Goal: Task Accomplishment & Management: Manage account settings

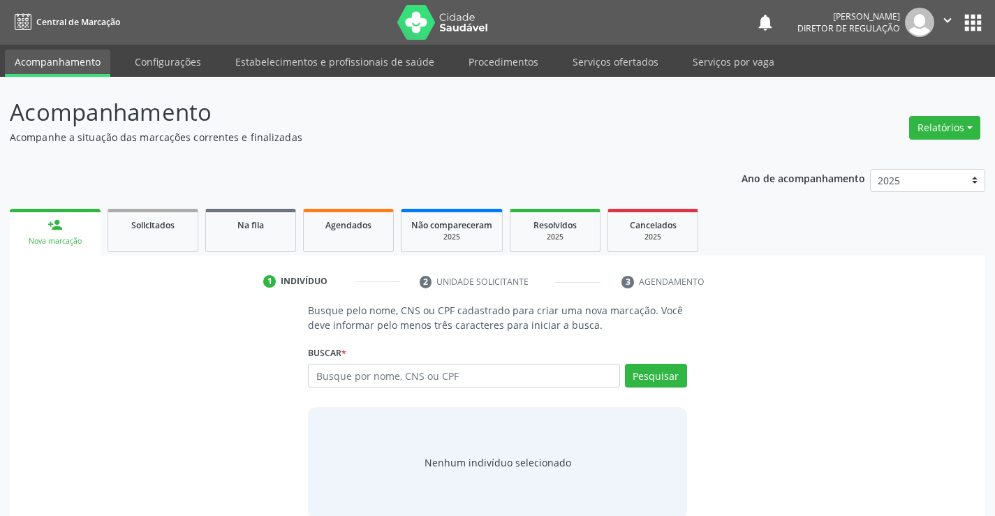
click at [372, 384] on input "text" at bounding box center [463, 376] width 311 height 24
click at [580, 65] on link "Serviços ofertados" at bounding box center [615, 62] width 105 height 24
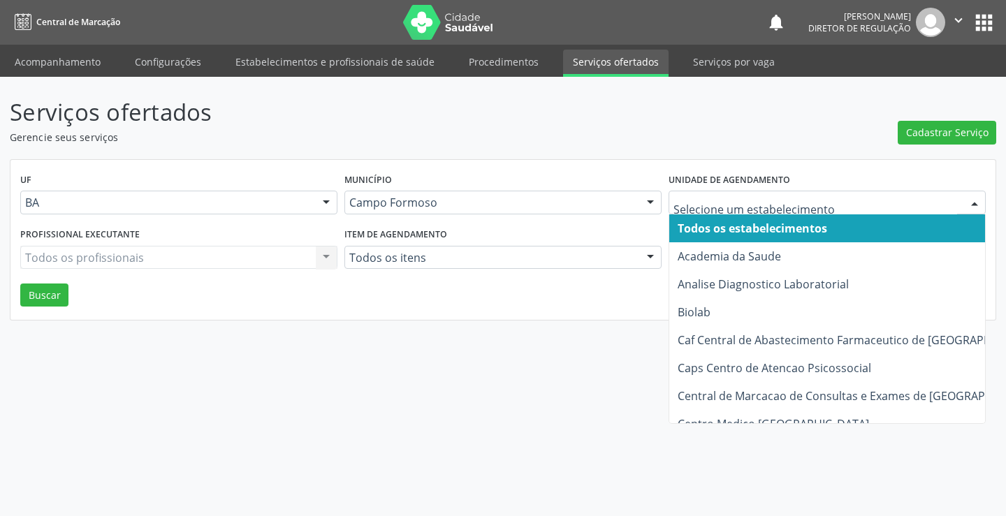
type input "p"
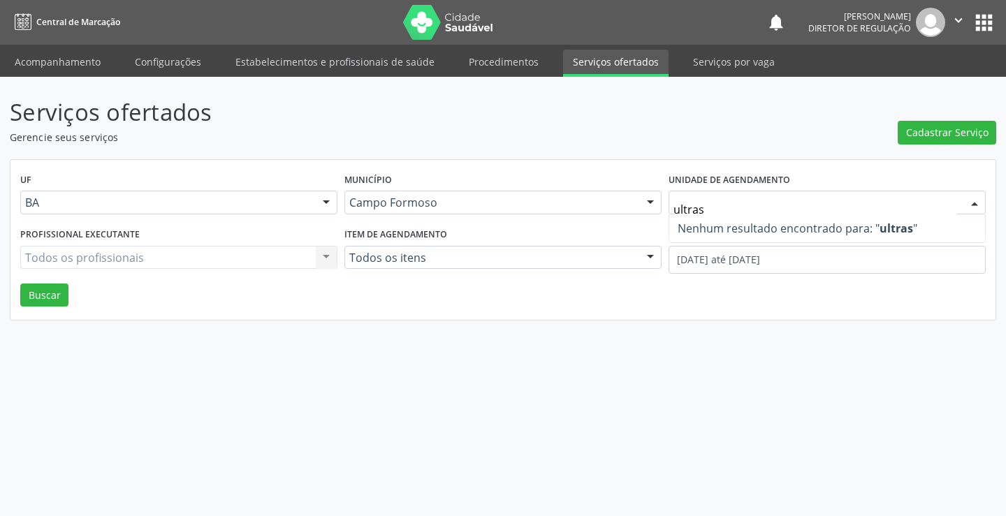
type input "ultra"
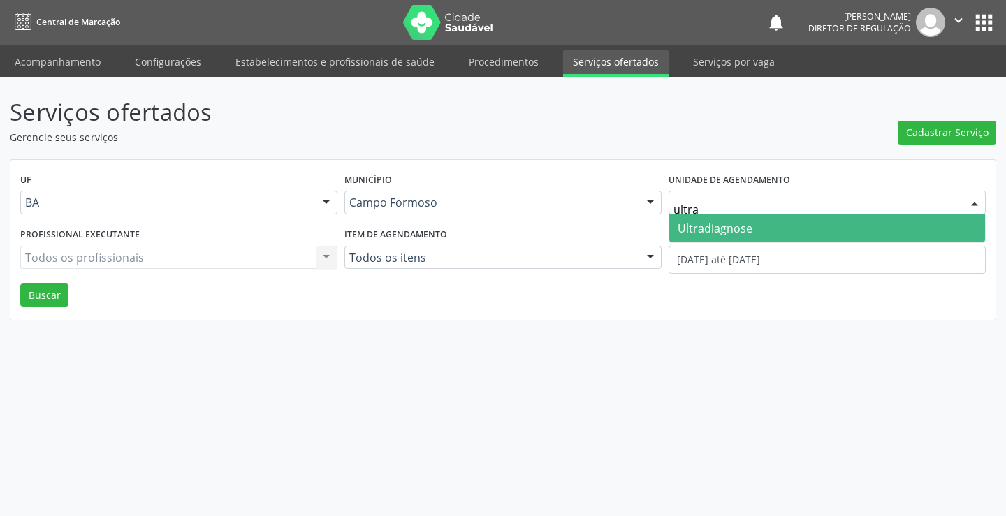
click at [756, 226] on span "Ultradiagnose" at bounding box center [827, 228] width 316 height 28
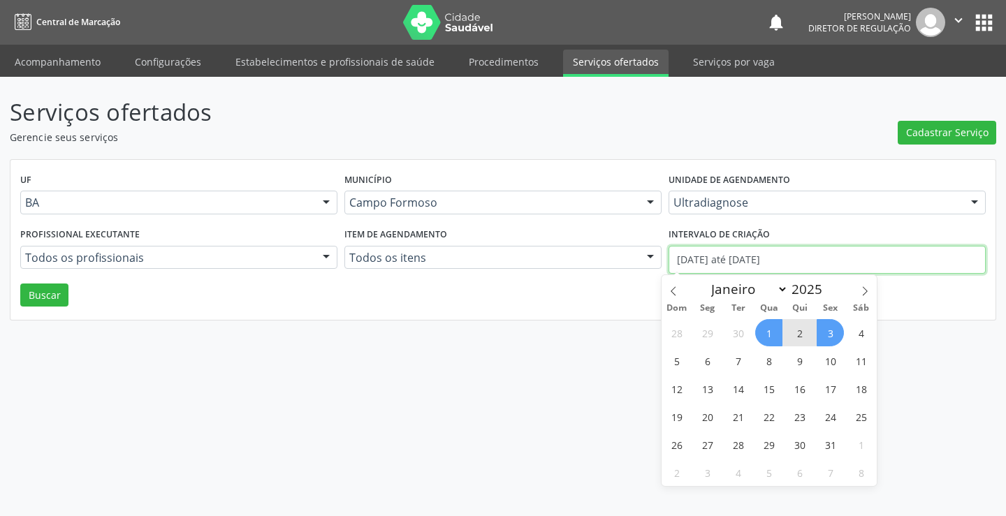
click at [683, 267] on input "01/10/2025 até 03/10/2025" at bounding box center [826, 260] width 317 height 28
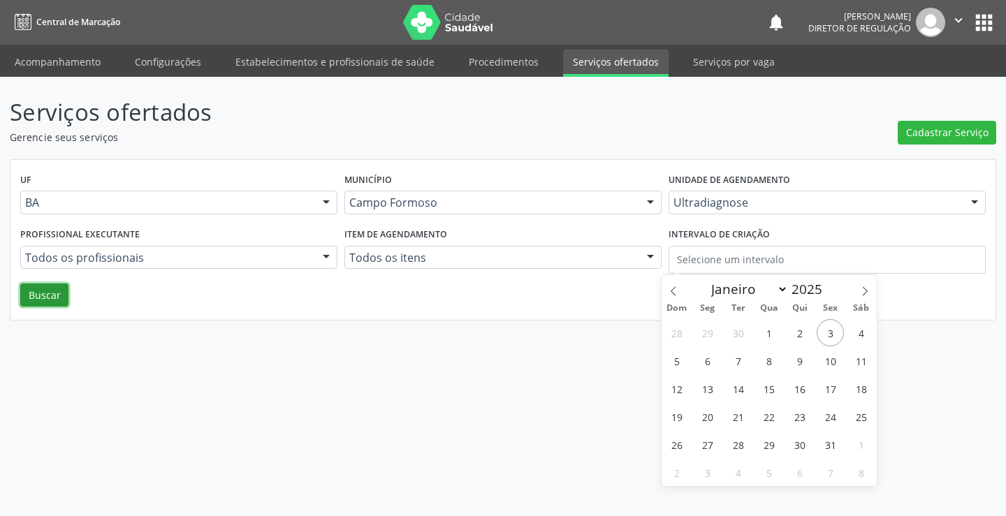
click at [34, 295] on button "Buscar" at bounding box center [44, 296] width 48 height 24
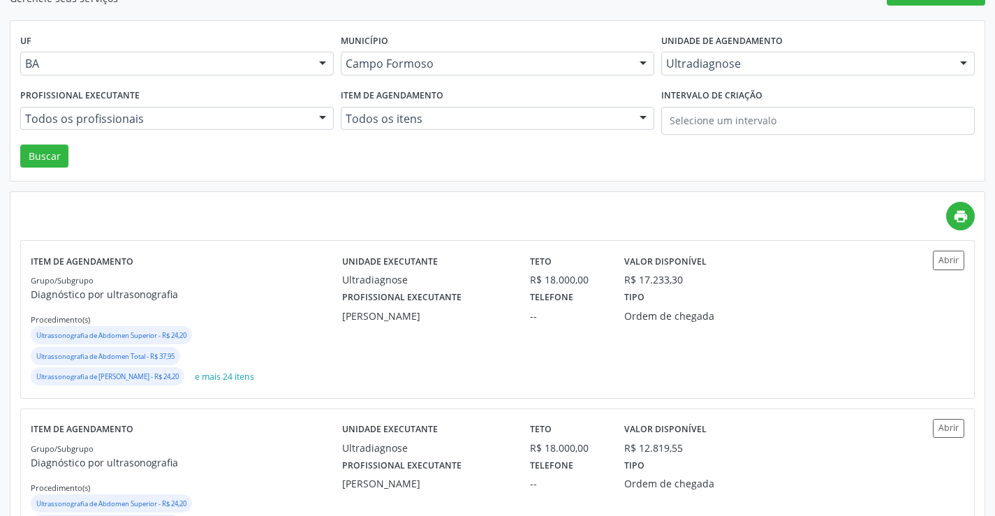
scroll to position [140, 0]
click at [943, 270] on div "Abrir" at bounding box center [926, 318] width 78 height 137
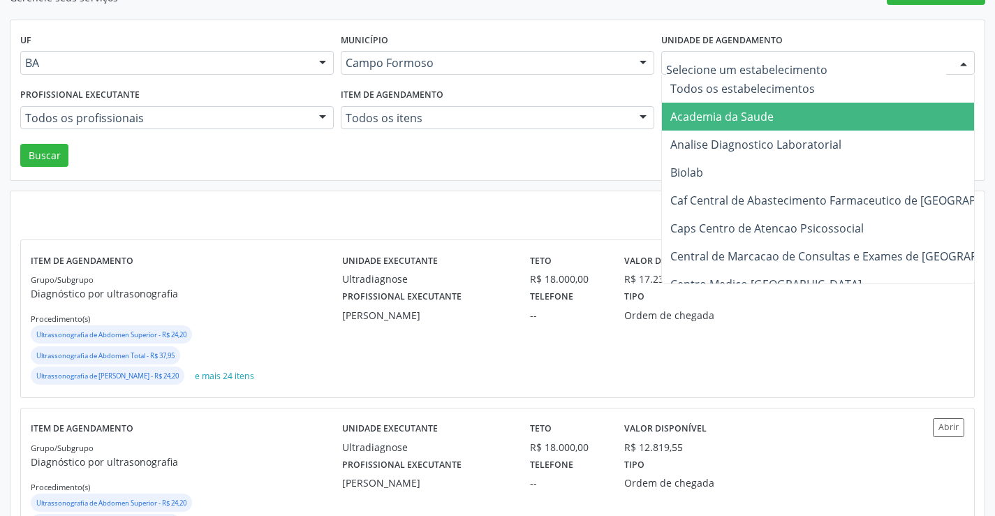
click at [735, 54] on div at bounding box center [818, 63] width 314 height 24
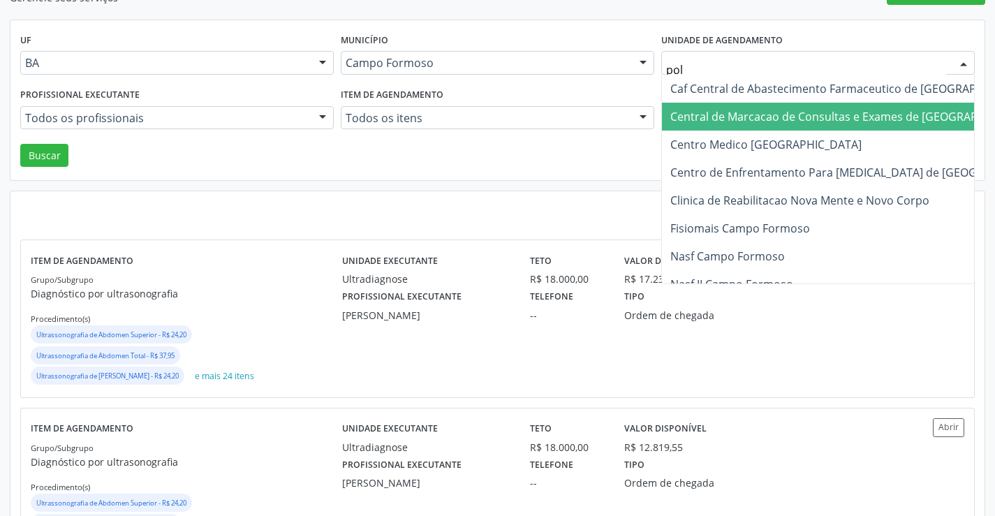
type input "poli"
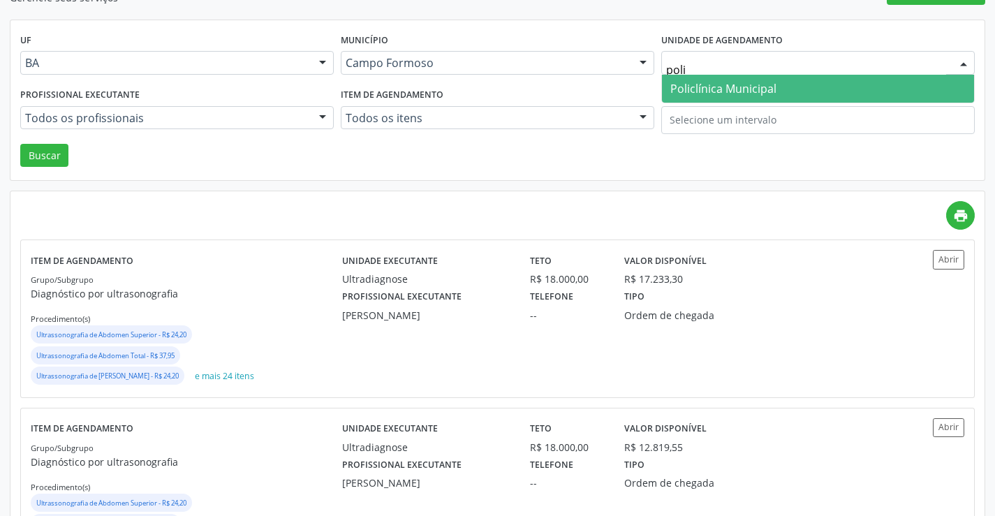
click at [693, 80] on span "Policlínica Municipal" at bounding box center [818, 89] width 312 height 28
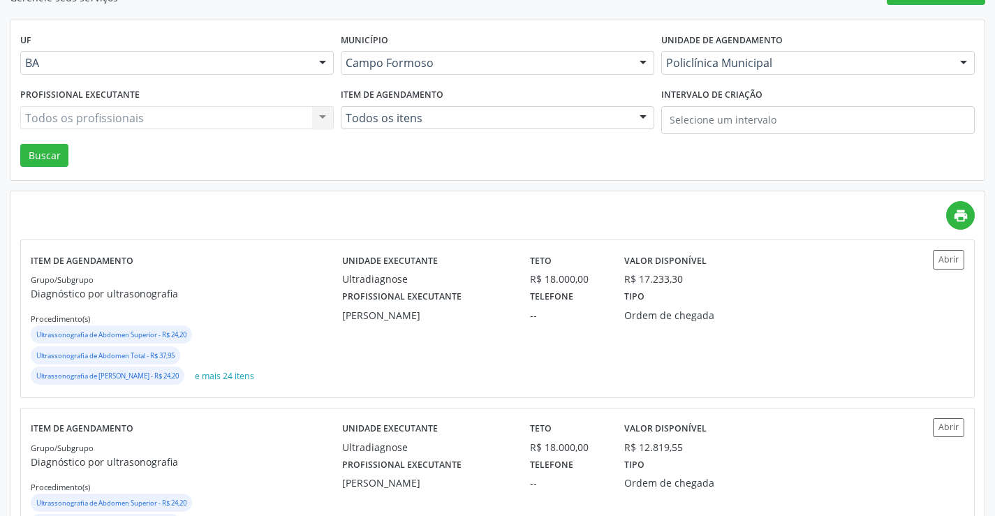
click at [214, 125] on div "Todos os profissionais Todos os profissionais Médico em Radiologia e Diagnóstic…" at bounding box center [177, 118] width 314 height 24
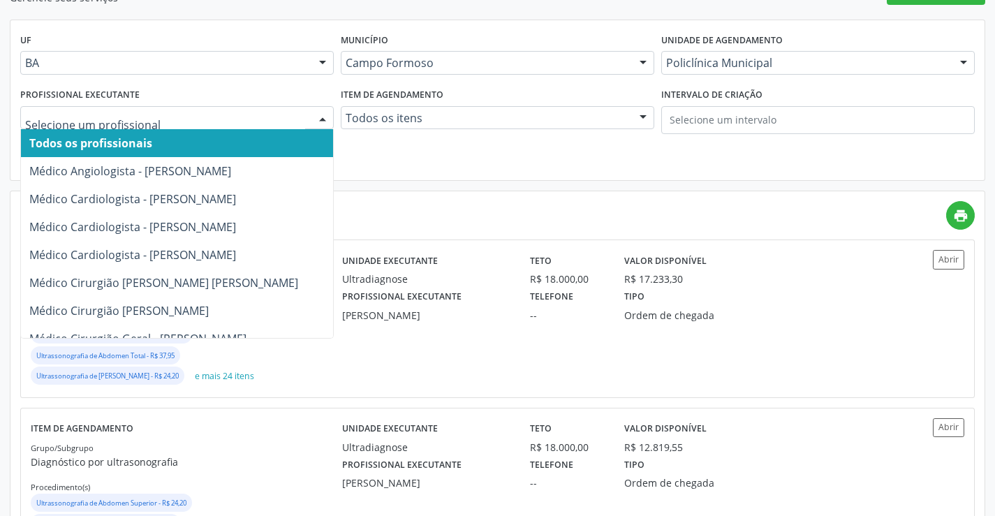
click at [214, 125] on div at bounding box center [177, 118] width 314 height 24
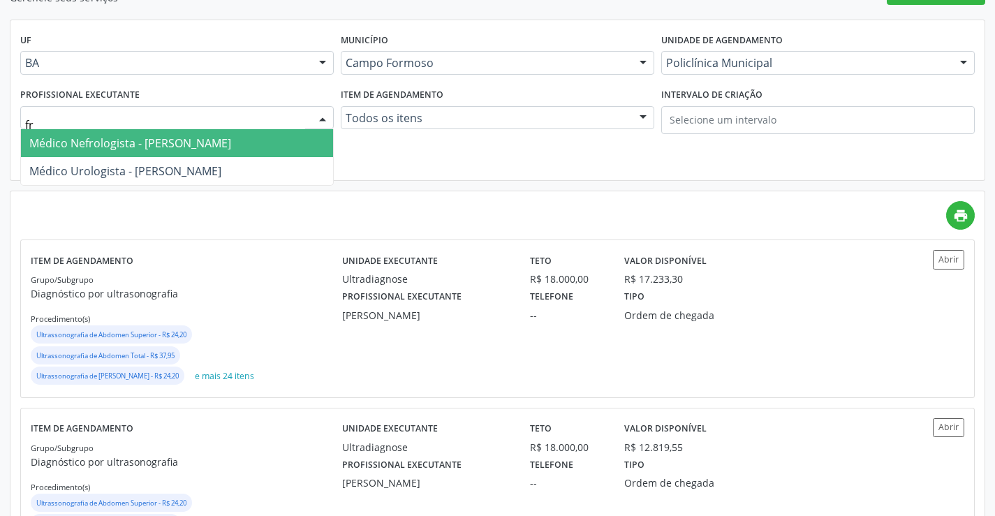
type input "fra"
click at [214, 135] on span "Médico Urologista - Francisco Carlos Lustiago Junior" at bounding box center [177, 143] width 312 height 28
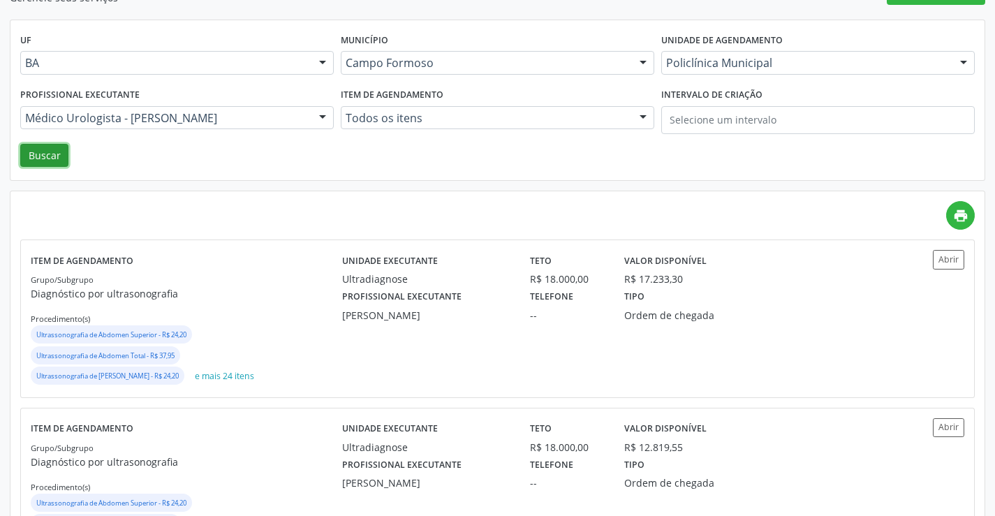
click at [41, 156] on button "Buscar" at bounding box center [44, 156] width 48 height 24
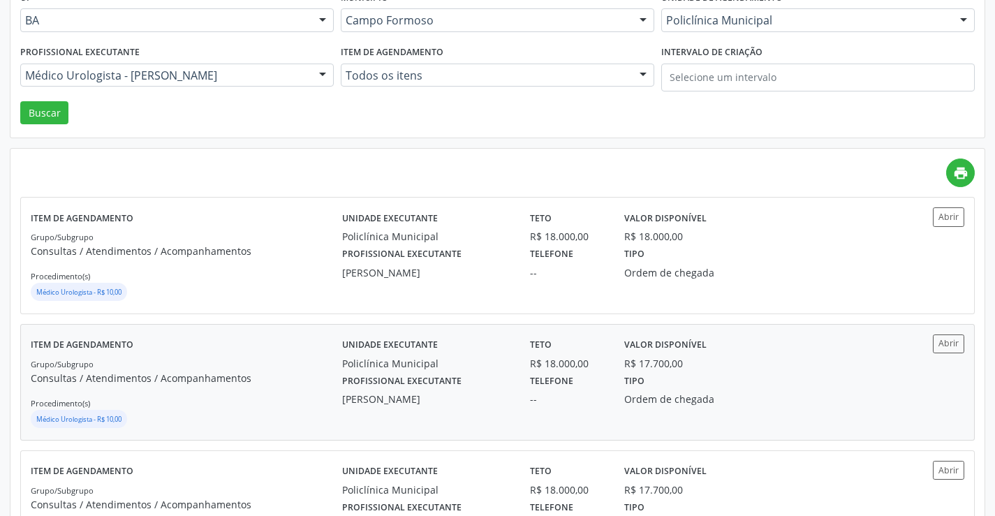
scroll to position [210, 0]
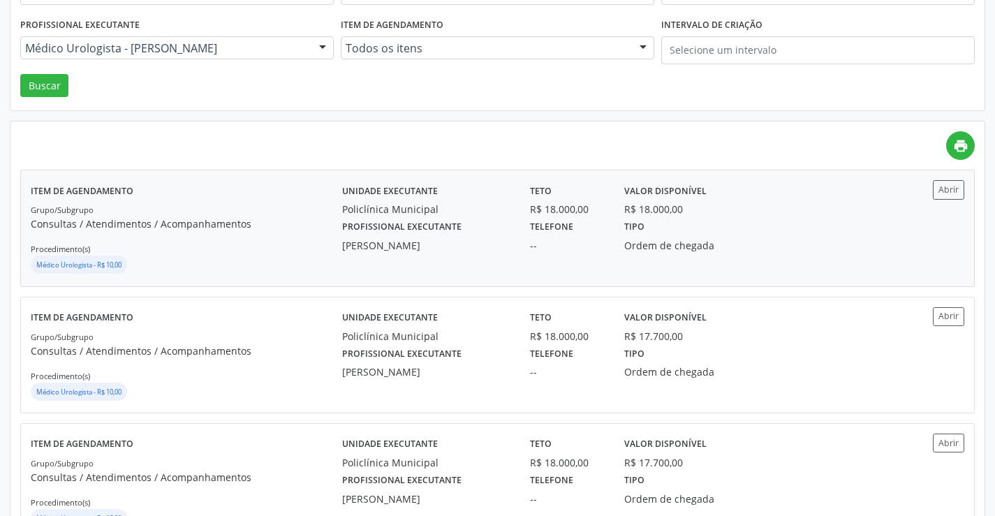
click at [946, 202] on div "Abrir" at bounding box center [926, 228] width 78 height 96
click at [770, 365] on div "Profissional executante Francisco Carlos Lustiago Junior Telefone -- Tipo Ordem…" at bounding box center [614, 362] width 564 height 36
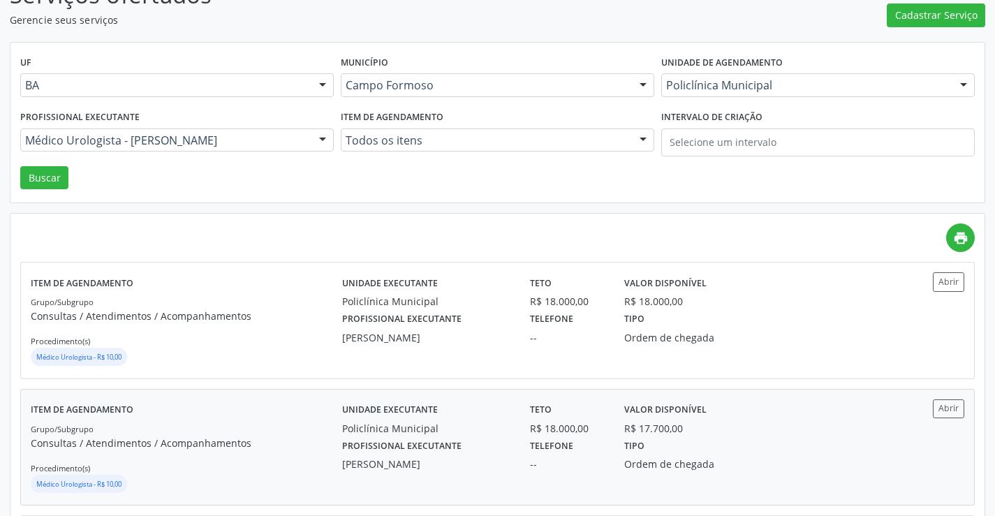
scroll to position [140, 0]
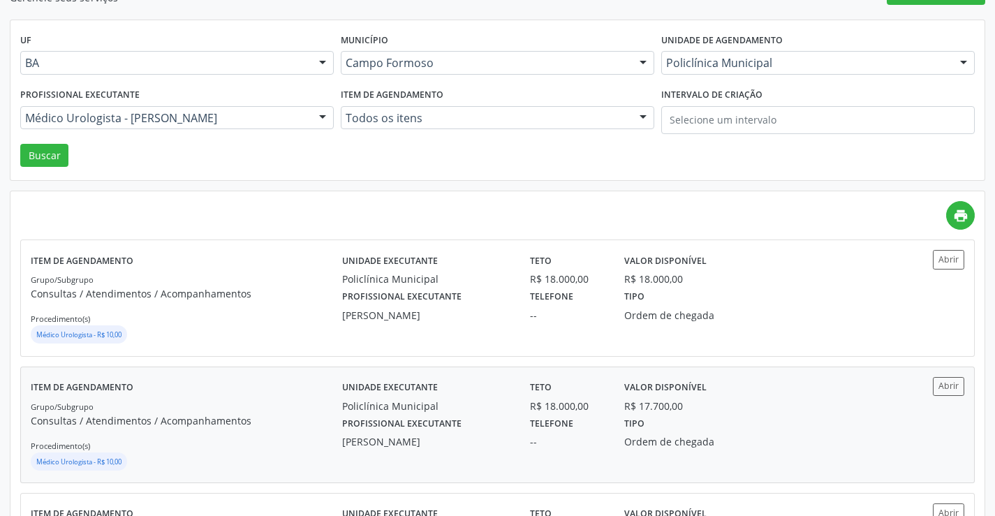
click at [542, 311] on div "--" at bounding box center [567, 315] width 75 height 15
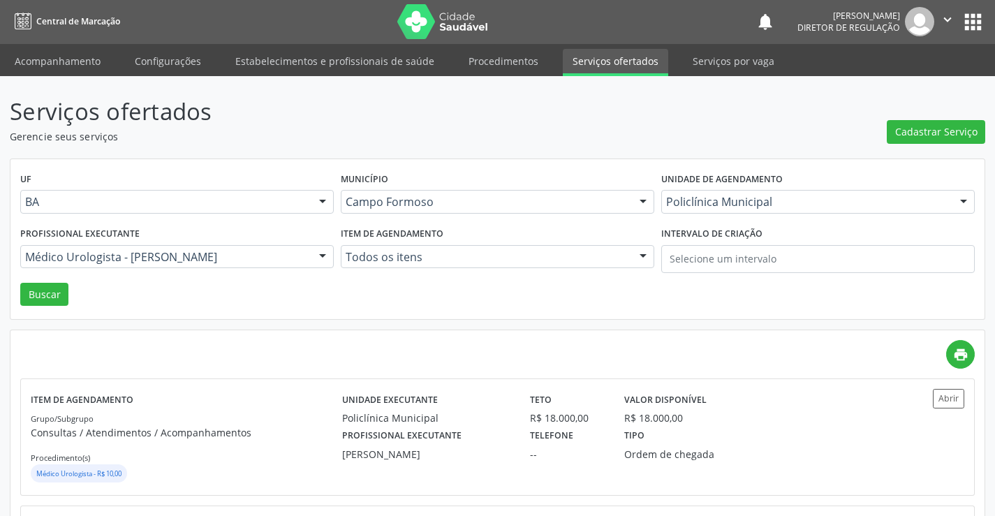
scroll to position [0, 0]
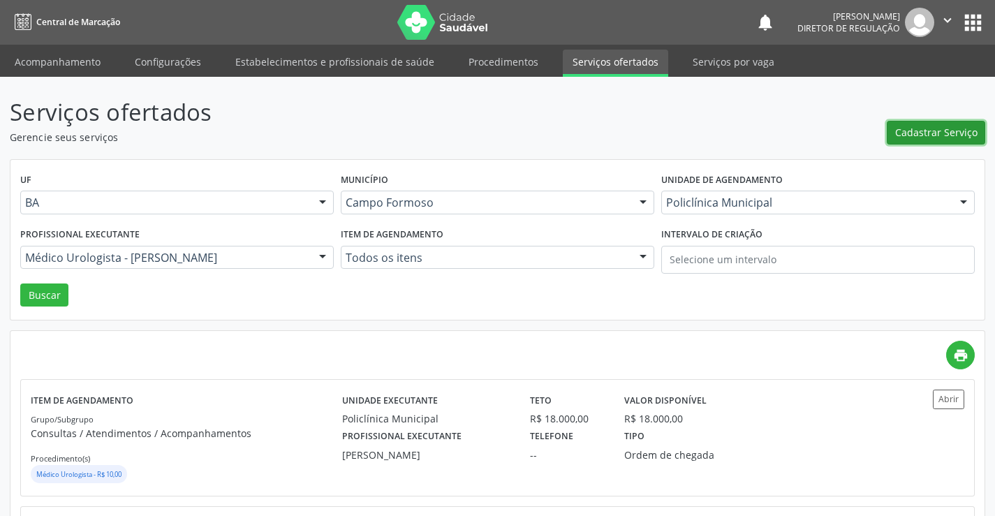
click at [920, 125] on span "Cadastrar Serviço" at bounding box center [936, 132] width 82 height 15
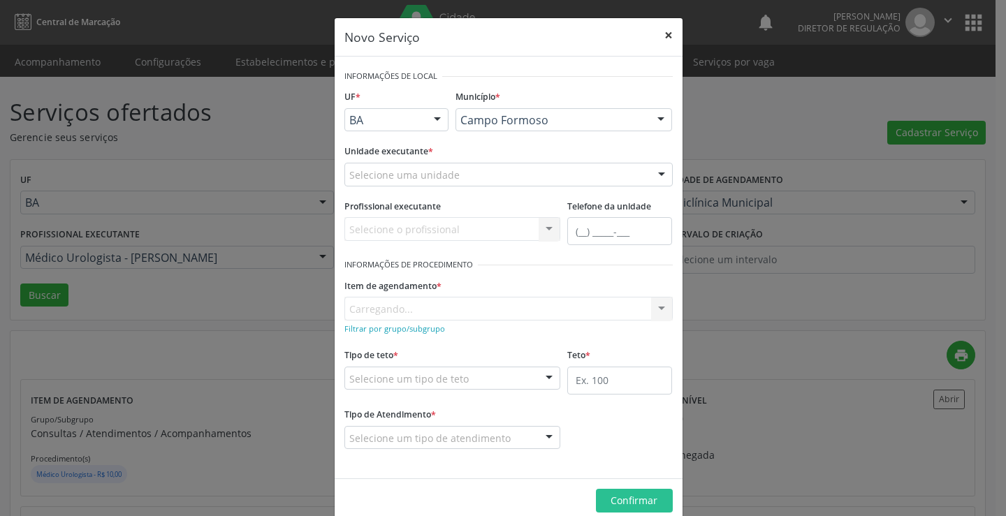
click at [668, 37] on button "×" at bounding box center [668, 35] width 28 height 34
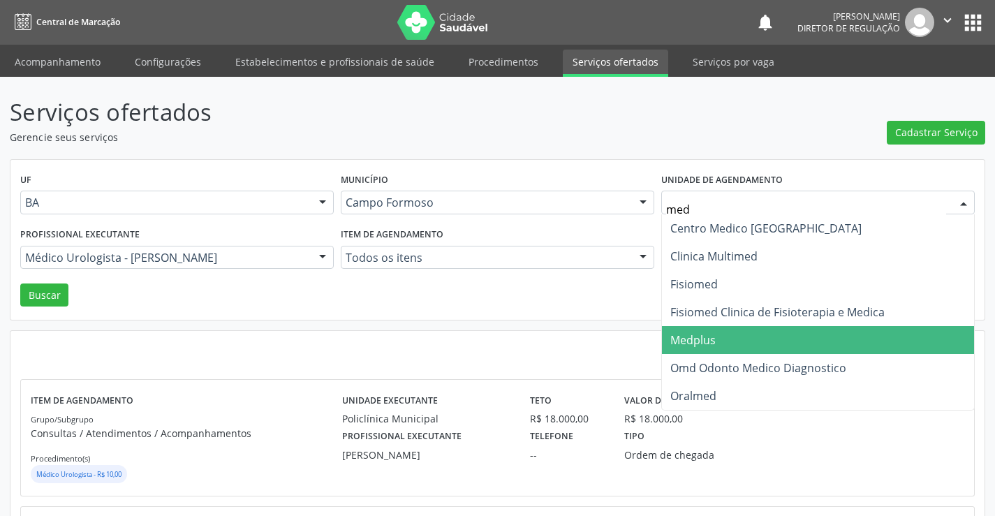
click at [756, 332] on span "Medplus" at bounding box center [818, 340] width 312 height 28
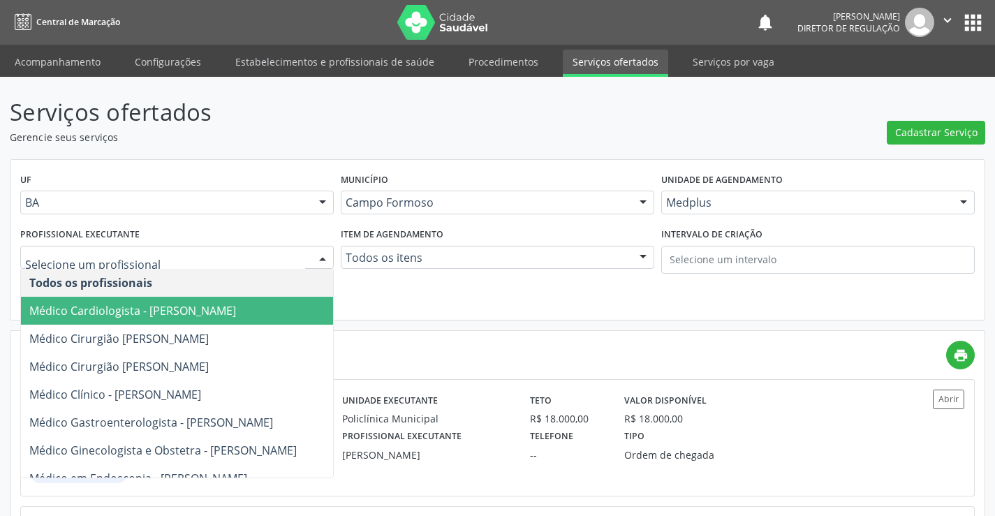
click at [256, 298] on span "Médico Cardiologista - Antonio Miranda Rocha Junior" at bounding box center [177, 311] width 312 height 28
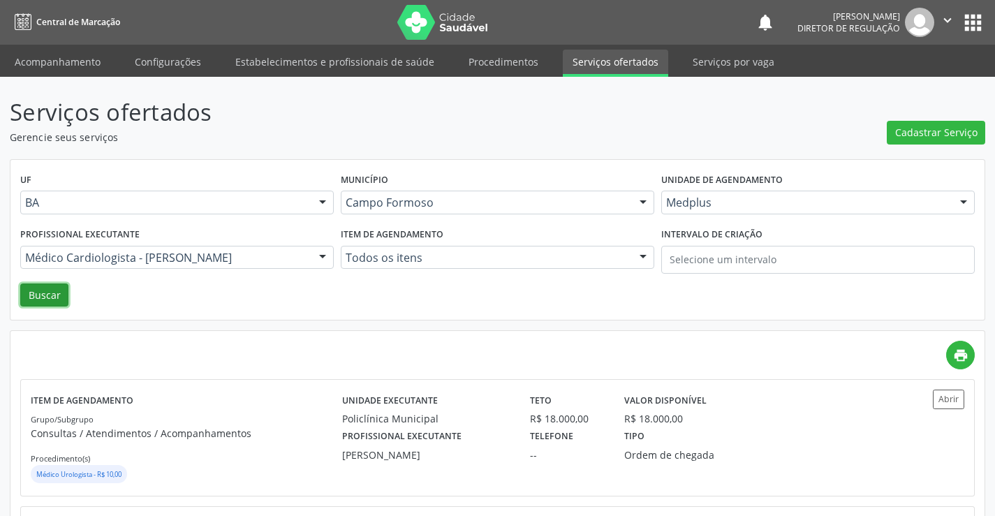
click at [37, 298] on button "Buscar" at bounding box center [44, 296] width 48 height 24
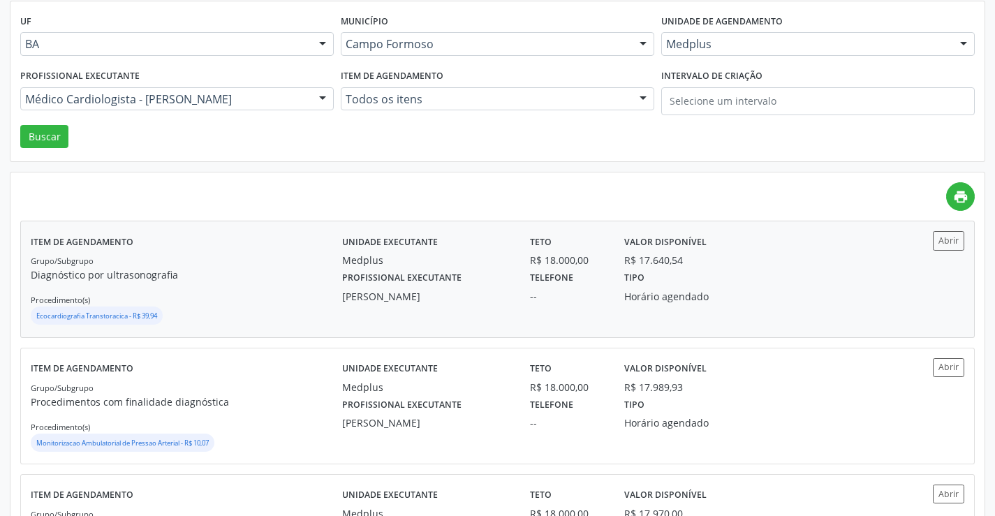
scroll to position [210, 0]
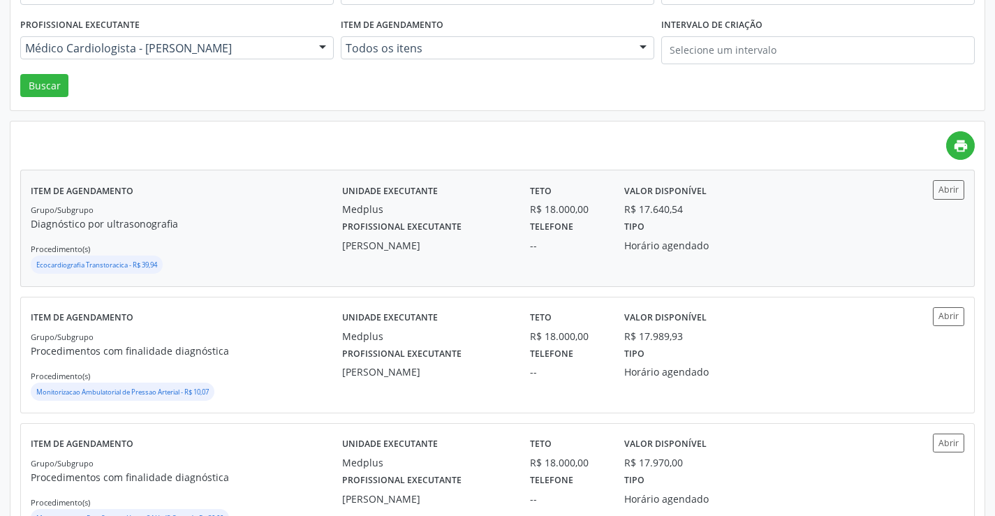
click at [957, 175] on div "Item de agendamento Grupo/Subgrupo Diagnóstico por ultrasonografia Procedimento…" at bounding box center [497, 227] width 953 height 115
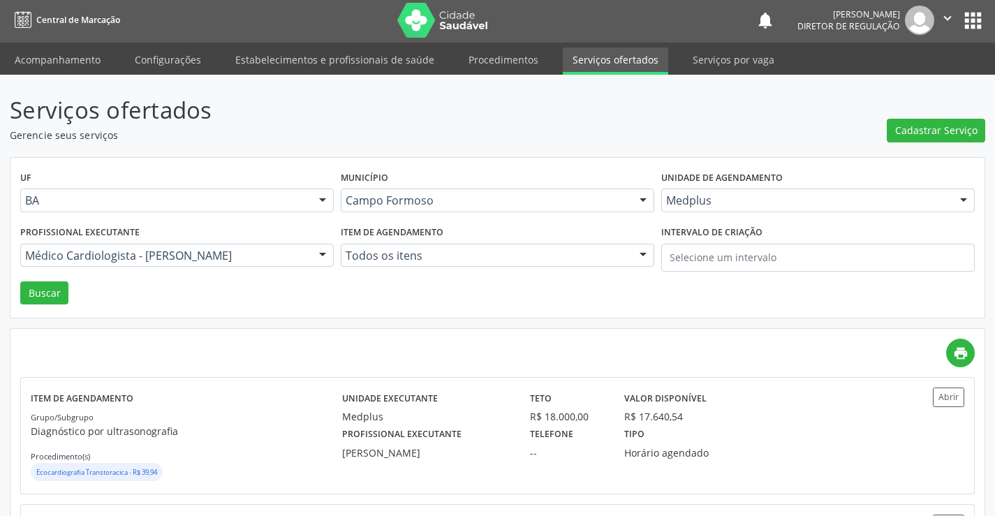
scroll to position [0, 0]
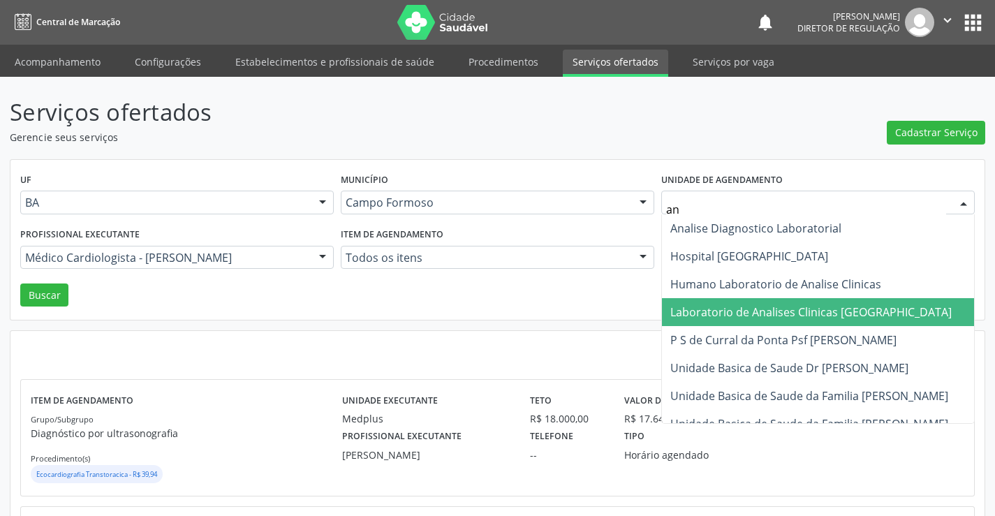
type input "ana"
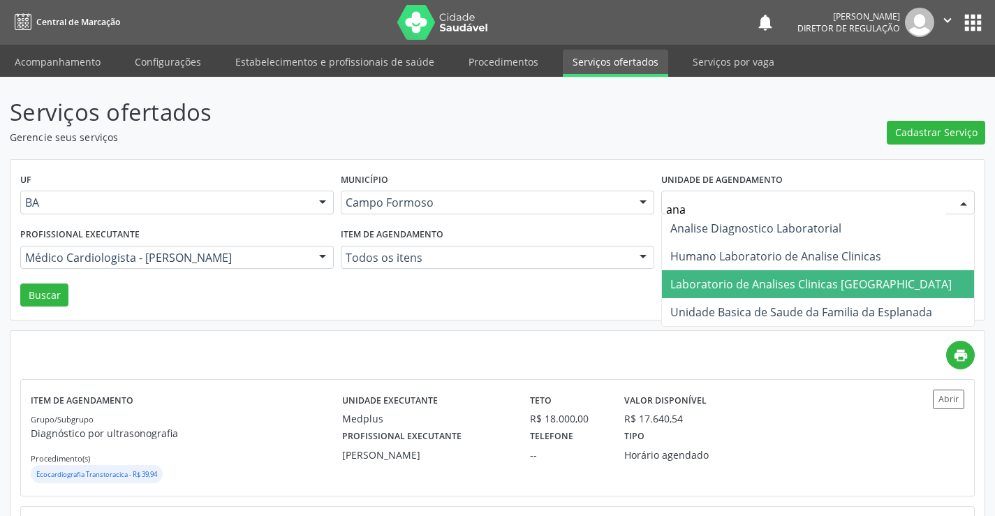
click at [772, 297] on span "Laboratorio de Analises Clinicas Sao Francisco" at bounding box center [818, 284] width 312 height 28
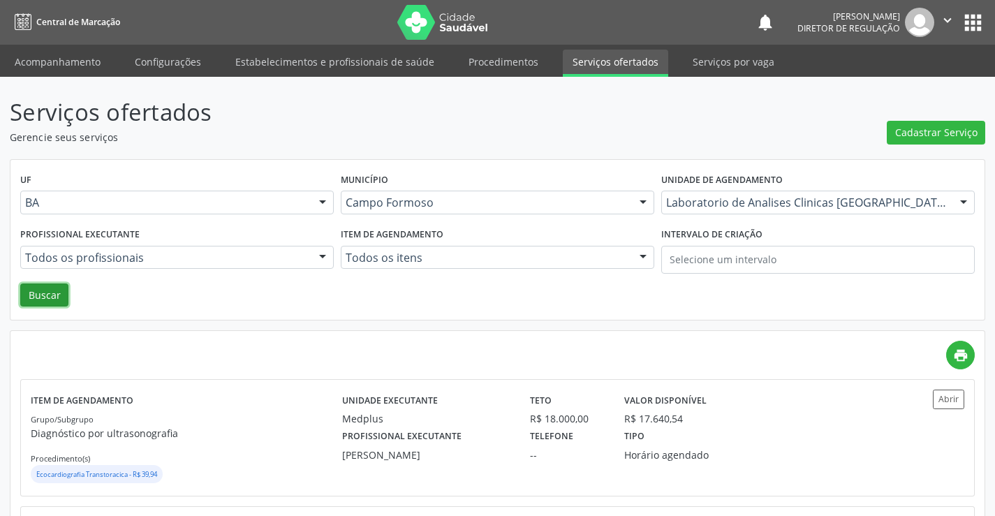
drag, startPoint x: 41, startPoint y: 298, endPoint x: 402, endPoint y: 339, distance: 363.5
click at [41, 299] on button "Buscar" at bounding box center [44, 296] width 48 height 24
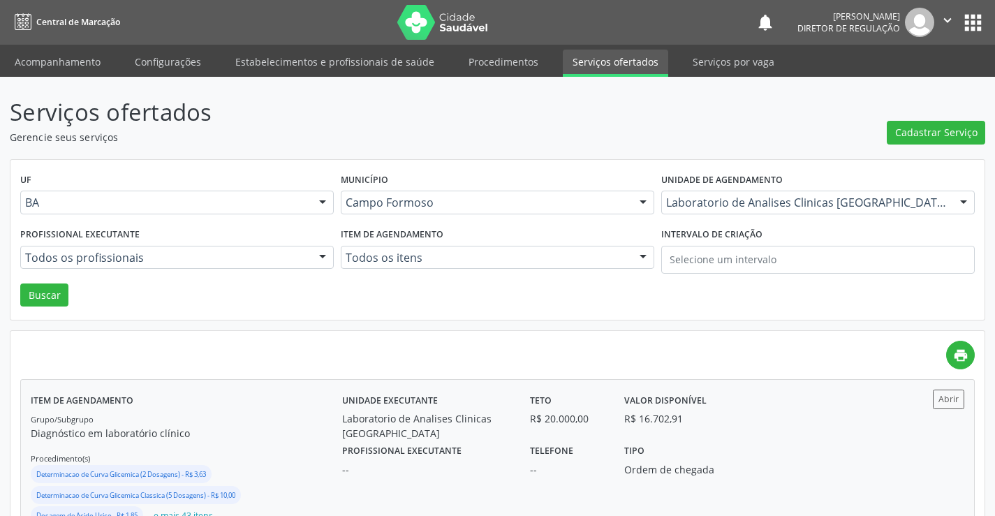
click at [951, 413] on div "Abrir" at bounding box center [926, 458] width 78 height 137
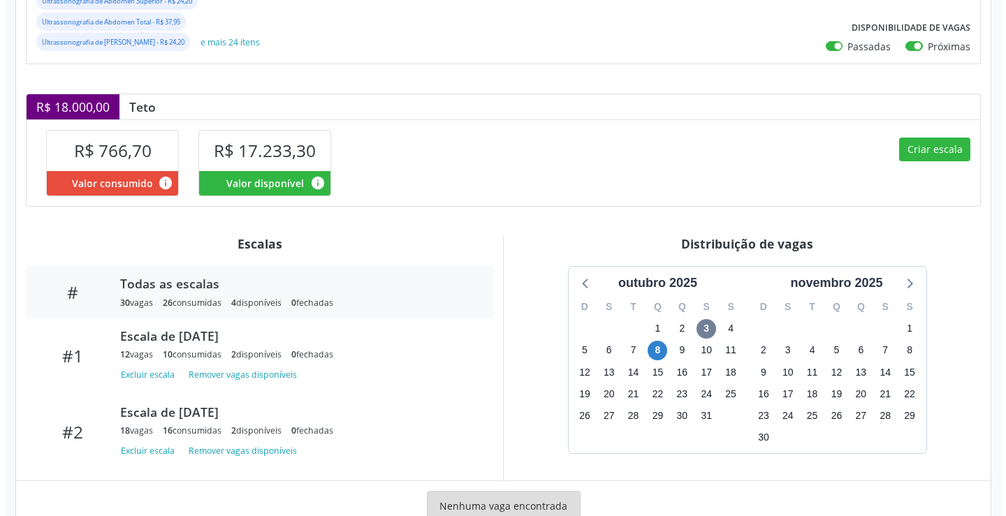
scroll to position [279, 0]
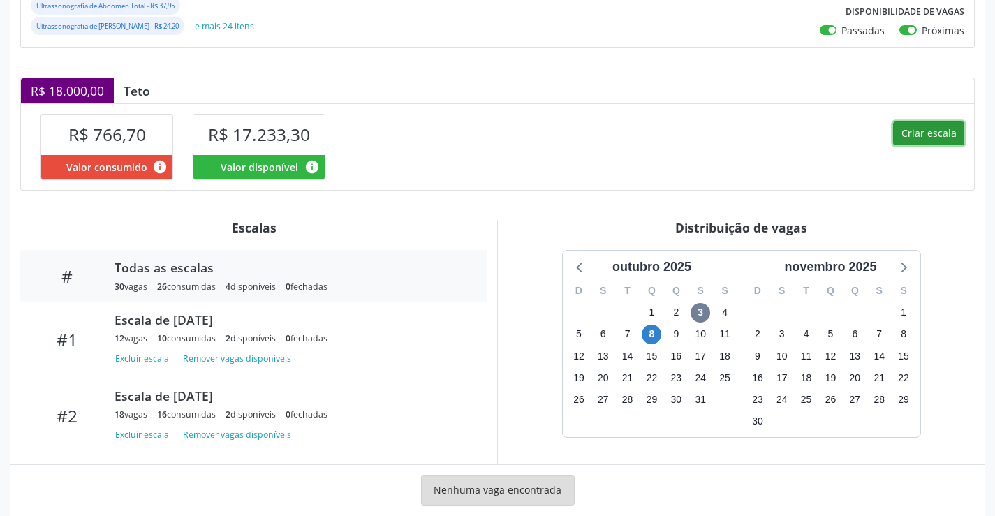
click at [914, 145] on button "Criar escala" at bounding box center [928, 134] width 71 height 24
select select "9"
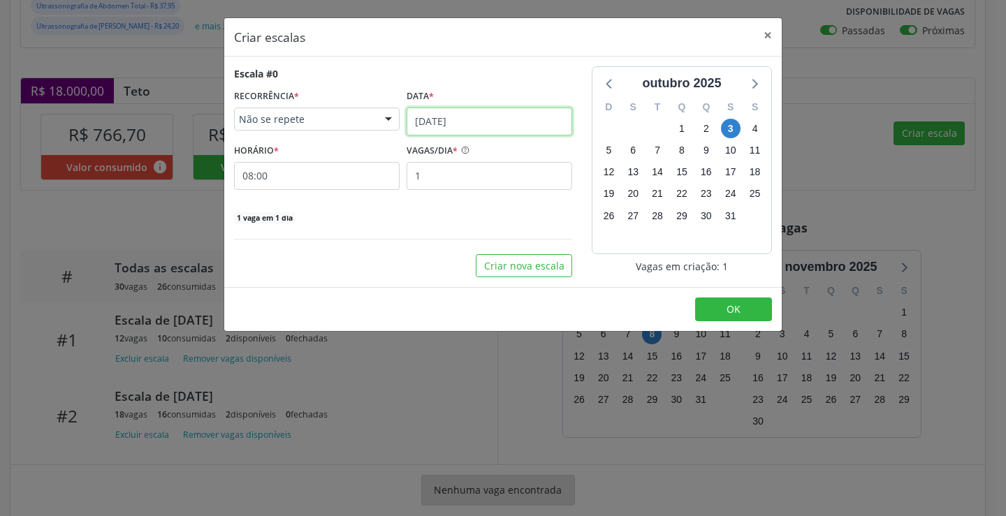
click at [500, 112] on input "[DATE]" at bounding box center [489, 122] width 166 height 28
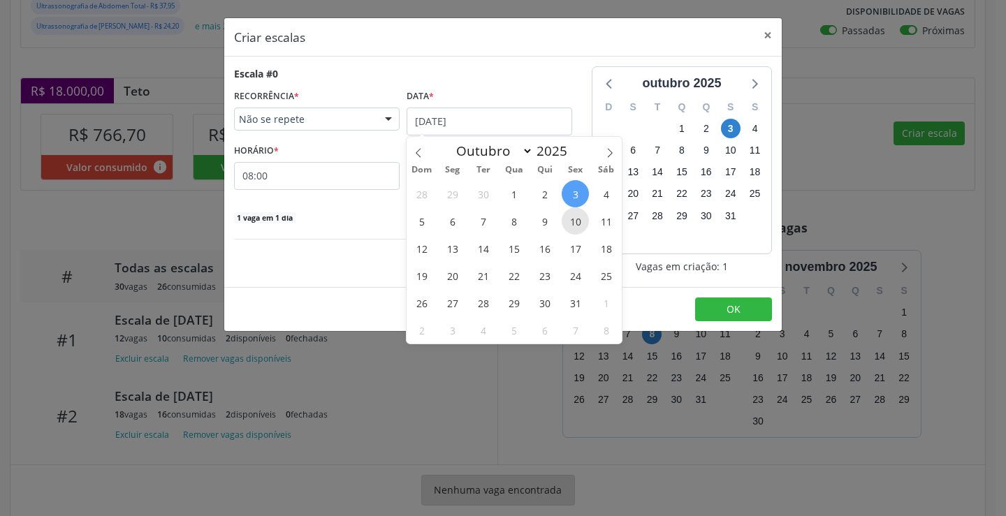
click at [565, 219] on span "10" at bounding box center [575, 220] width 27 height 27
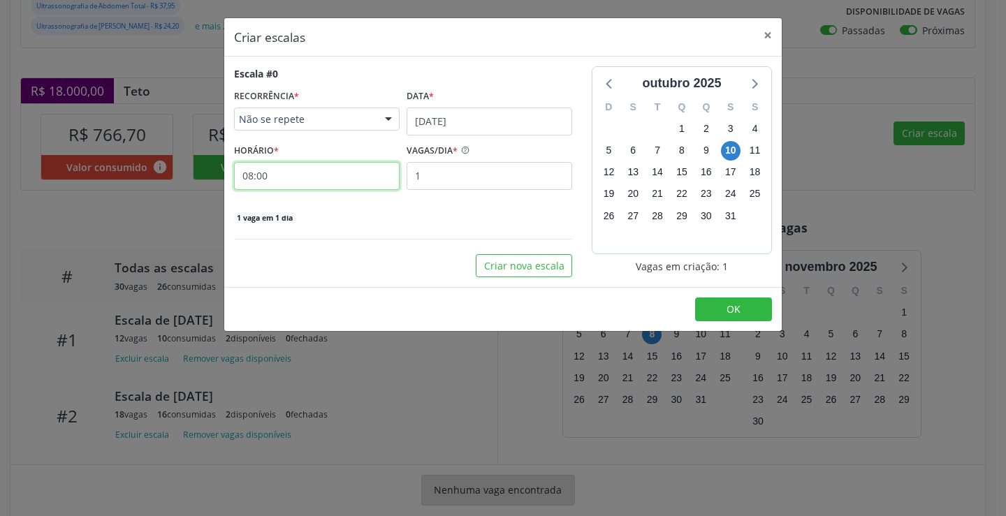
click at [374, 175] on input "08:00" at bounding box center [317, 176] width 166 height 28
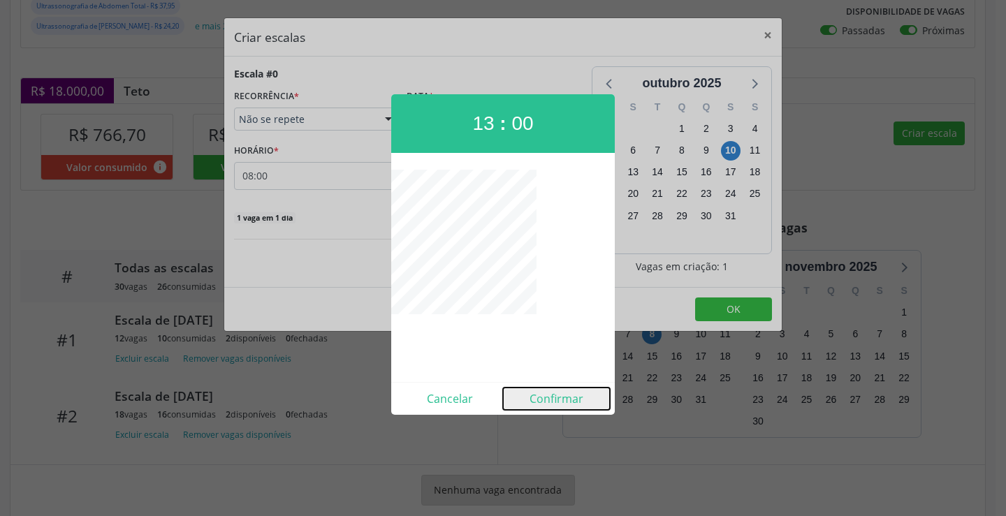
click at [569, 393] on button "Confirmar" at bounding box center [556, 399] width 107 height 22
type input "13:00"
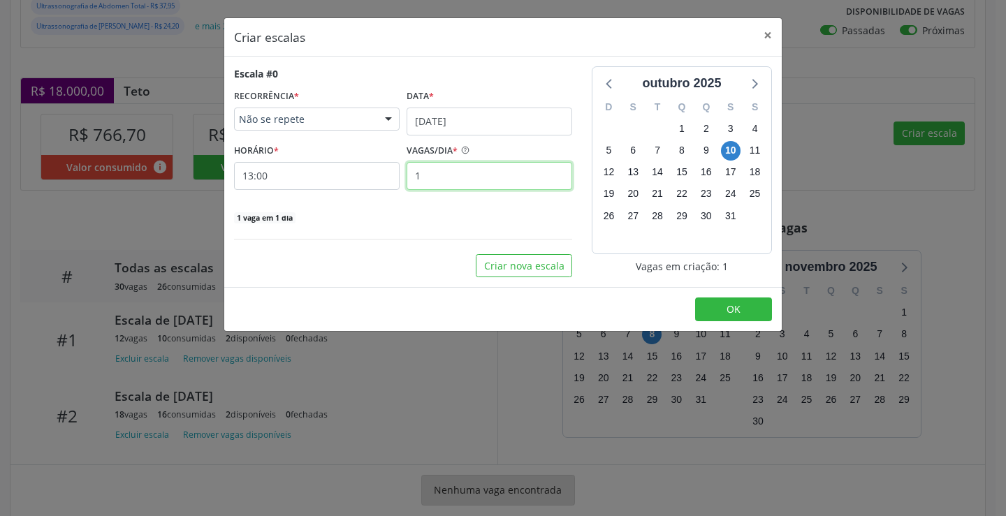
click at [464, 184] on input "1" at bounding box center [489, 176] width 166 height 28
type input "14"
click at [748, 311] on button "OK" at bounding box center [733, 310] width 77 height 24
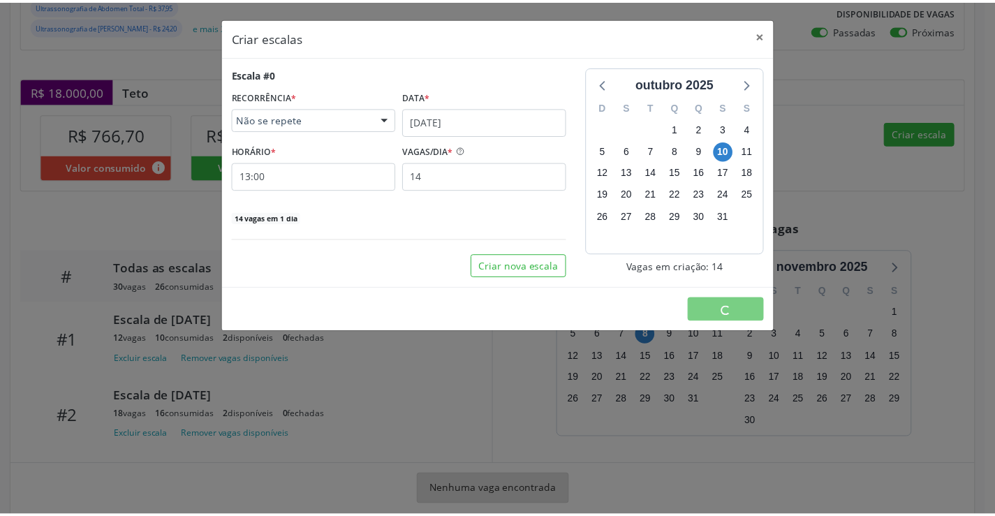
scroll to position [0, 0]
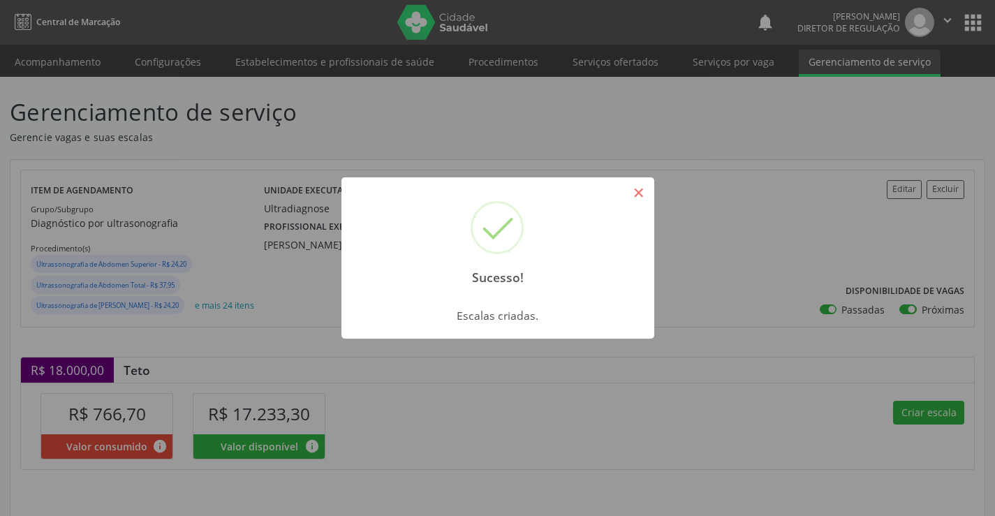
click at [641, 193] on button "×" at bounding box center [639, 193] width 24 height 24
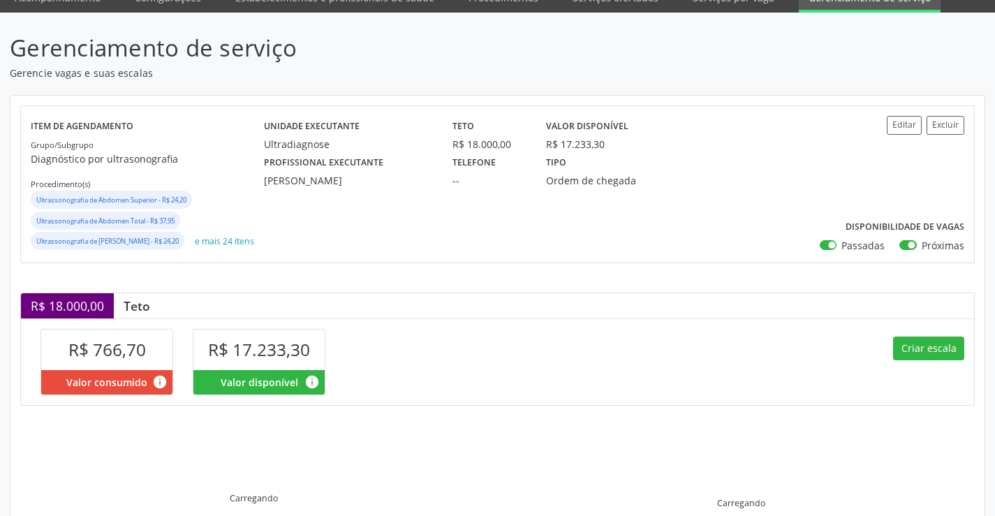
scroll to position [259, 0]
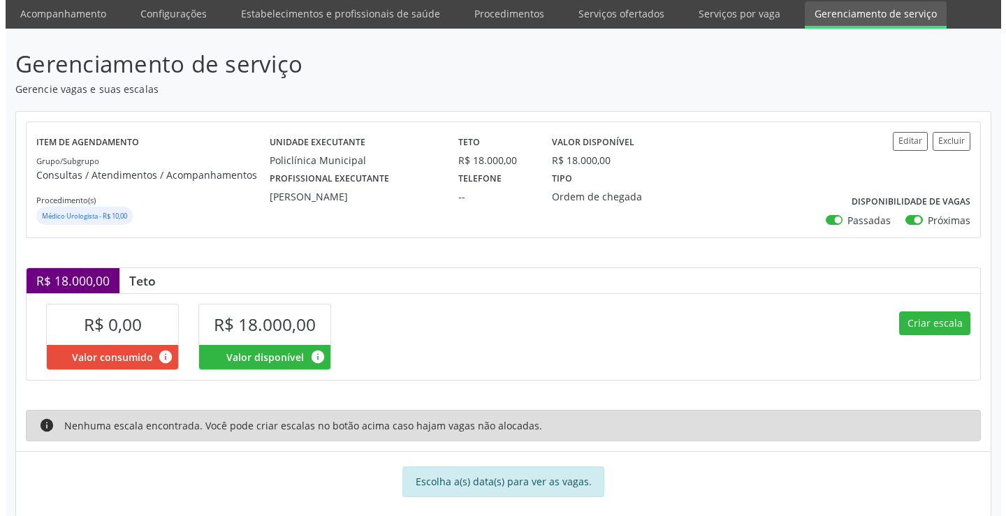
scroll to position [69, 0]
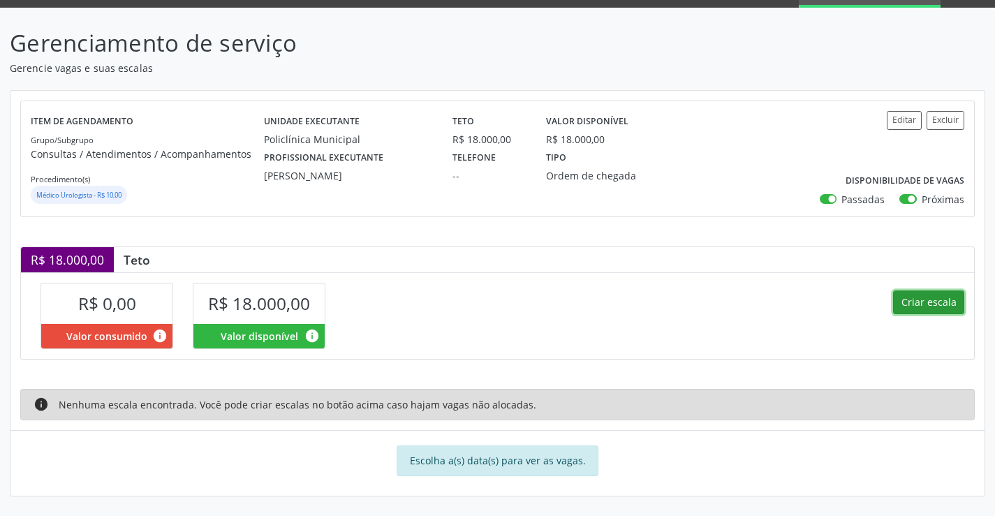
click at [952, 302] on button "Criar escala" at bounding box center [928, 303] width 71 height 24
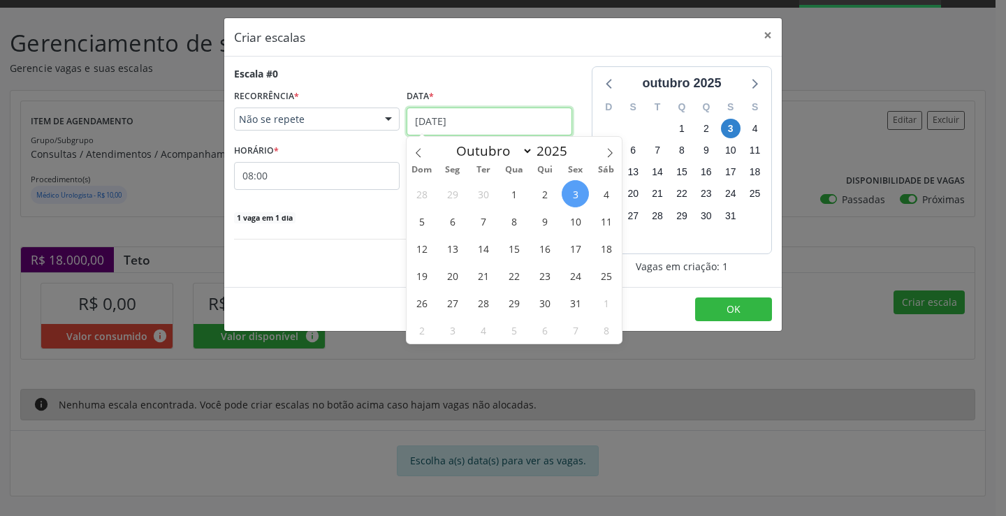
click at [493, 112] on input "[DATE]" at bounding box center [489, 122] width 166 height 28
click at [582, 226] on span "10" at bounding box center [575, 220] width 27 height 27
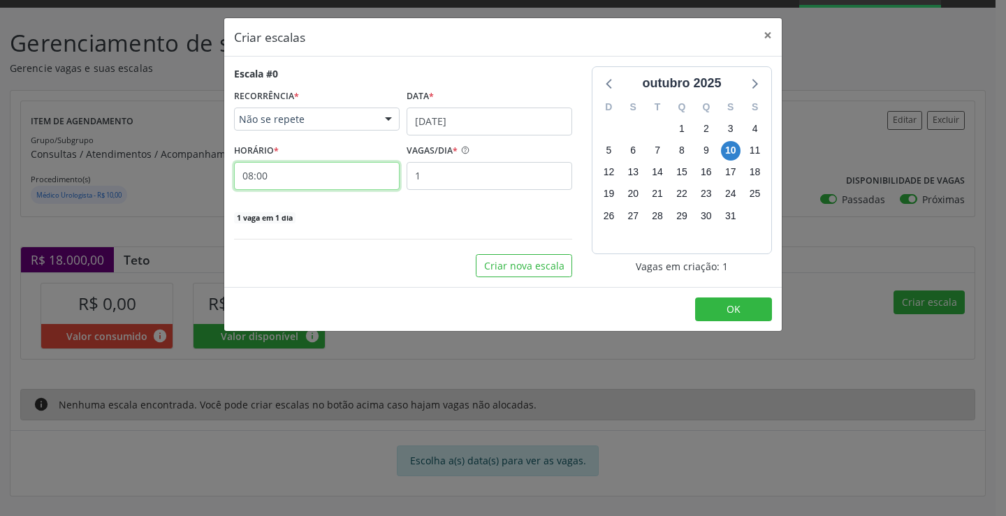
click at [289, 177] on input "08:00" at bounding box center [317, 176] width 166 height 28
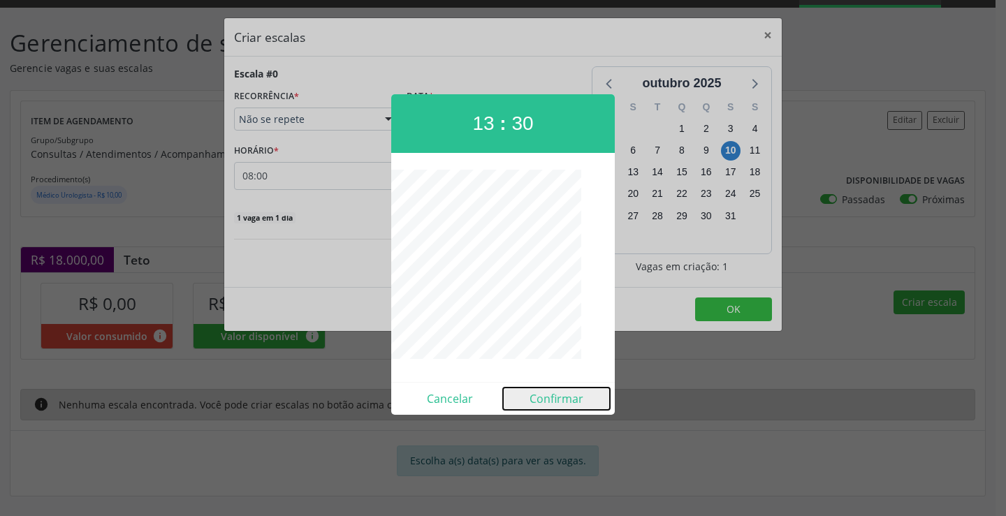
click at [522, 395] on button "Confirmar" at bounding box center [556, 399] width 107 height 22
type input "13:30"
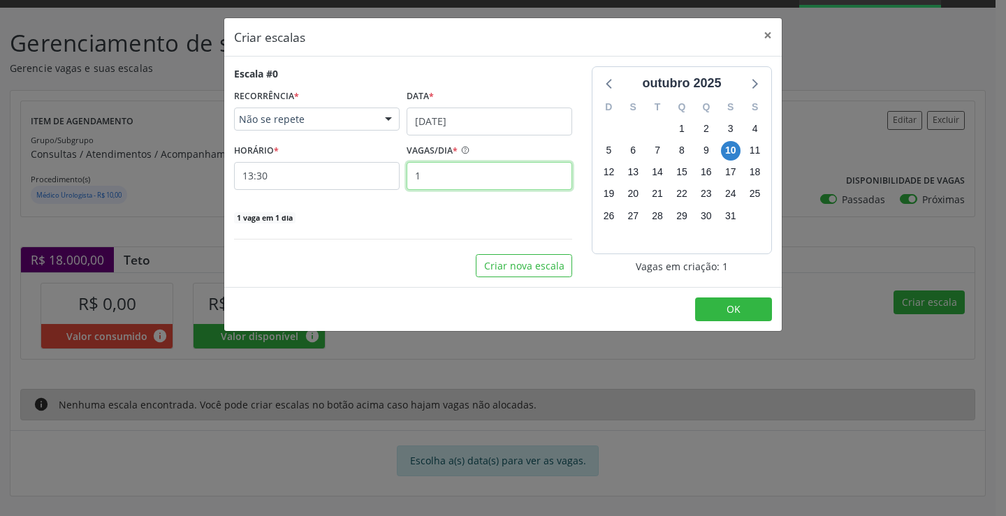
click at [466, 189] on input "1" at bounding box center [489, 176] width 166 height 28
type input "15"
click at [748, 305] on button "OK" at bounding box center [733, 310] width 77 height 24
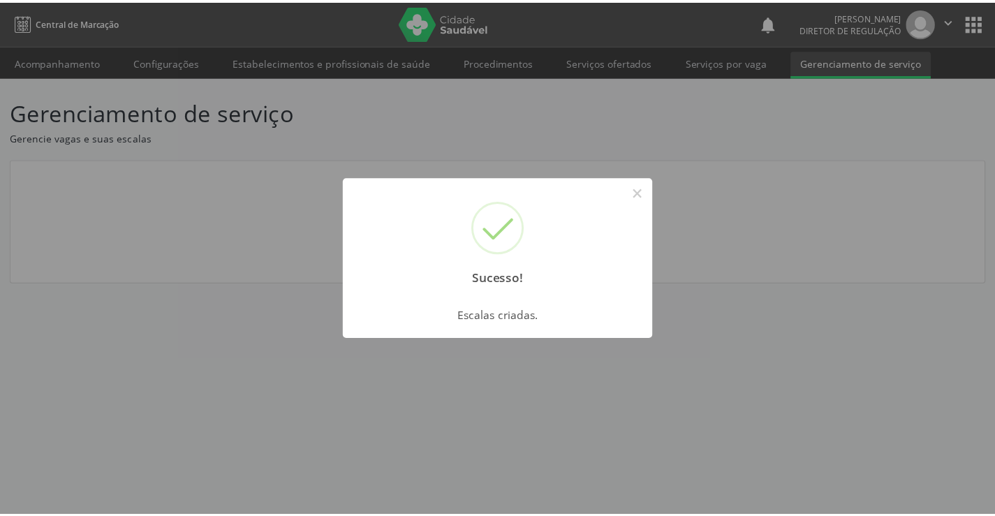
scroll to position [0, 0]
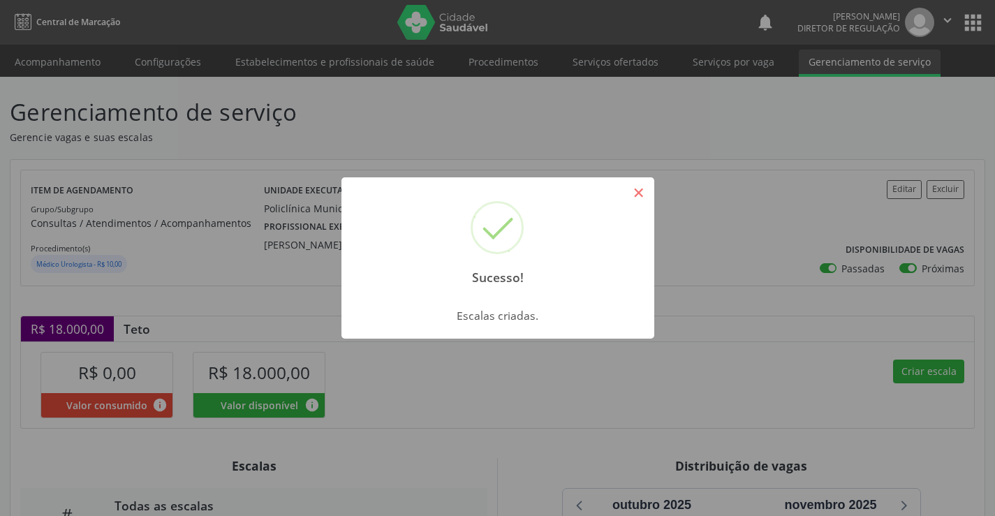
click at [640, 197] on button "×" at bounding box center [639, 193] width 24 height 24
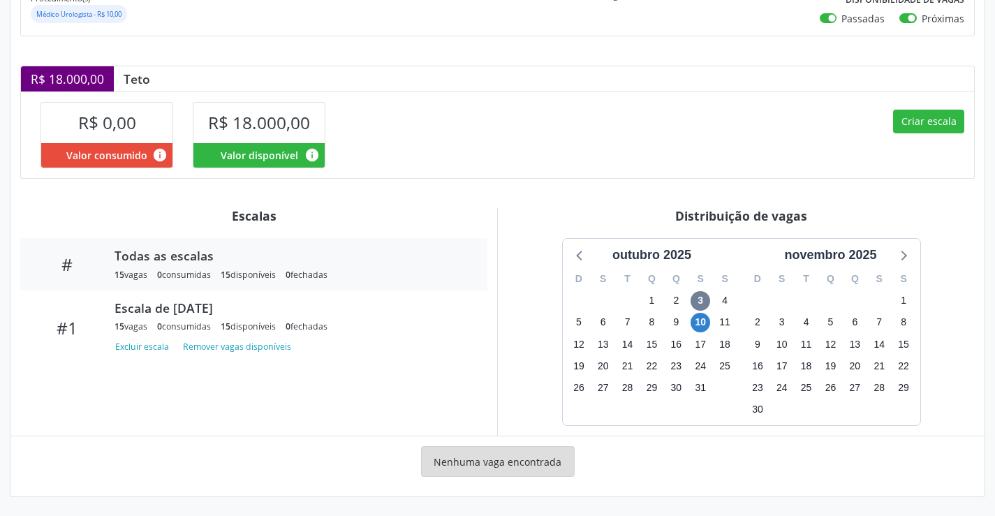
scroll to position [251, 0]
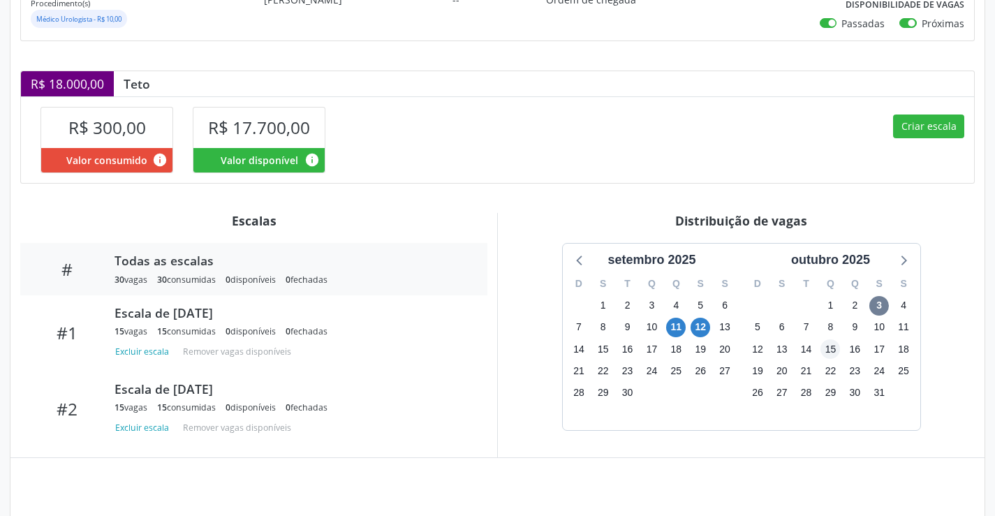
scroll to position [267, 0]
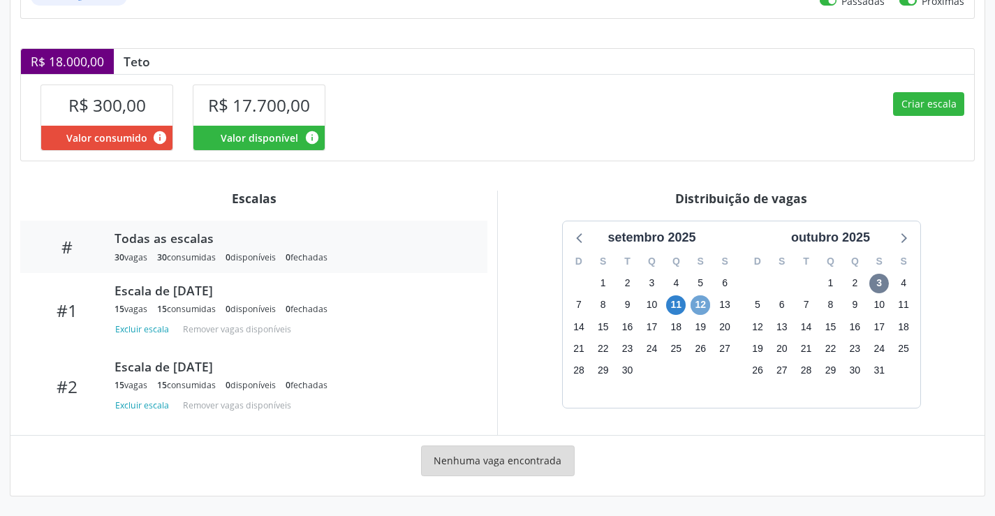
click at [691, 306] on span "12" at bounding box center [701, 305] width 20 height 20
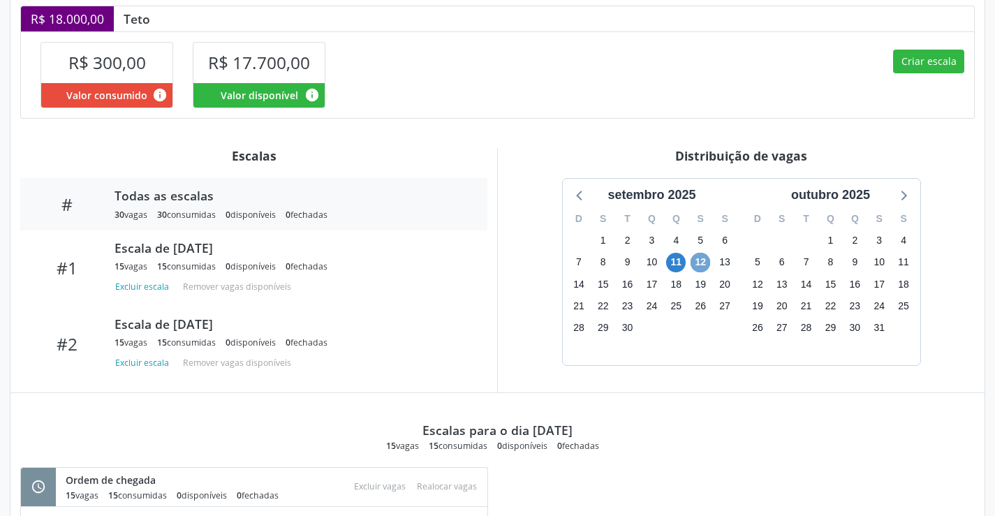
scroll to position [275, 0]
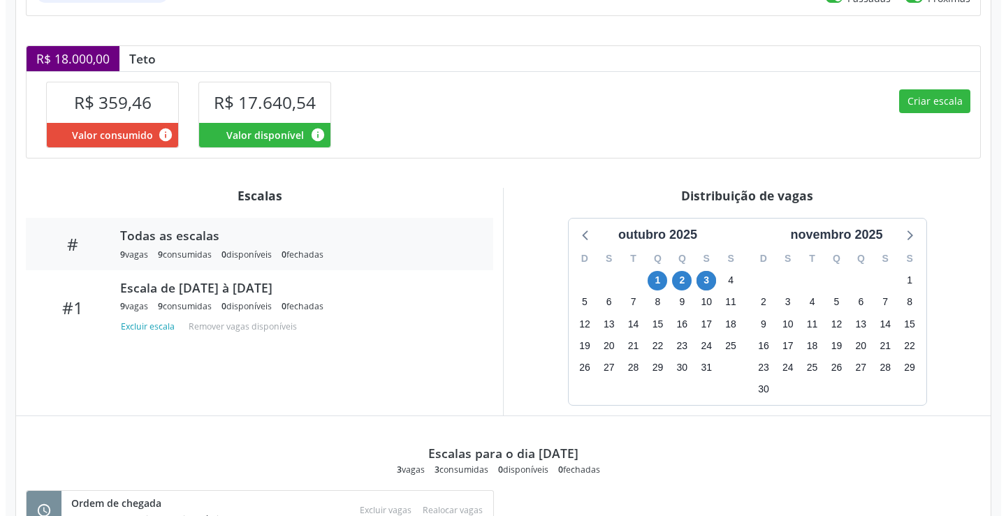
scroll to position [279, 0]
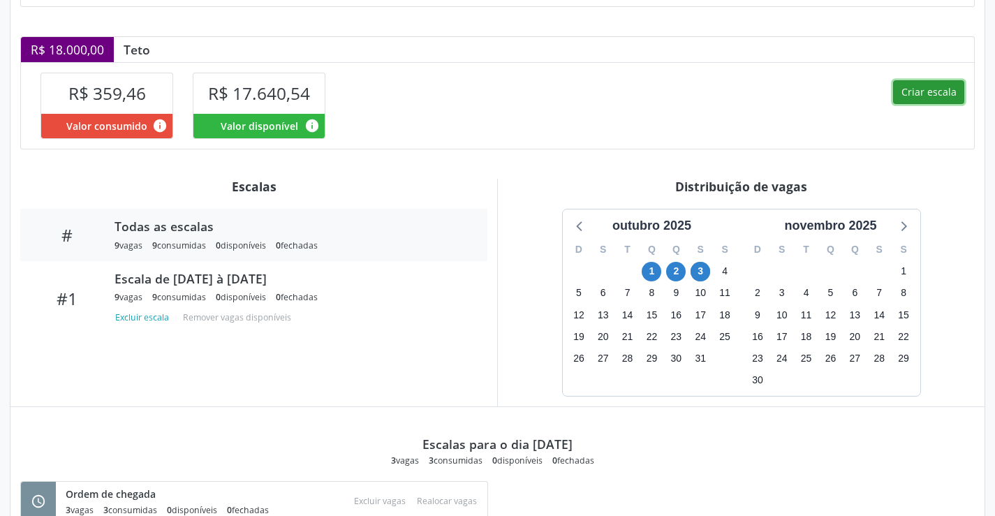
click at [909, 101] on button "Criar escala" at bounding box center [928, 92] width 71 height 24
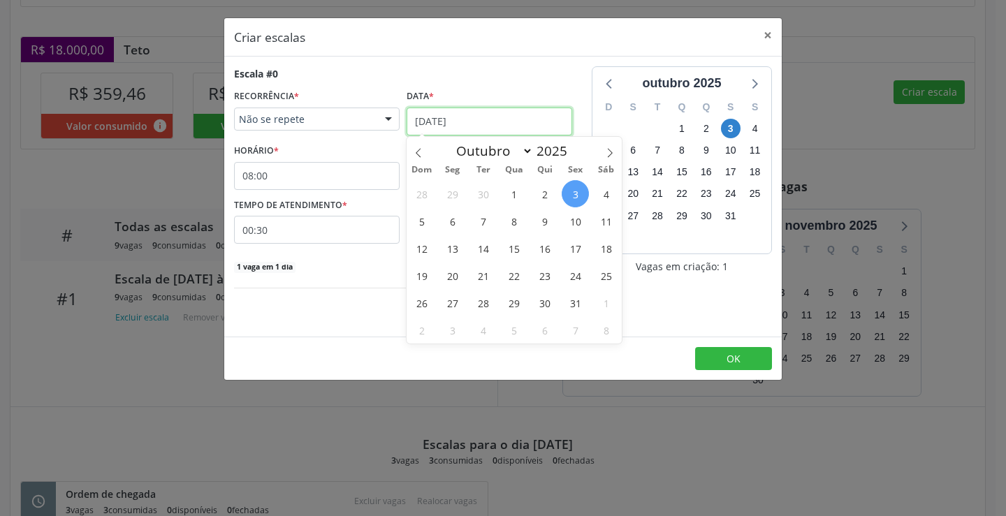
click at [457, 123] on input "[DATE]" at bounding box center [489, 122] width 166 height 28
click at [543, 224] on span "9" at bounding box center [544, 220] width 27 height 27
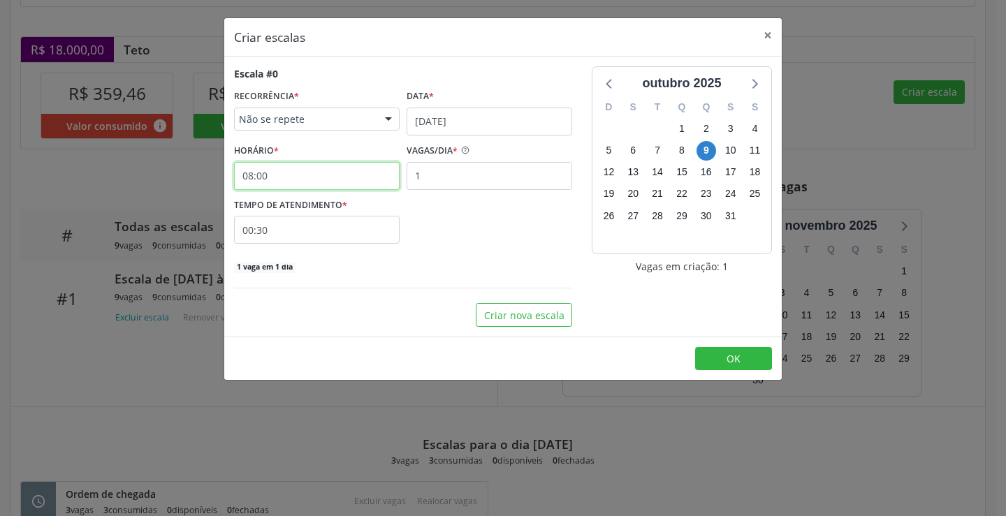
click at [353, 178] on input "08:00" at bounding box center [317, 176] width 166 height 28
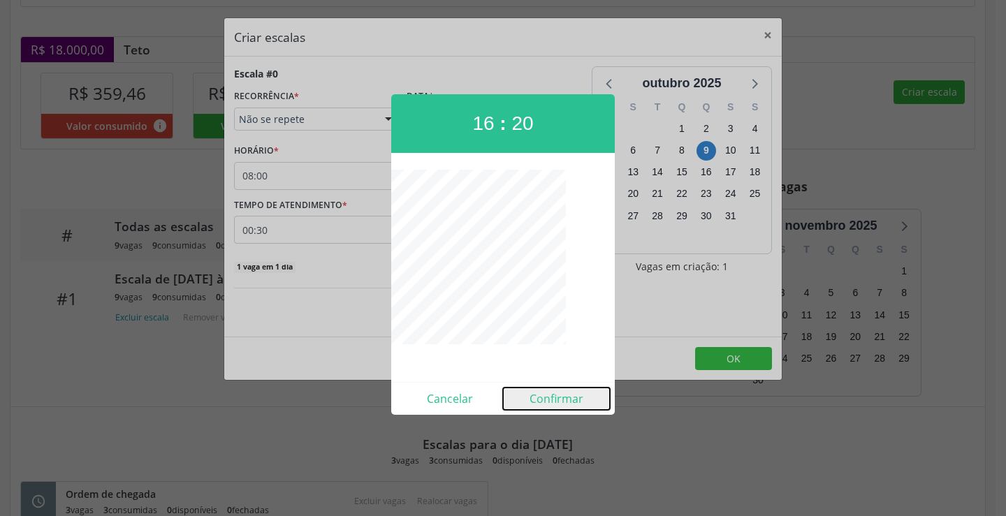
click at [548, 396] on button "Confirmar" at bounding box center [556, 399] width 107 height 22
type input "16:20"
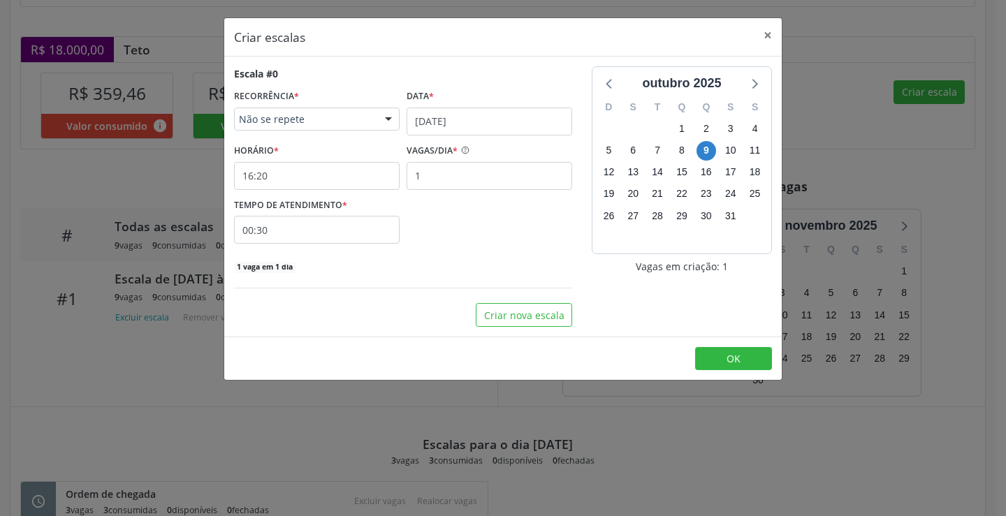
click at [478, 195] on div "TEMPO DE ATENDIMENTO * 00:30" at bounding box center [402, 220] width 345 height 50
click at [469, 179] on input "1" at bounding box center [489, 176] width 166 height 28
type input "3"
click at [386, 233] on input "00:30" at bounding box center [317, 230] width 166 height 28
click at [443, 270] on span at bounding box center [444, 267] width 10 height 14
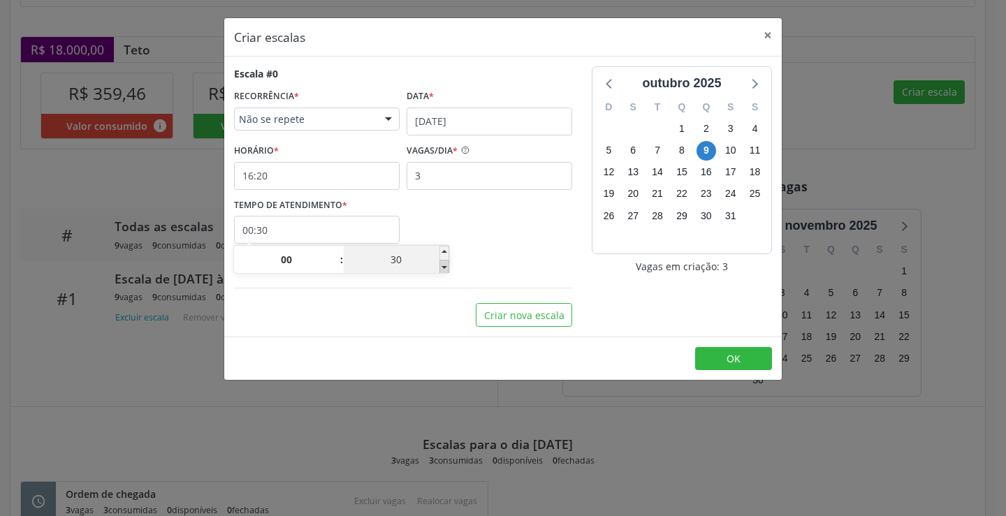
type input "00:25"
type input "25"
click at [443, 270] on span at bounding box center [444, 267] width 10 height 14
type input "00:20"
type input "20"
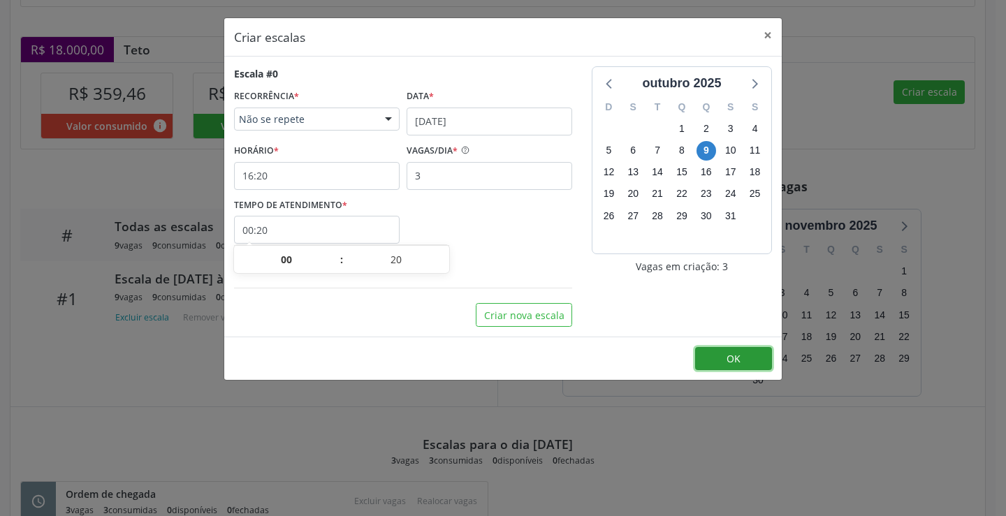
click at [726, 356] on button "OK" at bounding box center [733, 359] width 77 height 24
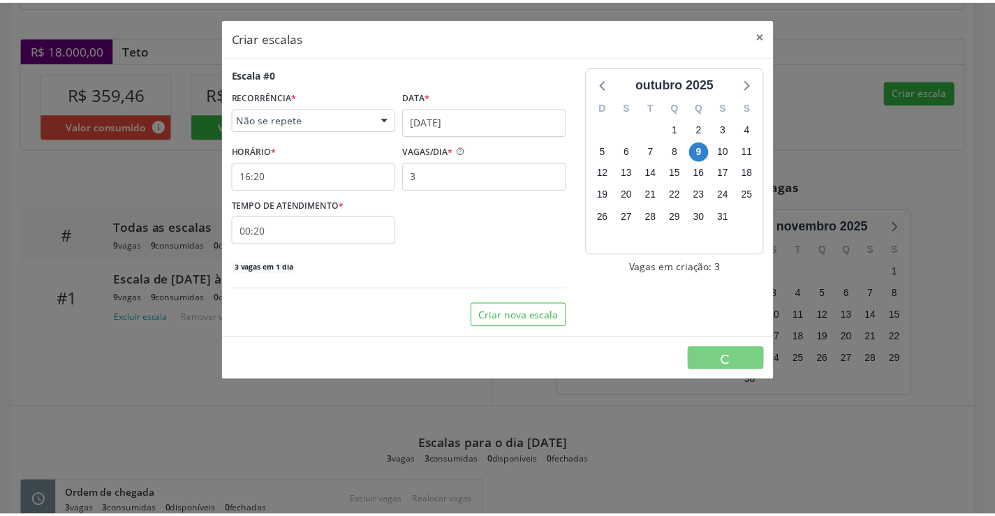
scroll to position [0, 0]
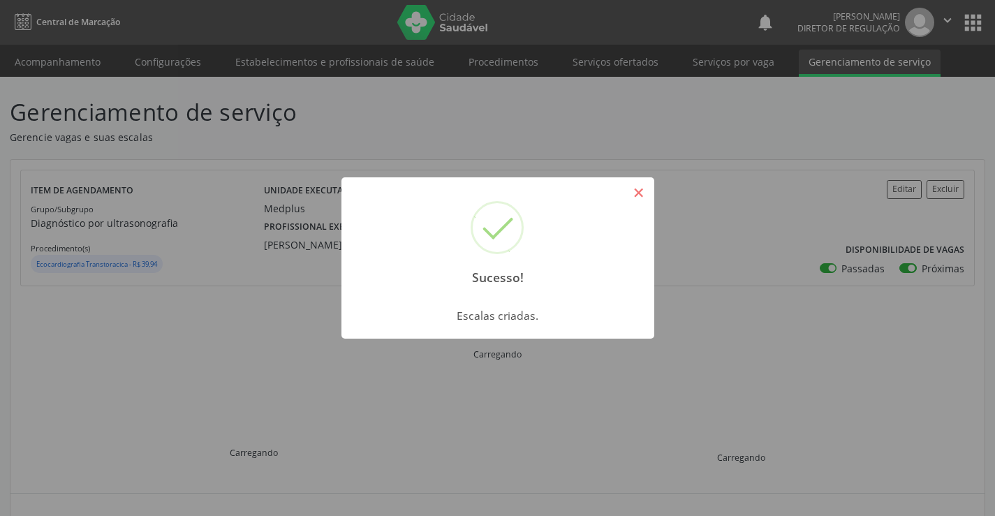
click at [645, 190] on button "×" at bounding box center [639, 193] width 24 height 24
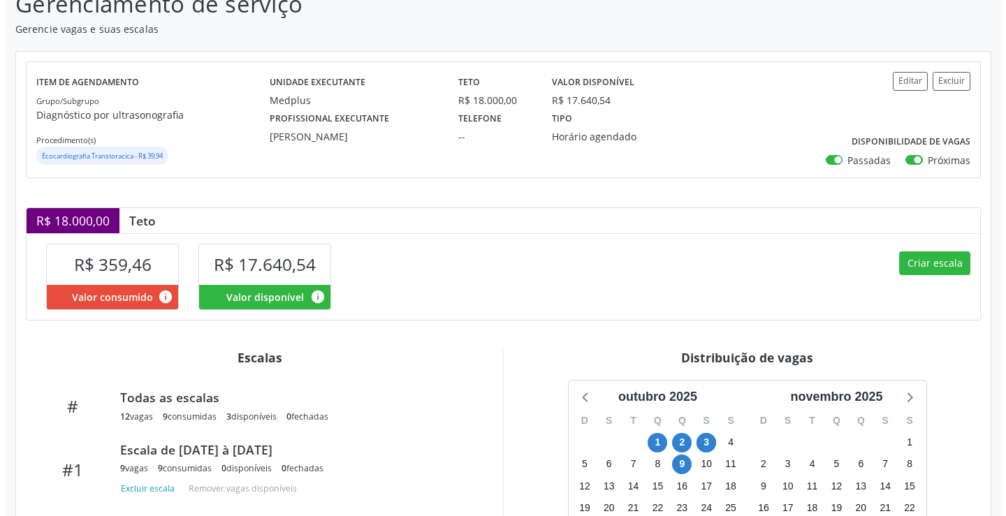
scroll to position [279, 0]
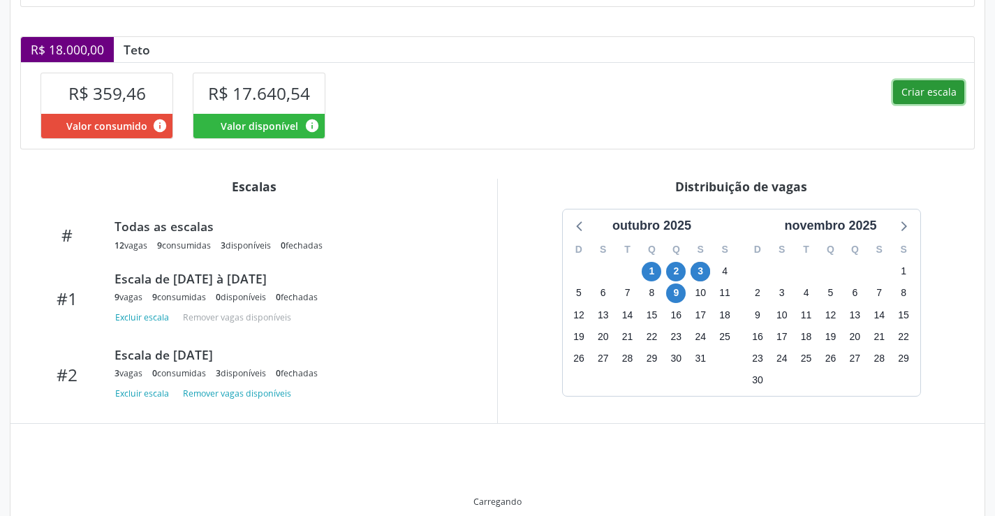
click at [911, 92] on button "Criar escala" at bounding box center [928, 92] width 71 height 24
select select "9"
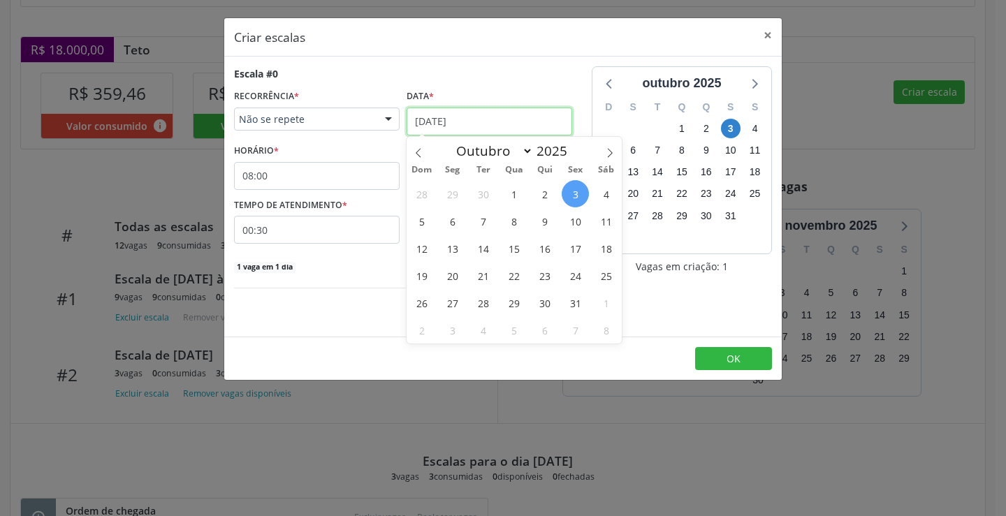
click at [488, 131] on input "[DATE]" at bounding box center [489, 122] width 166 height 28
click at [576, 220] on span "10" at bounding box center [575, 220] width 27 height 27
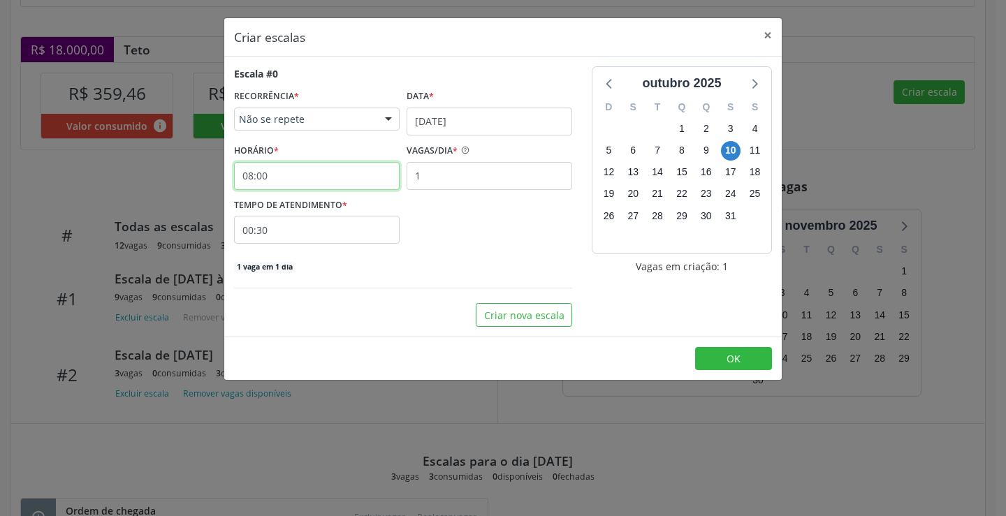
click at [352, 179] on input "08:00" at bounding box center [317, 176] width 166 height 28
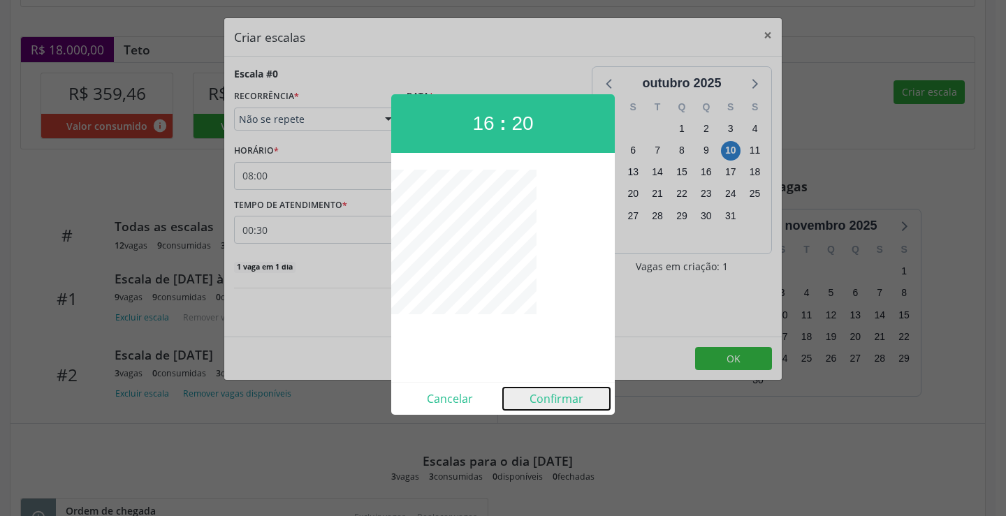
click at [568, 400] on button "Confirmar" at bounding box center [556, 399] width 107 height 22
type input "16:20"
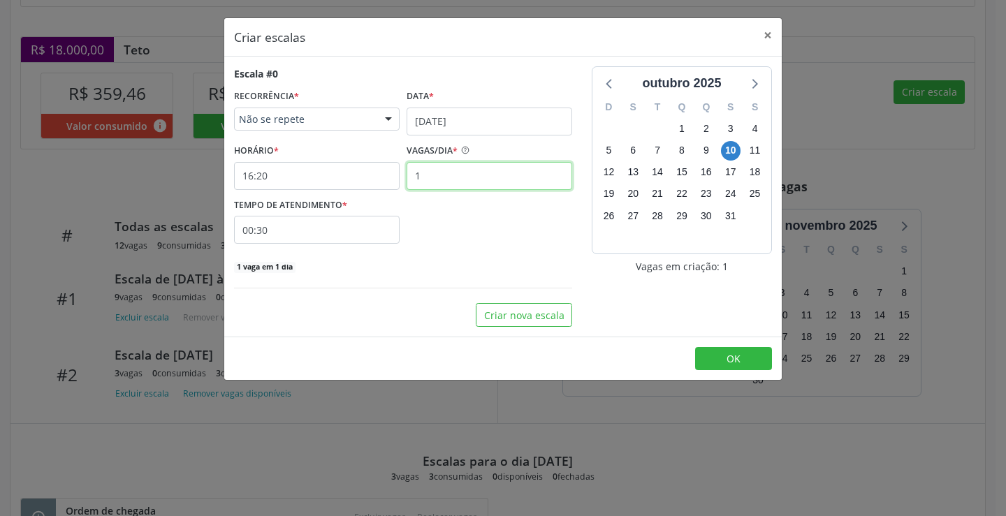
click at [480, 187] on input "1" at bounding box center [489, 176] width 166 height 28
type input "3"
drag, startPoint x: 372, startPoint y: 230, endPoint x: 402, endPoint y: 238, distance: 30.5
click at [380, 233] on input "00:30" at bounding box center [317, 230] width 166 height 28
click at [442, 273] on span at bounding box center [444, 267] width 10 height 14
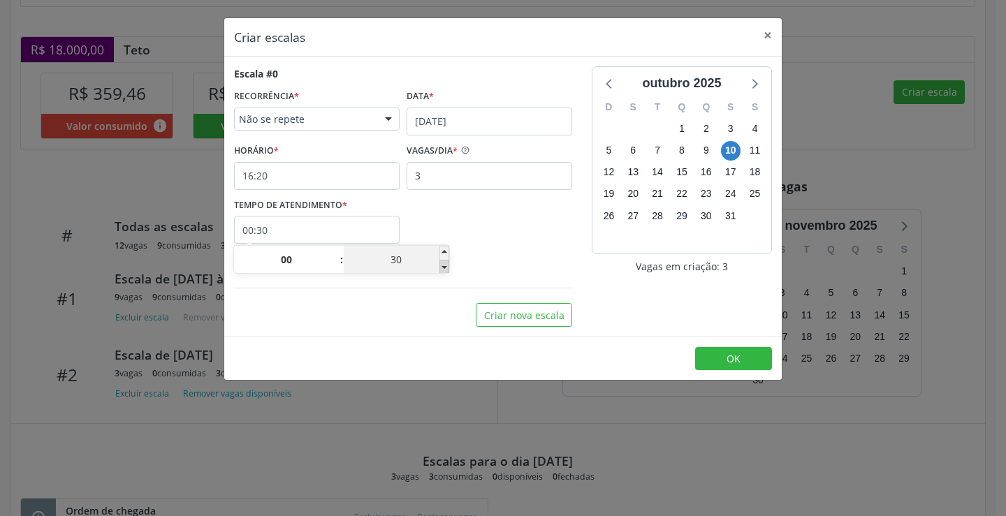
type input "00:25"
type input "25"
click at [442, 273] on span at bounding box center [444, 267] width 10 height 14
type input "00:20"
type input "20"
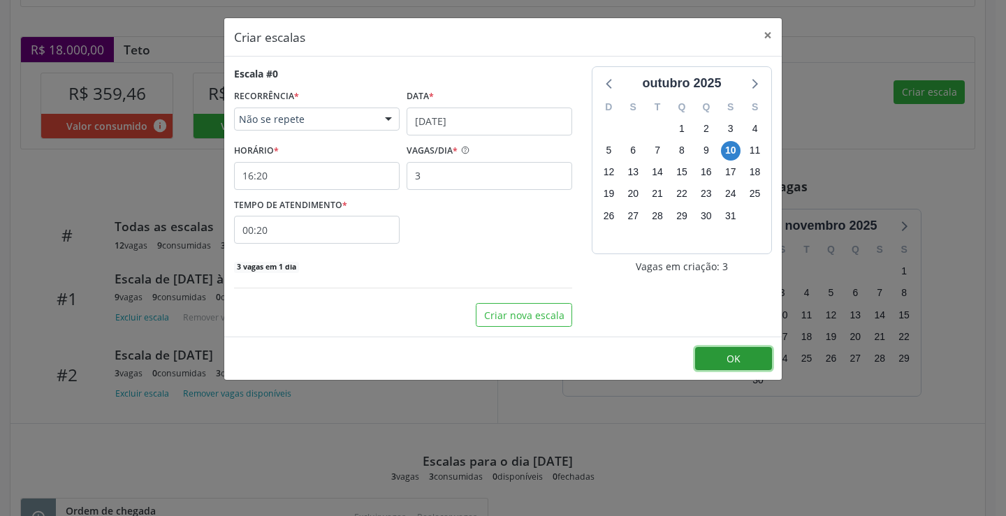
click at [729, 358] on span "OK" at bounding box center [733, 358] width 14 height 13
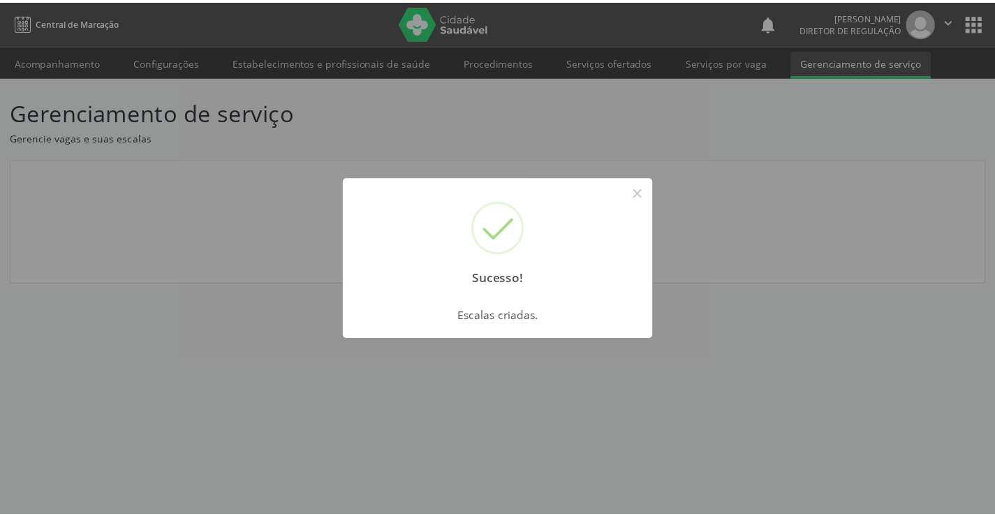
scroll to position [0, 0]
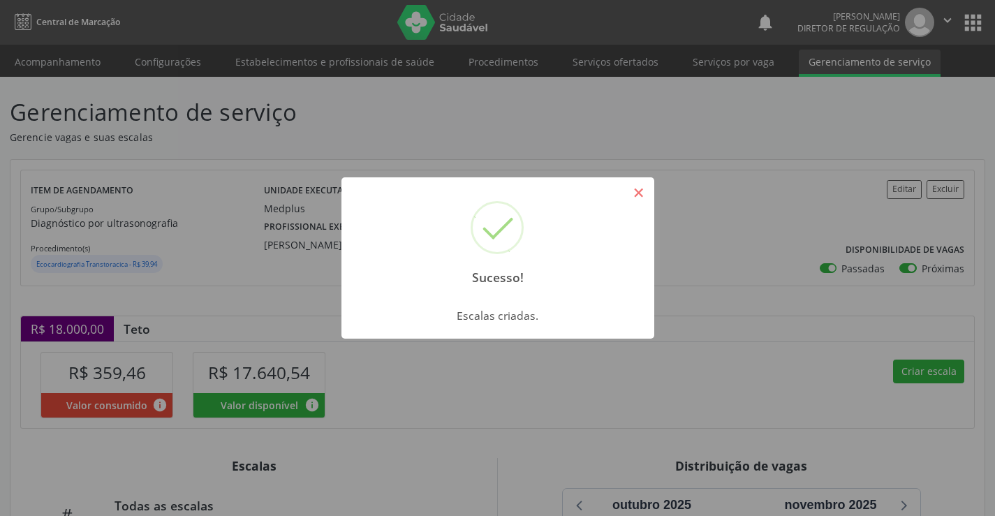
click at [628, 189] on button "×" at bounding box center [639, 193] width 24 height 24
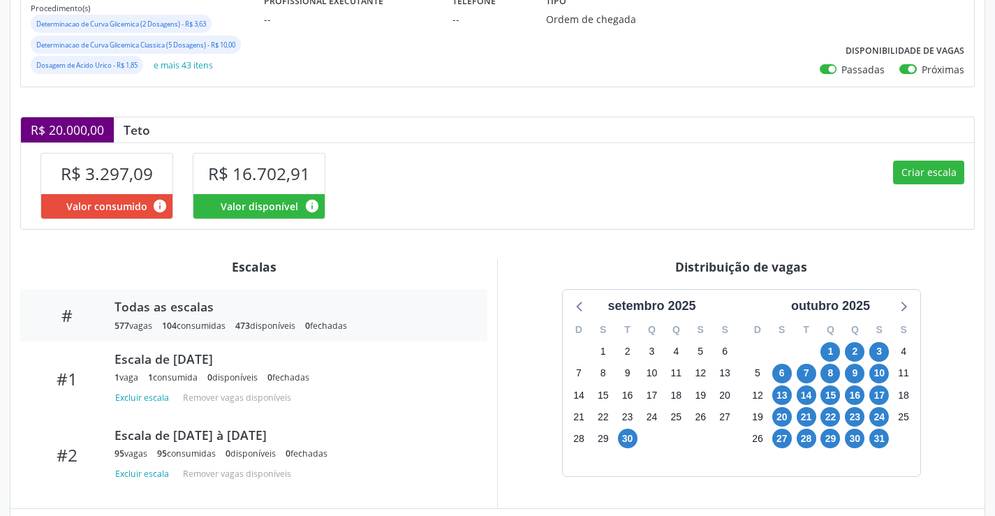
scroll to position [380, 0]
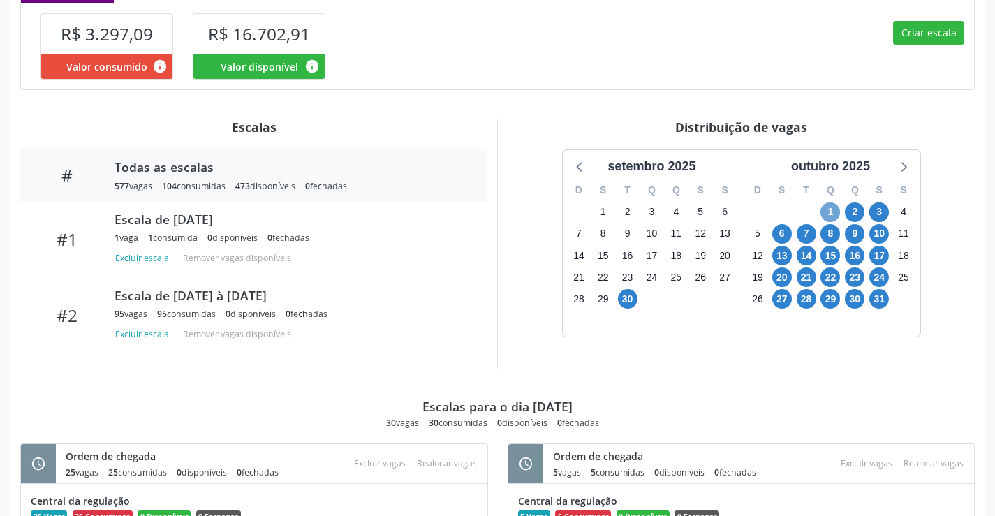
click at [826, 210] on span "1" at bounding box center [831, 213] width 20 height 20
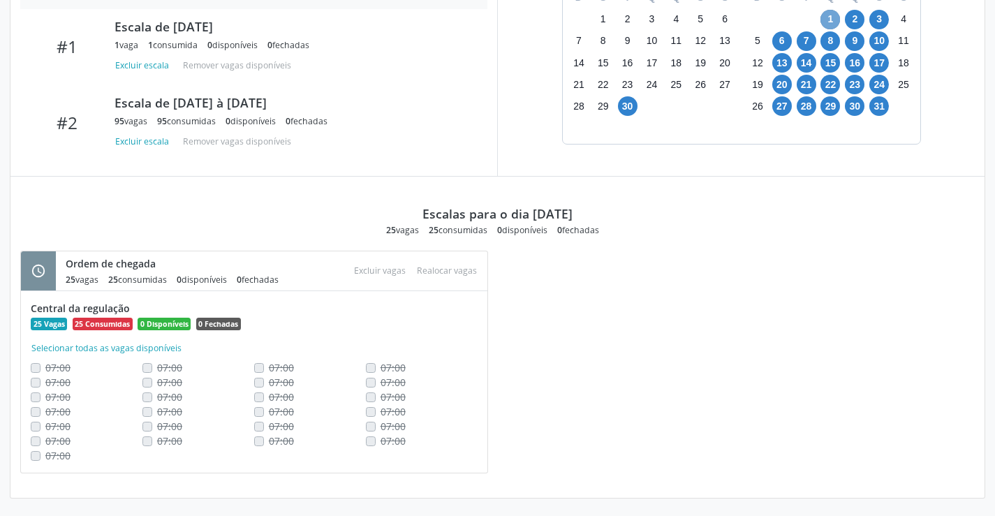
scroll to position [575, 0]
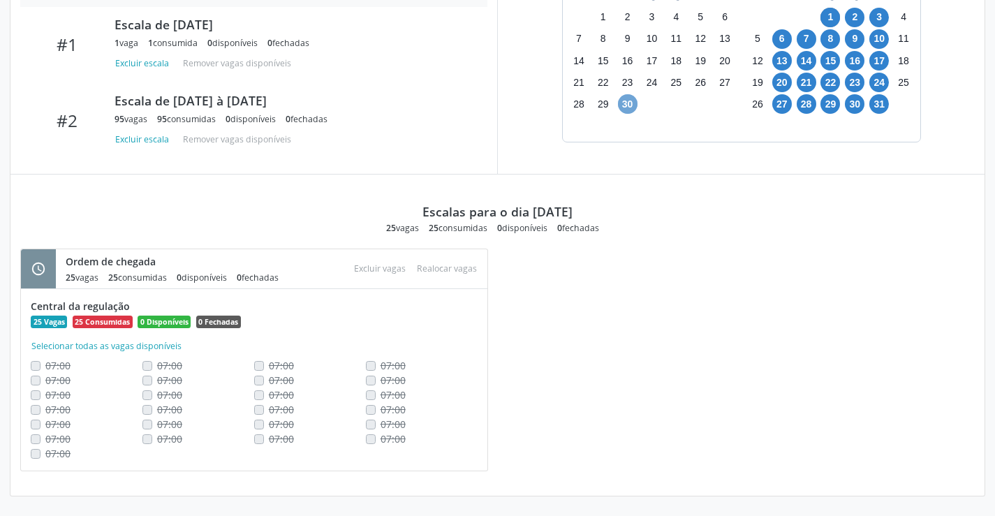
click at [623, 103] on span "30" at bounding box center [628, 104] width 20 height 20
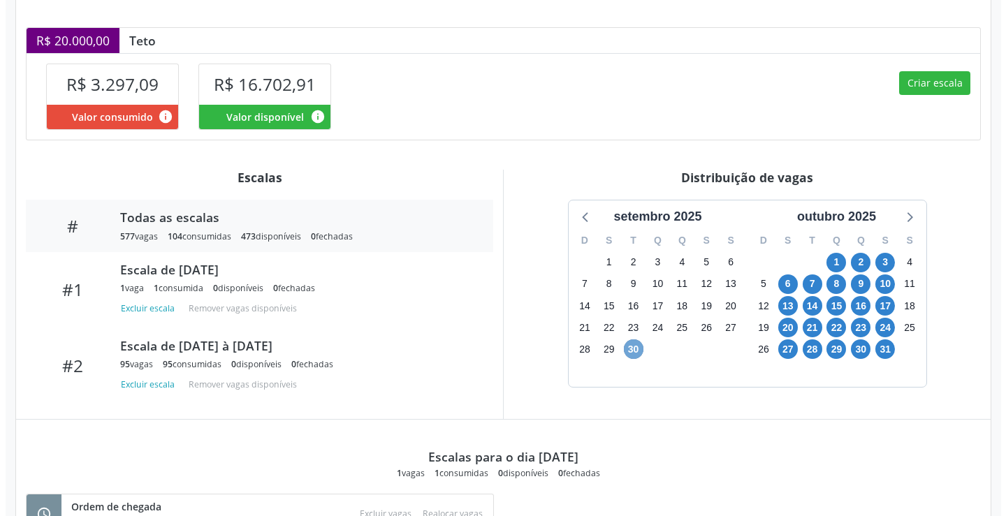
scroll to position [277, 0]
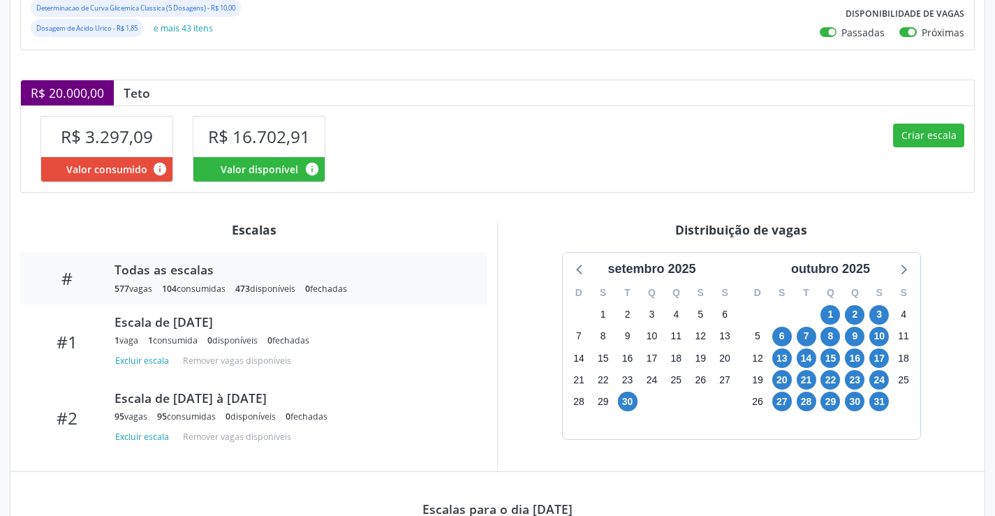
click at [965, 138] on div "Criar escala" at bounding box center [736, 148] width 477 height 86
click at [939, 144] on button "Criar escala" at bounding box center [928, 136] width 71 height 24
select select "9"
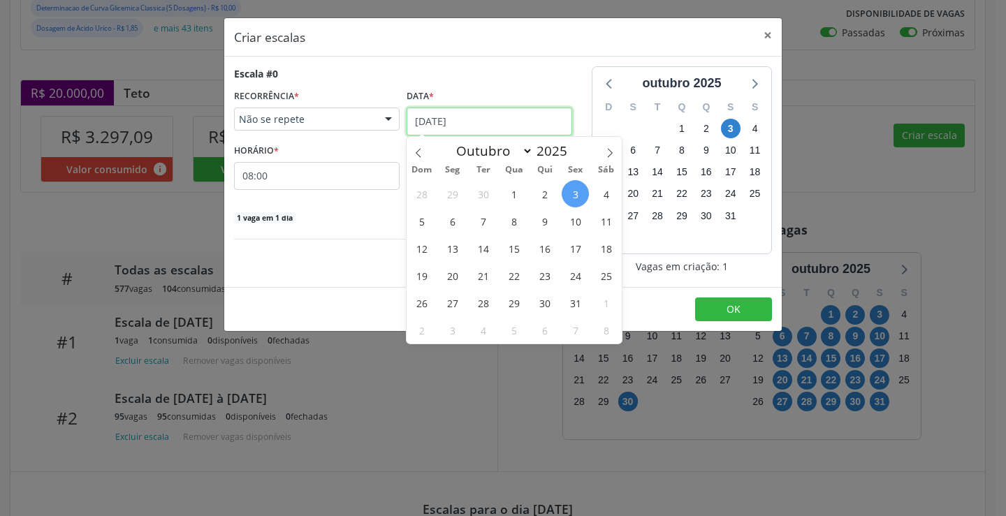
click at [498, 124] on input "[DATE]" at bounding box center [489, 122] width 166 height 28
click at [463, 230] on div "28 29 30 1 2 3 4 5 6 7 8 9 10 11 12 13 14 15 16 17 18 19 20 21 22 23 24 25 26 2…" at bounding box center [513, 261] width 215 height 163
click at [455, 224] on span "6" at bounding box center [452, 220] width 27 height 27
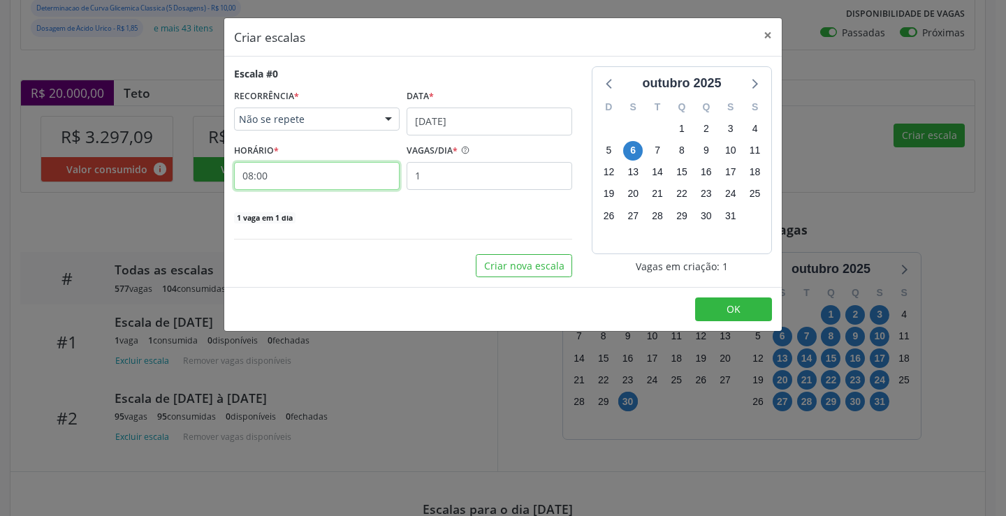
click at [345, 188] on input "08:00" at bounding box center [317, 176] width 166 height 28
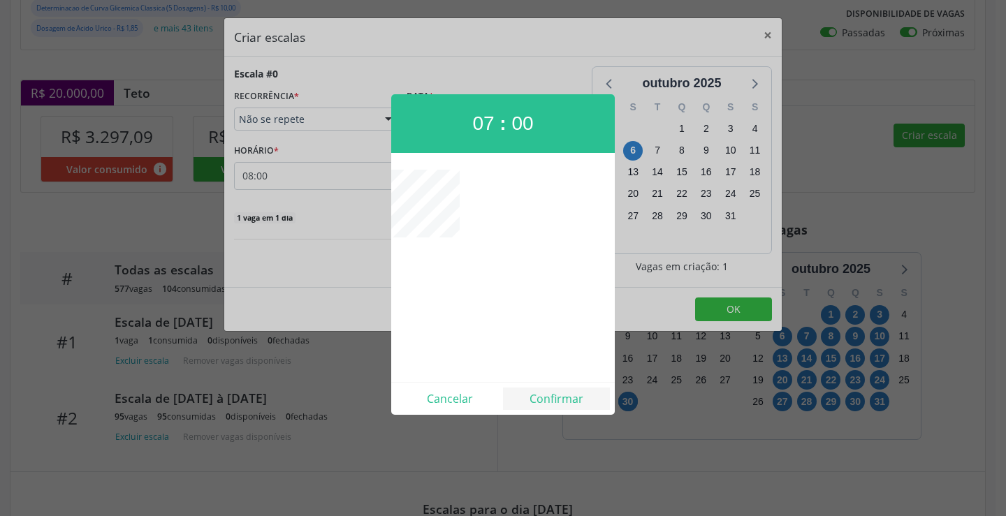
drag, startPoint x: 545, startPoint y: 386, endPoint x: 546, endPoint y: 393, distance: 7.1
click at [545, 388] on div "Cancelar Confirmar" at bounding box center [502, 398] width 223 height 33
click at [546, 393] on button "Confirmar" at bounding box center [556, 399] width 107 height 22
type input "07:00"
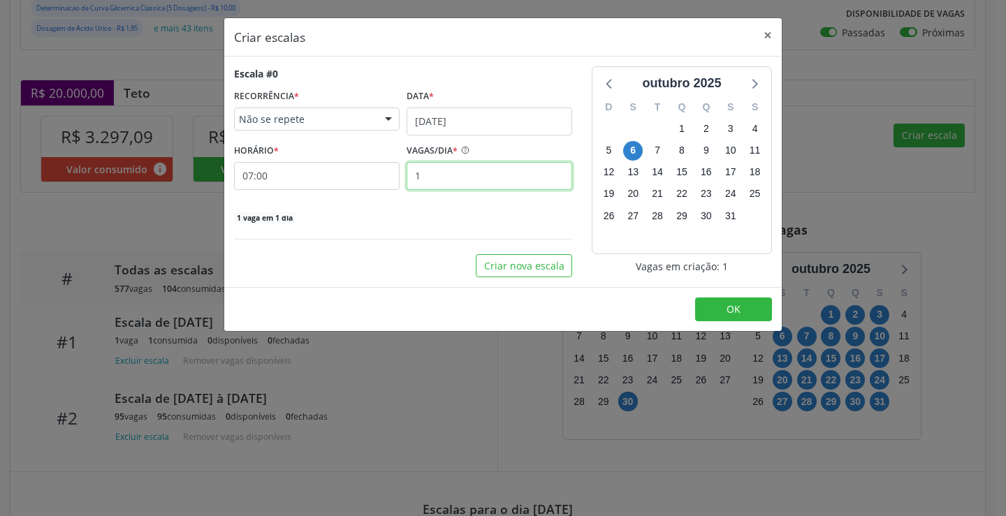
click at [471, 184] on input "1" at bounding box center [489, 176] width 166 height 28
type input "5"
click at [739, 309] on span "OK" at bounding box center [733, 308] width 14 height 13
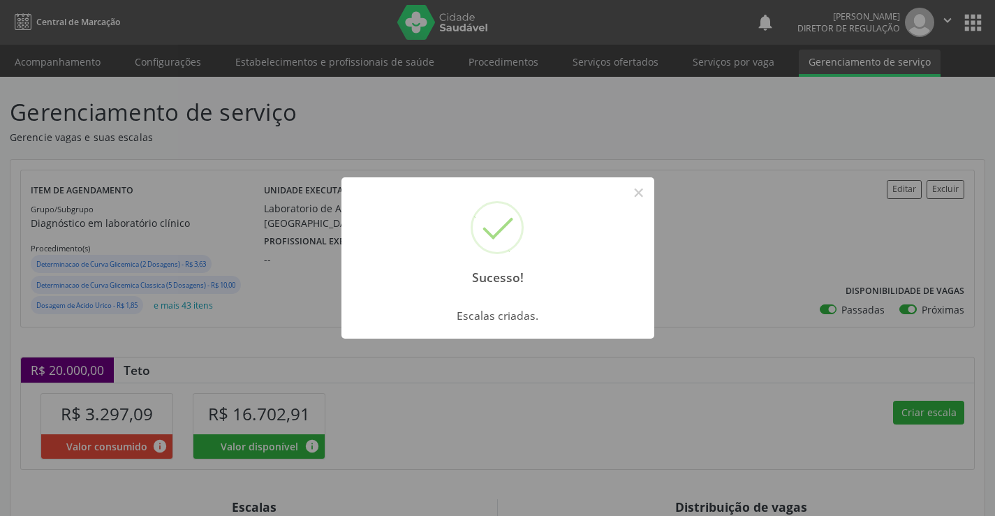
click at [625, 207] on div "Sucesso! ×" at bounding box center [498, 237] width 313 height 120
click at [627, 198] on button "×" at bounding box center [639, 193] width 24 height 24
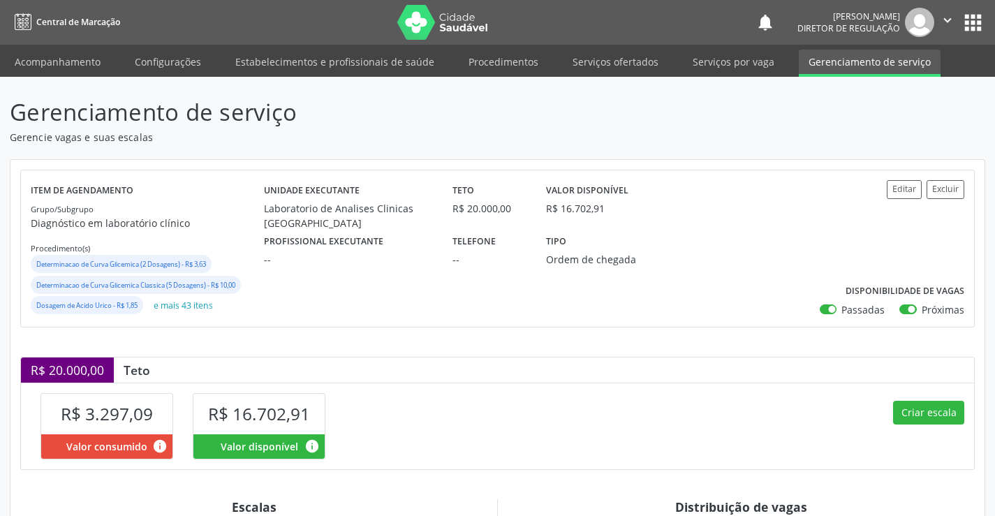
click at [33, 43] on nav "Central de Marcação notifications Ana Karolainy Santos Serafim Diretor de regul…" at bounding box center [497, 22] width 995 height 45
click at [37, 60] on link "Acompanhamento" at bounding box center [57, 62] width 105 height 24
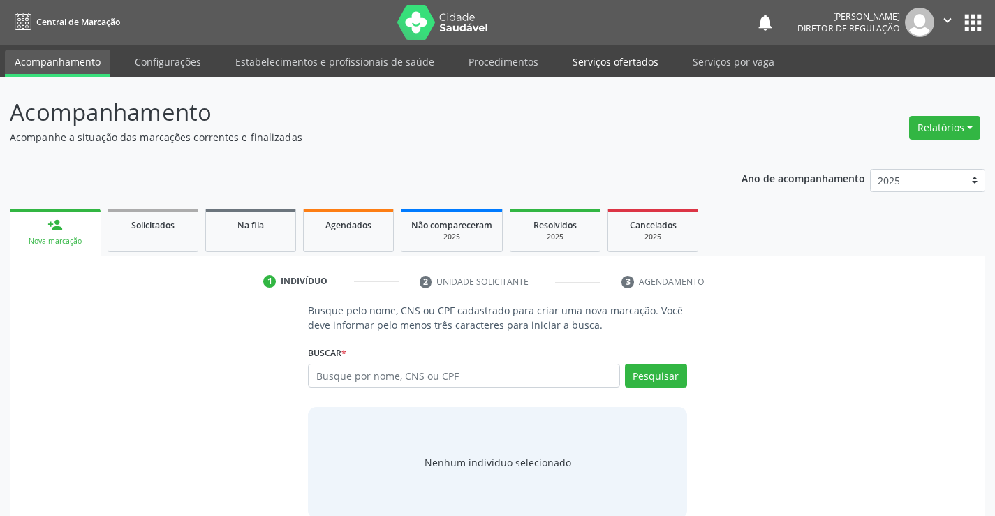
click at [585, 57] on link "Serviços ofertados" at bounding box center [615, 62] width 105 height 24
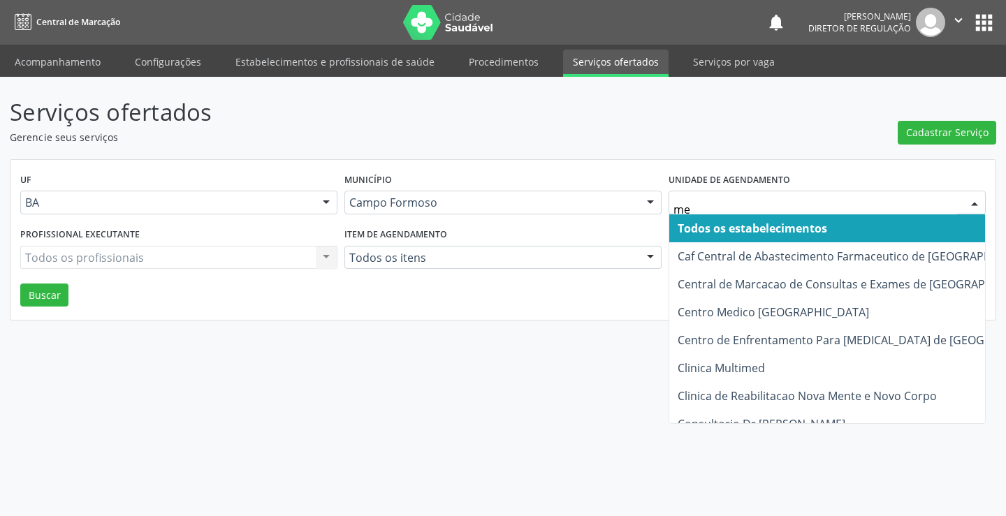
type input "med"
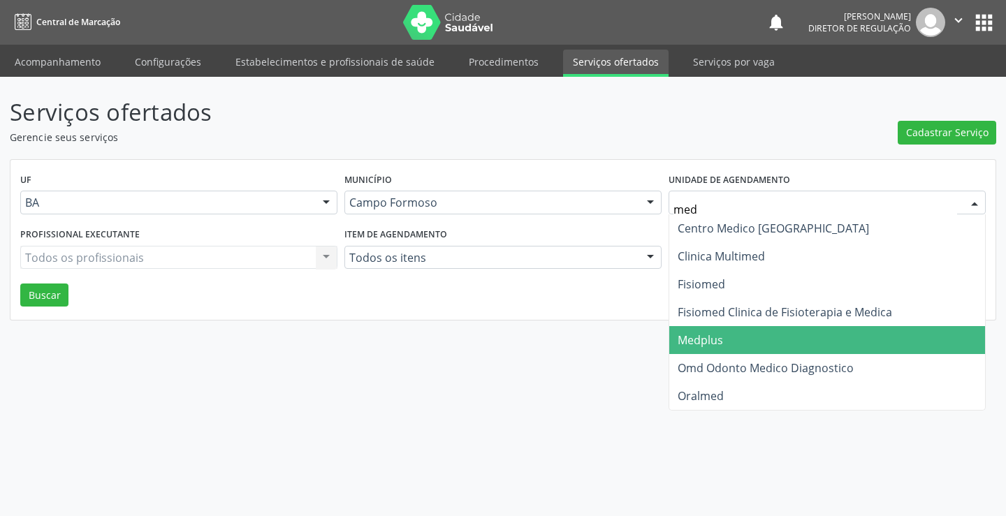
click at [752, 336] on span "Medplus" at bounding box center [827, 340] width 316 height 28
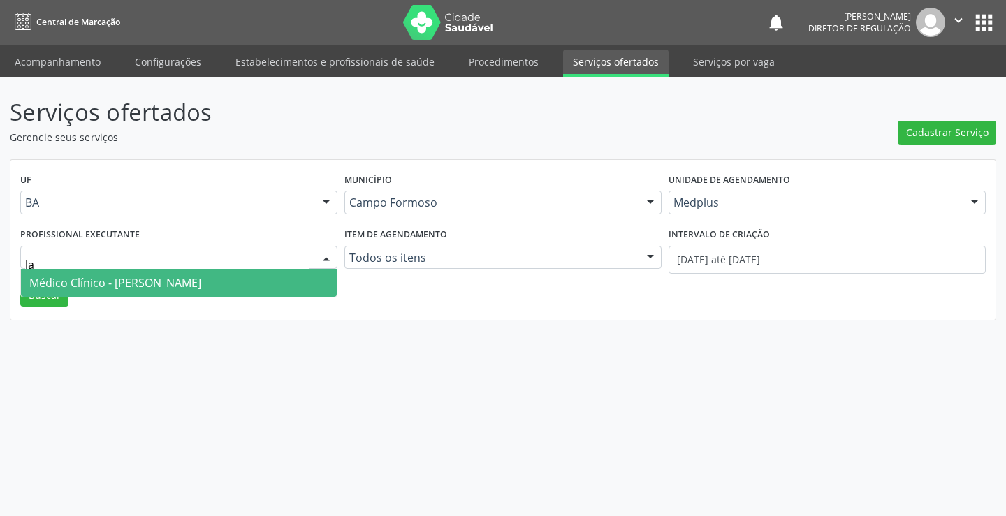
type input "lan"
click at [256, 291] on span "Médico Clínico - Lanna Peralva Miranda Rocha" at bounding box center [179, 283] width 316 height 28
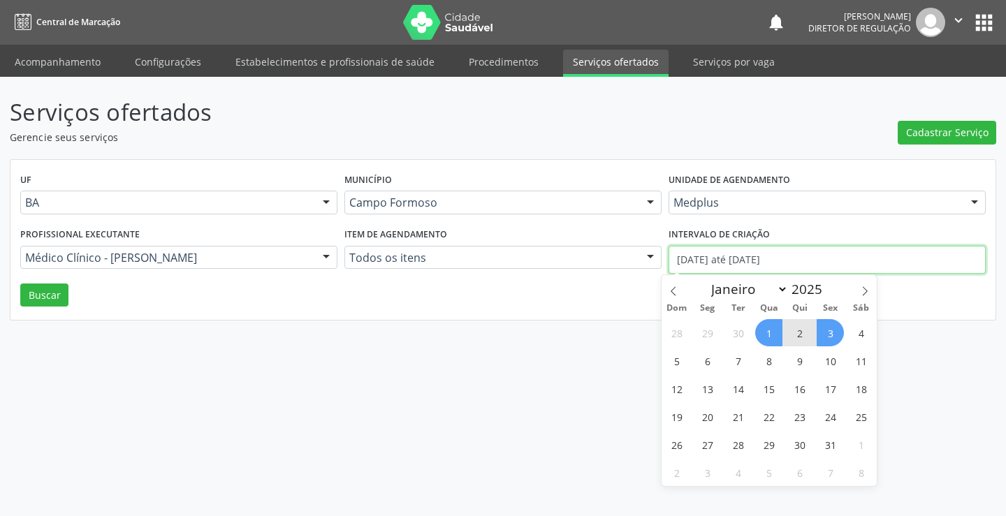
click at [807, 263] on input "01/10/2025 até 03/10/2025" at bounding box center [826, 260] width 317 height 28
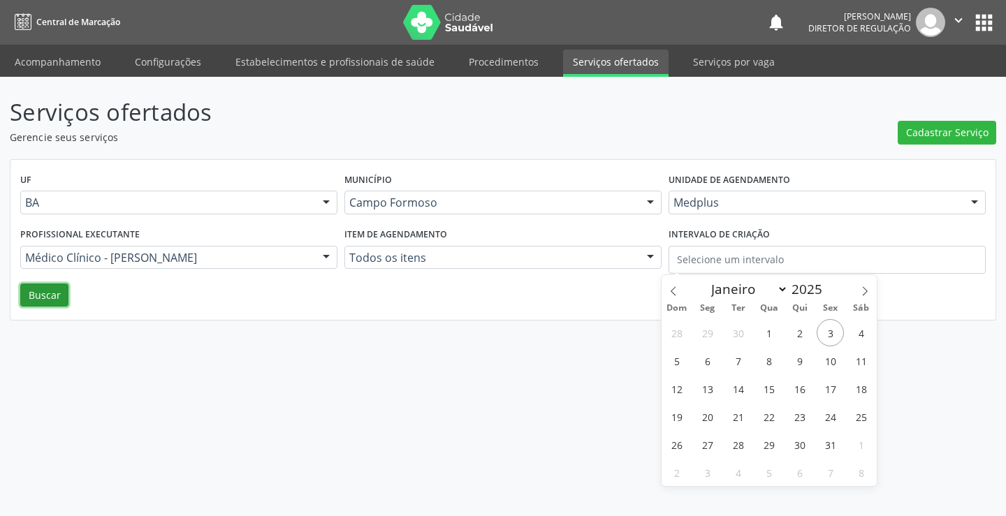
click at [59, 298] on button "Buscar" at bounding box center [44, 296] width 48 height 24
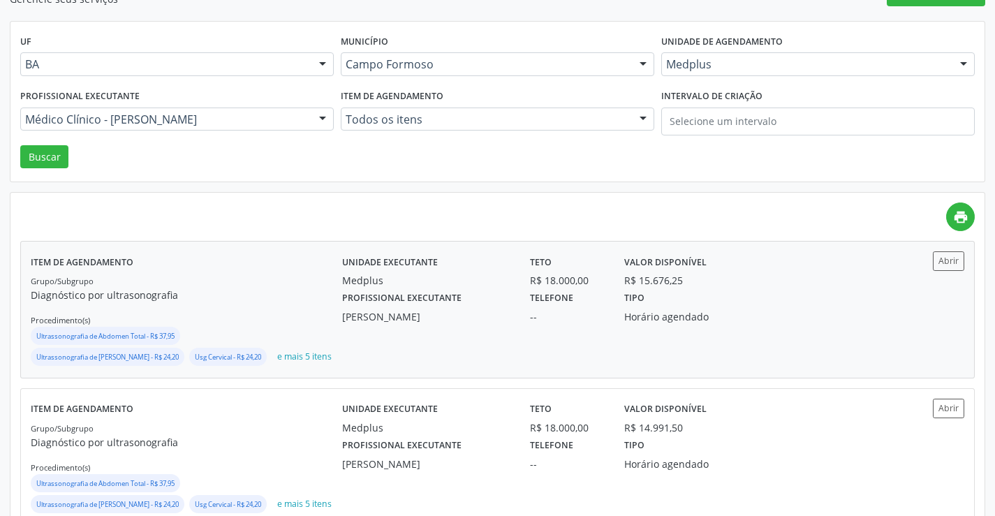
scroll to position [140, 0]
click at [949, 256] on button "Abrir" at bounding box center [948, 259] width 31 height 19
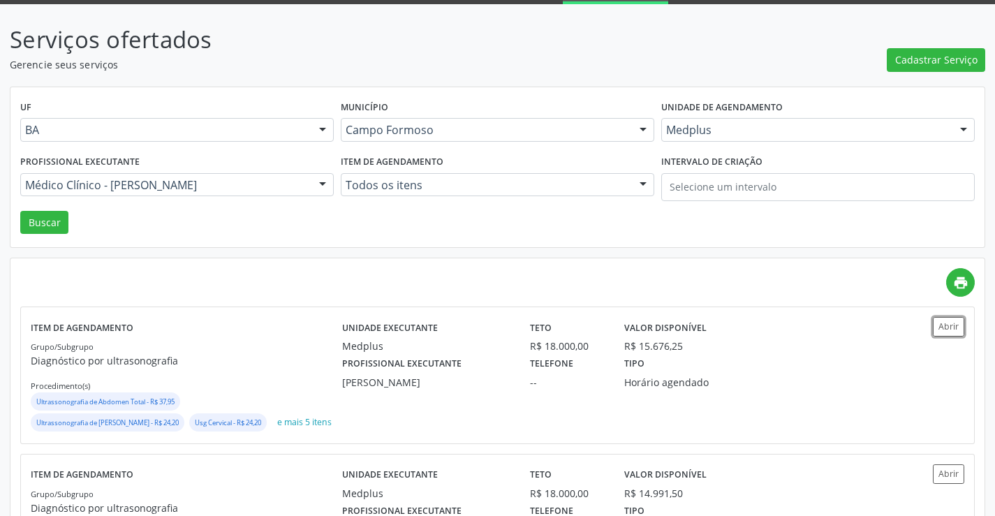
scroll to position [0, 0]
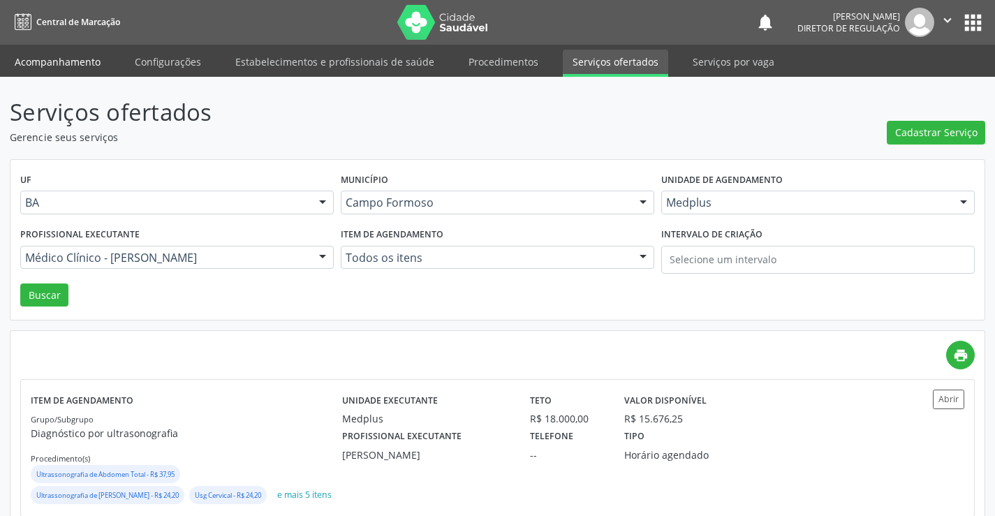
click at [75, 66] on link "Acompanhamento" at bounding box center [57, 62] width 105 height 24
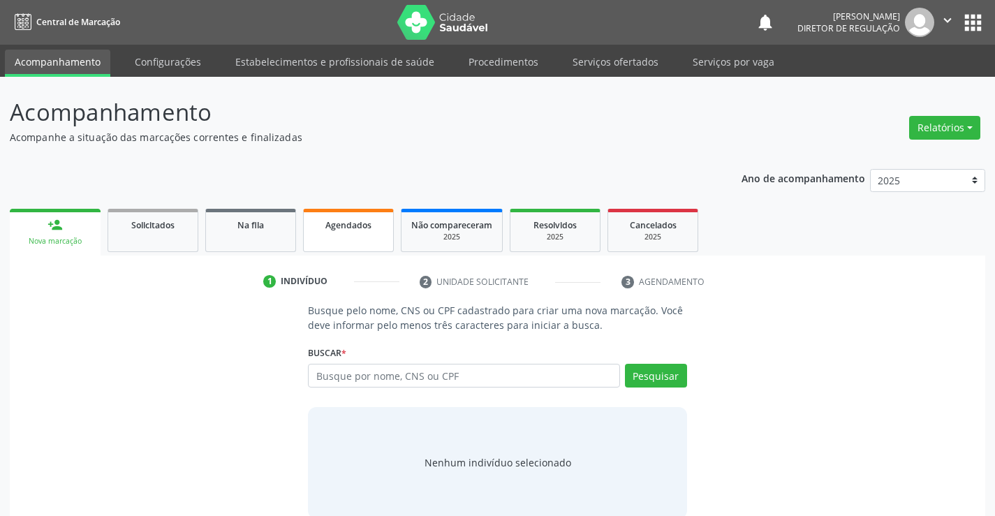
click at [327, 235] on link "Agendados" at bounding box center [348, 230] width 91 height 43
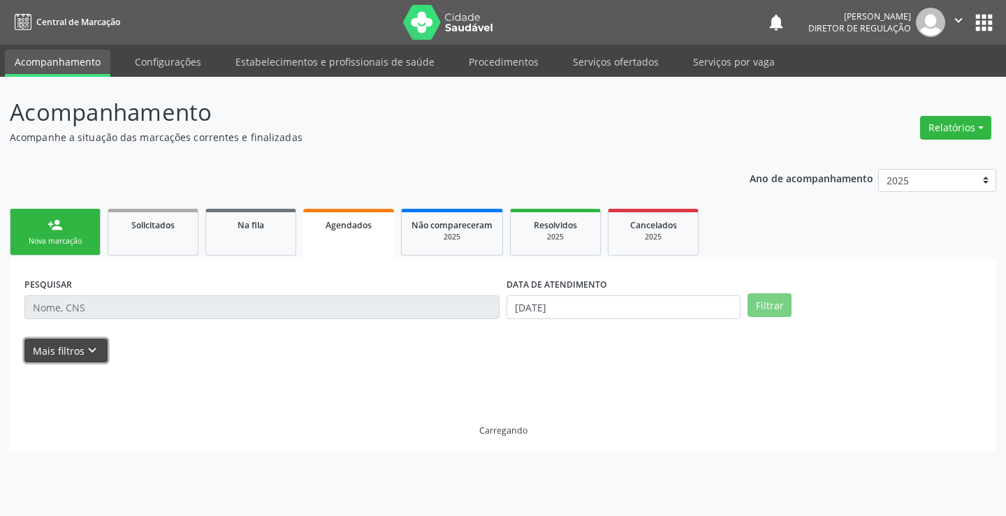
click at [73, 360] on button "Mais filtros keyboard_arrow_down" at bounding box center [65, 351] width 83 height 24
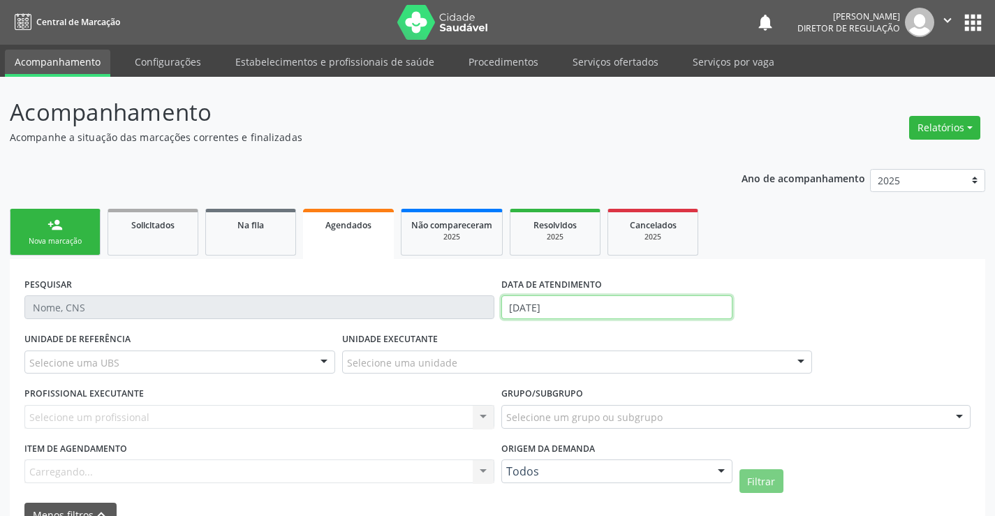
click at [611, 307] on input "[DATE]" at bounding box center [616, 307] width 231 height 24
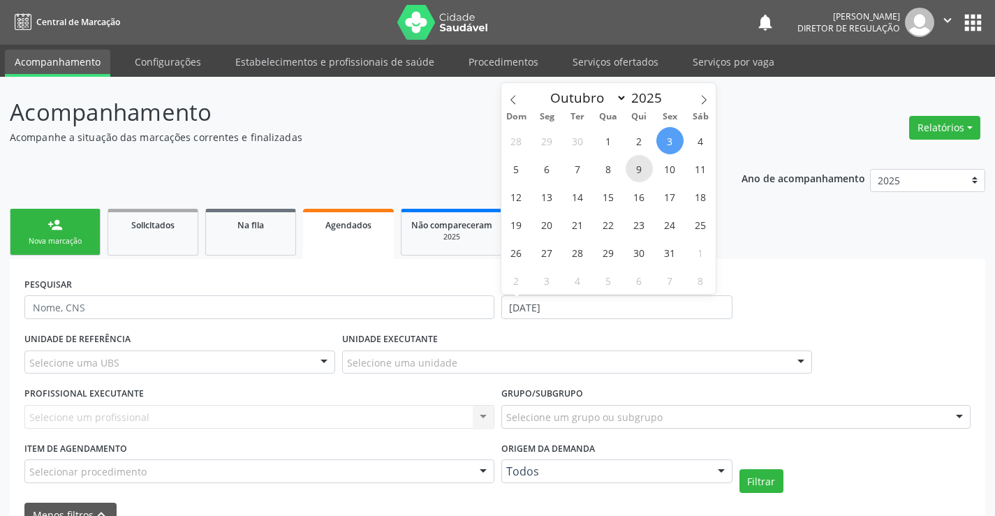
click at [632, 168] on span "9" at bounding box center [639, 168] width 27 height 27
type input "09/10/2025"
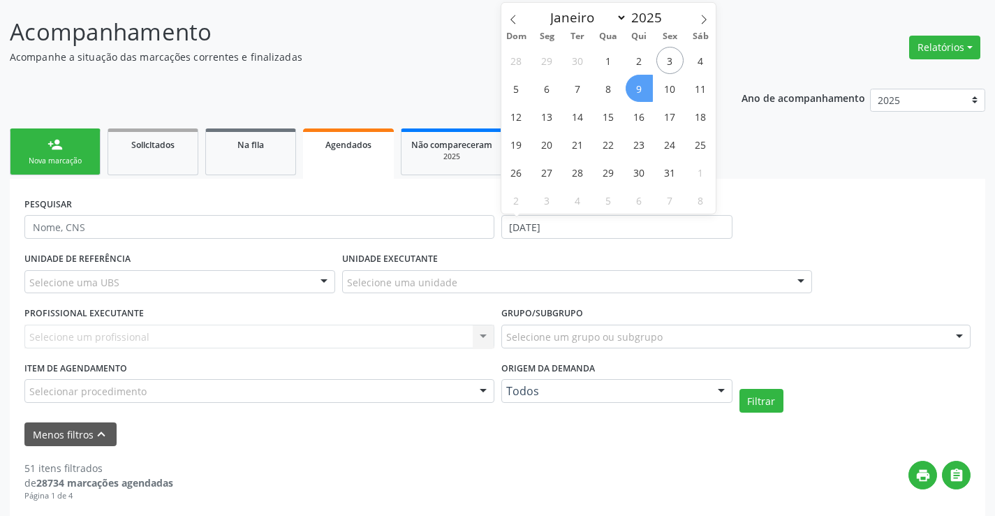
scroll to position [70, 0]
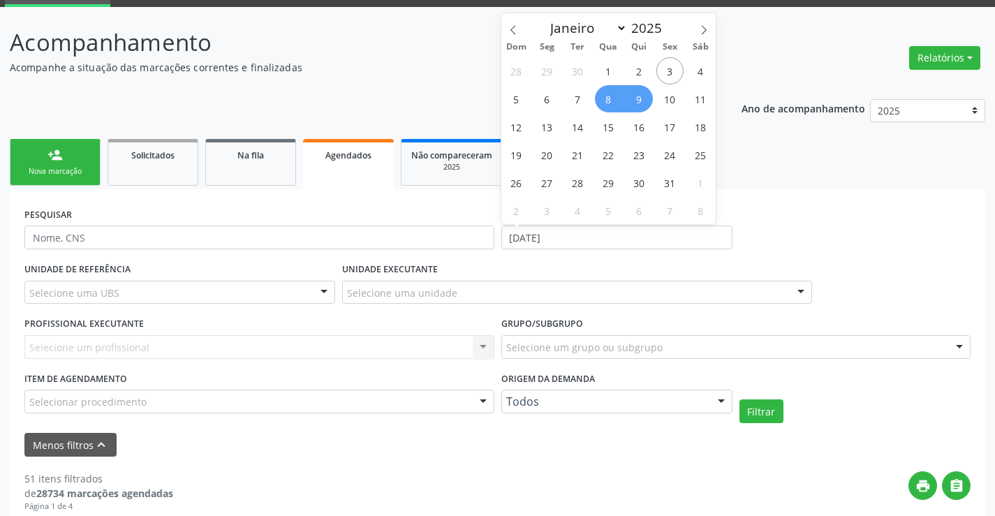
click at [617, 100] on span "8" at bounding box center [608, 98] width 27 height 27
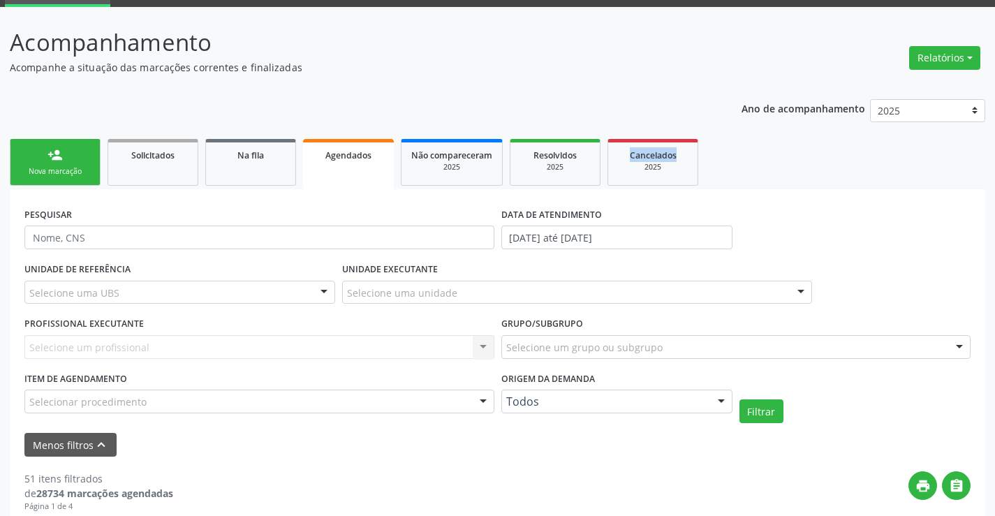
click at [590, 230] on input "08/10/2025 até 09/10/2025" at bounding box center [616, 238] width 231 height 24
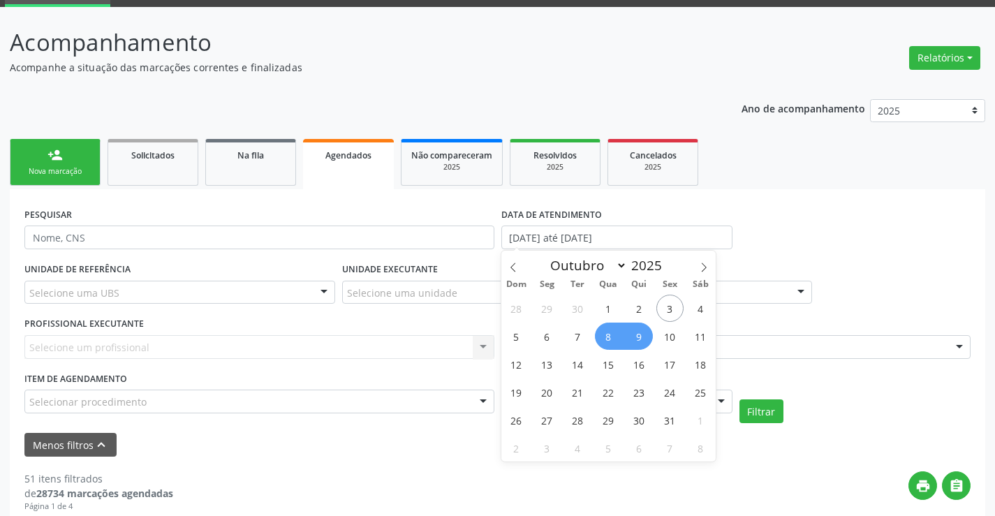
click at [614, 334] on span "8" at bounding box center [608, 336] width 27 height 27
type input "08/10/2025"
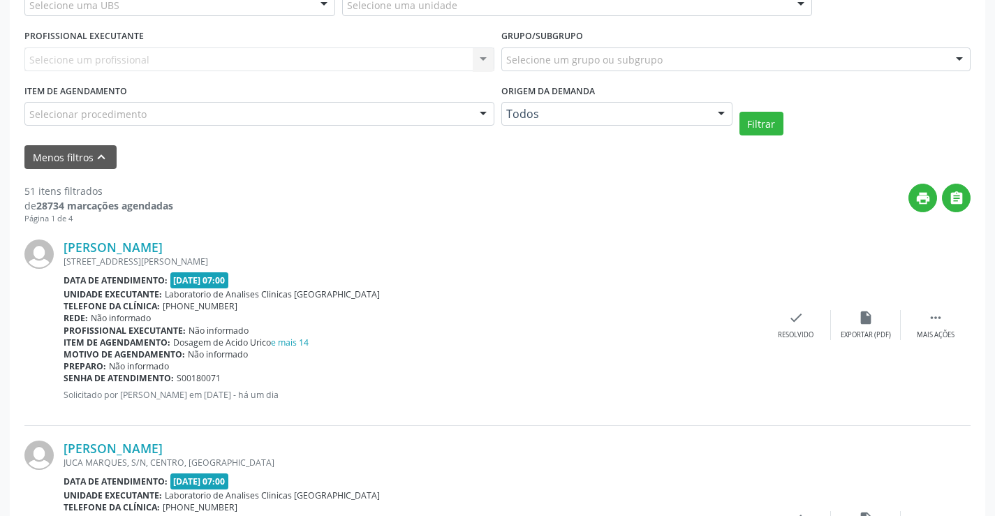
scroll to position [279, 0]
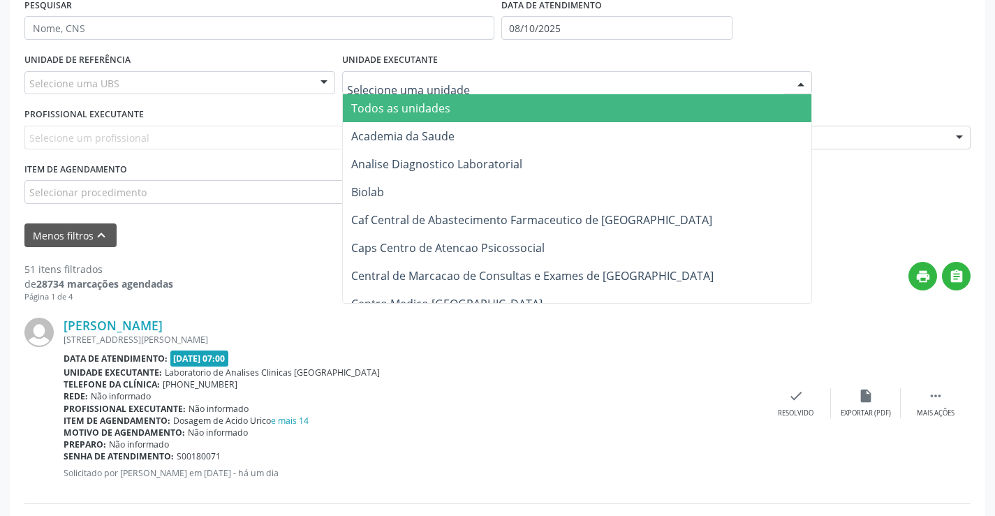
click at [464, 92] on div at bounding box center [577, 83] width 470 height 24
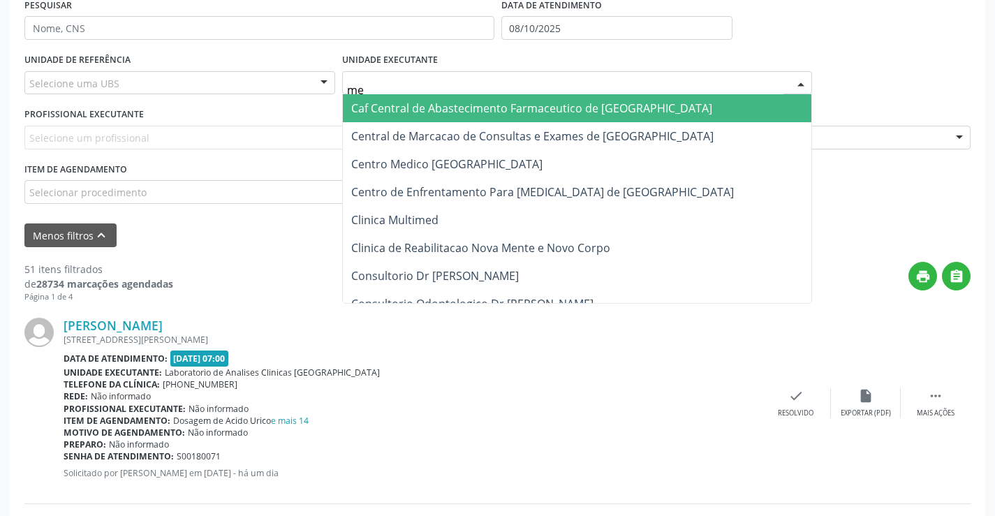
type input "med"
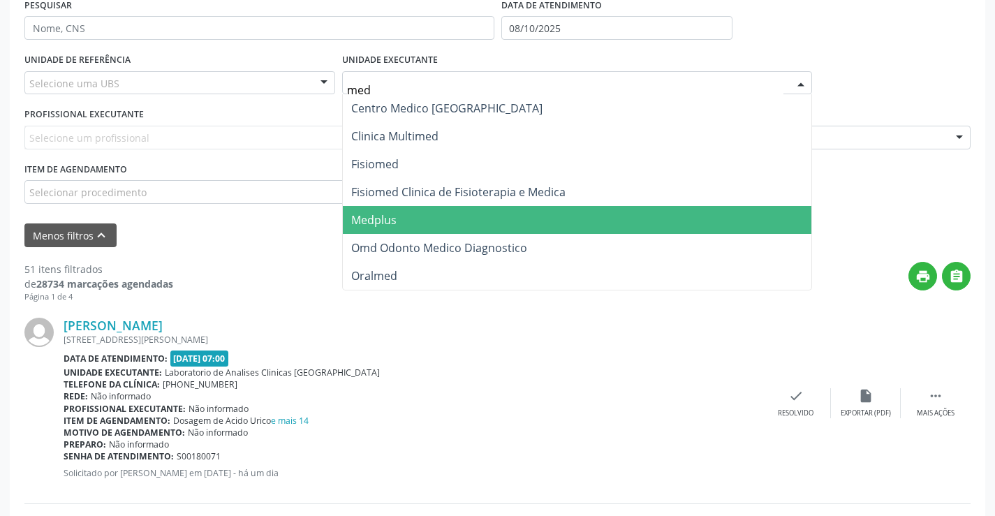
click at [457, 219] on span "Medplus" at bounding box center [577, 220] width 469 height 28
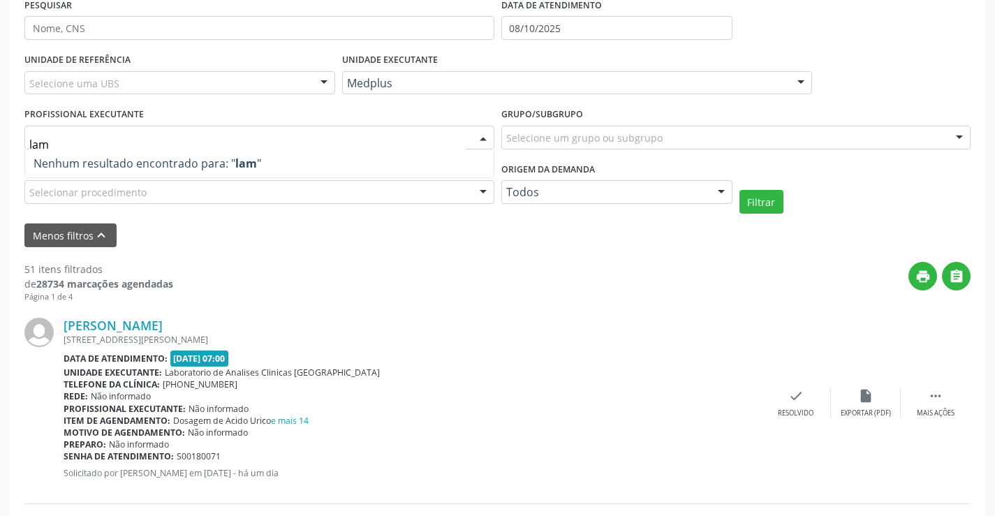
type input "la"
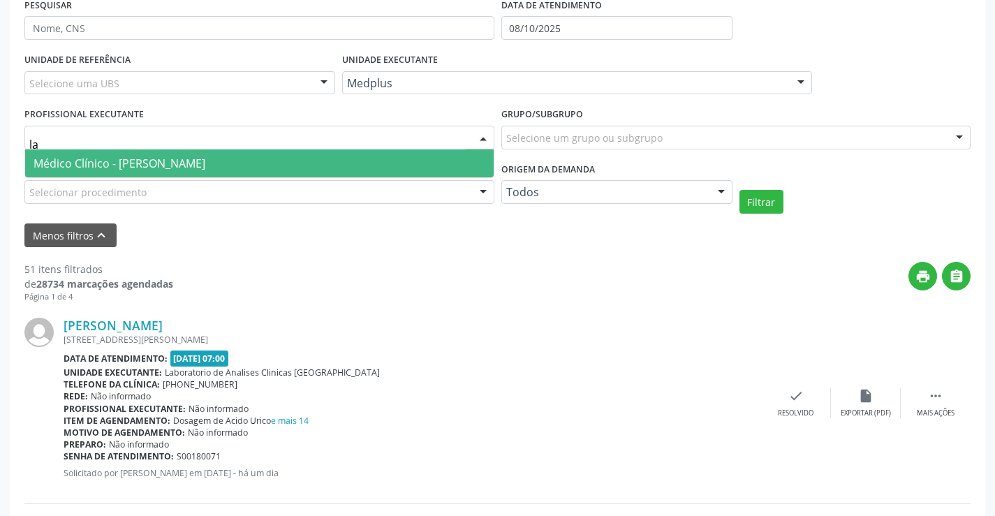
drag, startPoint x: 258, startPoint y: 166, endPoint x: 608, endPoint y: 218, distance: 354.4
click at [205, 166] on span "Médico Clínico - Lanna Peralva Miranda Rocha" at bounding box center [120, 163] width 172 height 15
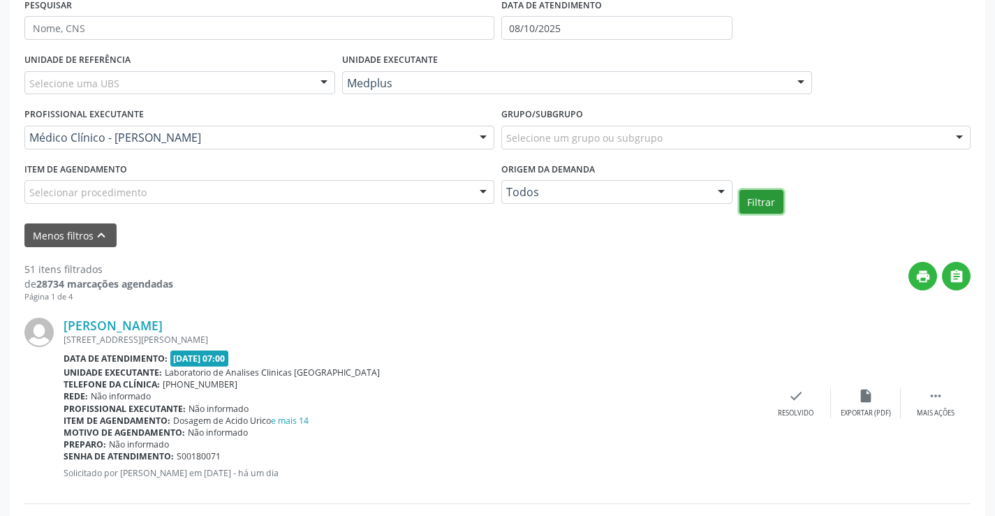
click at [747, 198] on button "Filtrar" at bounding box center [762, 202] width 44 height 24
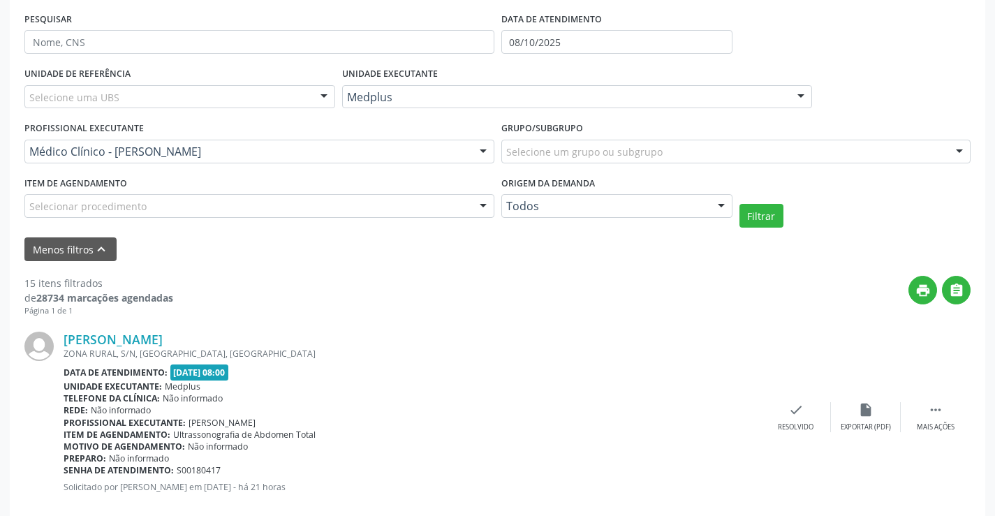
scroll to position [247, 0]
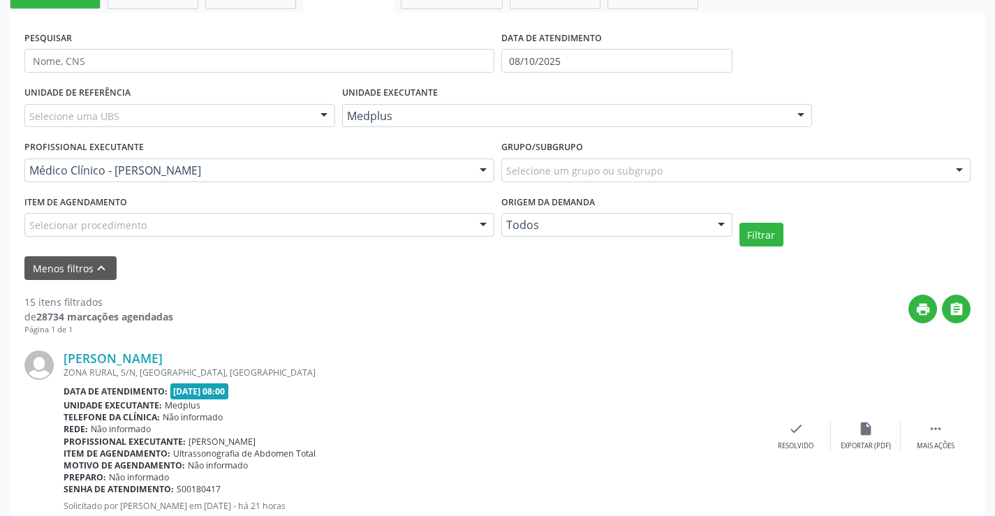
click at [539, 45] on label "DATA DE ATENDIMENTO" at bounding box center [551, 38] width 101 height 22
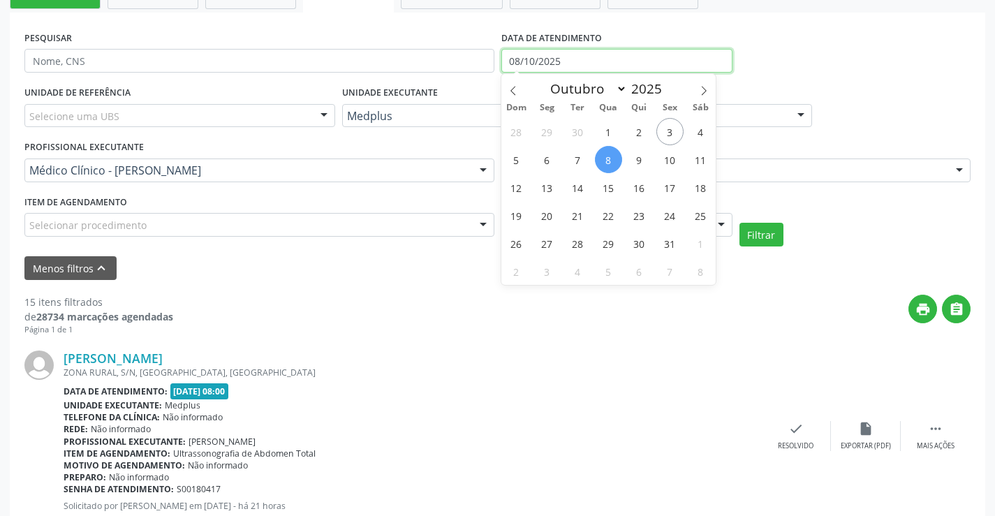
click at [545, 57] on input "08/10/2025" at bounding box center [616, 61] width 231 height 24
click at [638, 164] on span "9" at bounding box center [639, 159] width 27 height 27
type input "09/10/2025"
click at [638, 164] on span "9" at bounding box center [639, 159] width 27 height 27
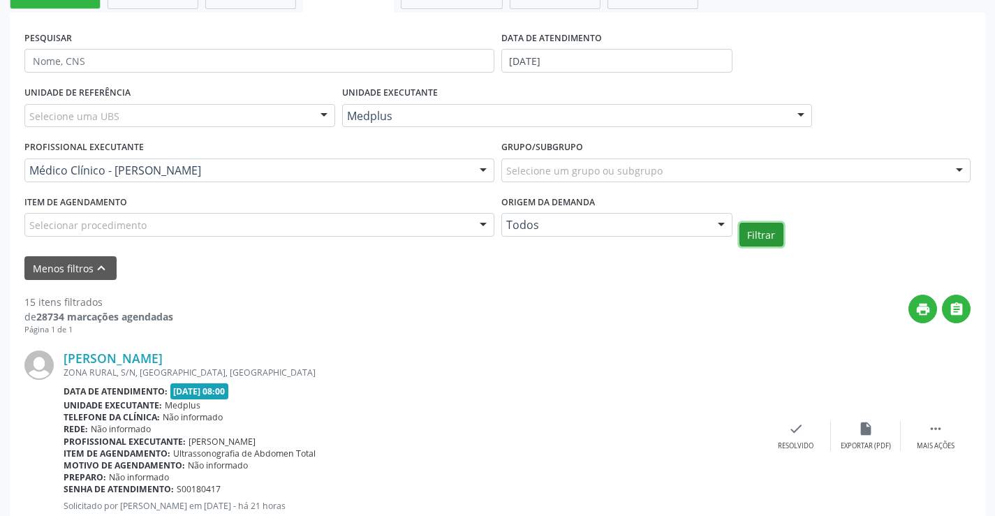
click at [752, 233] on button "Filtrar" at bounding box center [762, 235] width 44 height 24
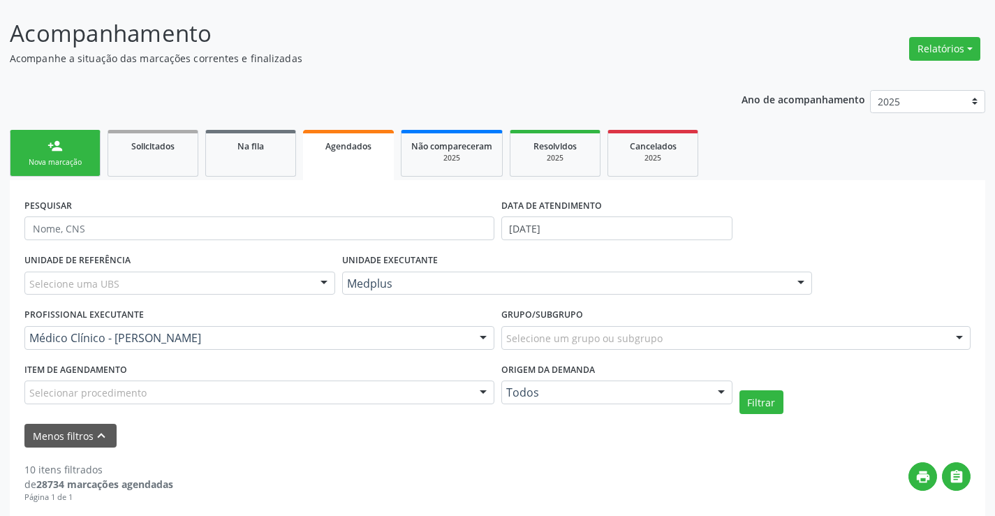
scroll to position [0, 0]
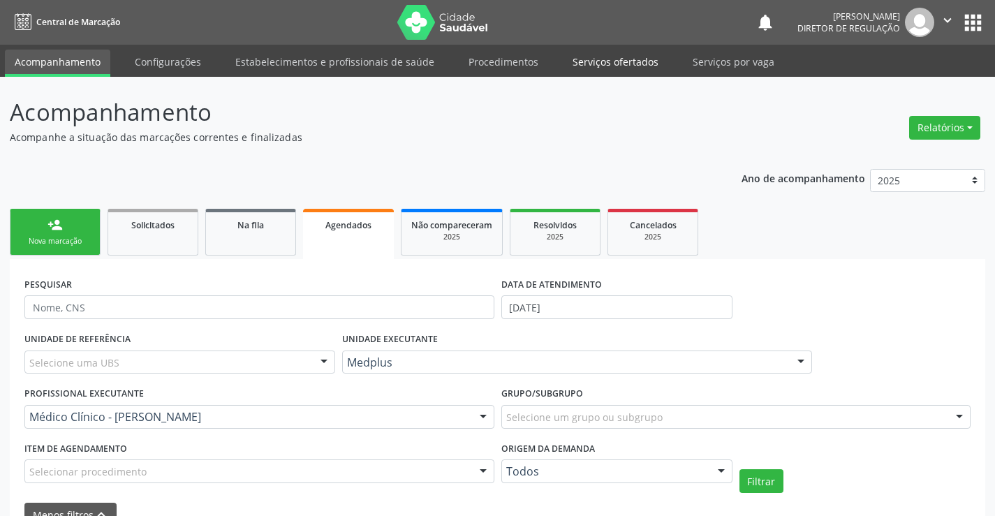
click at [604, 53] on link "Serviços ofertados" at bounding box center [615, 62] width 105 height 24
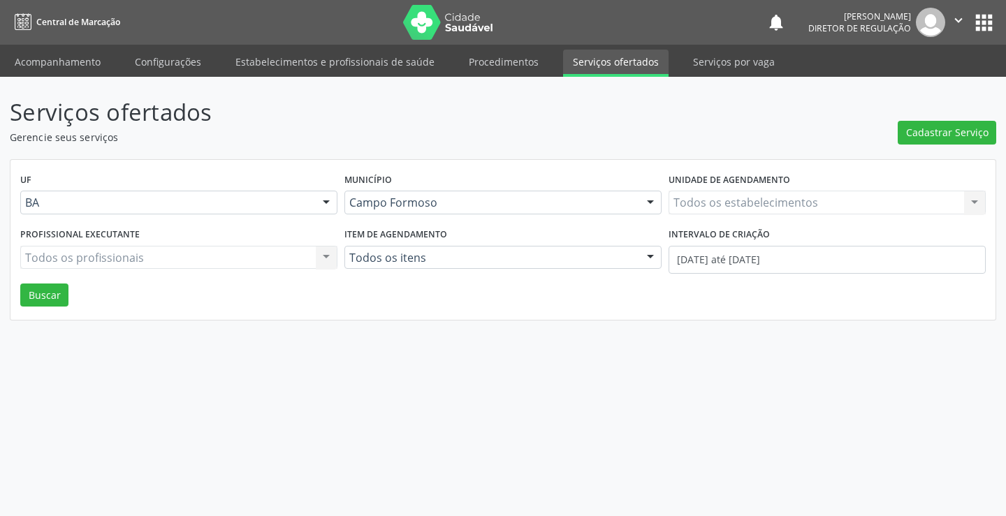
click at [713, 196] on div "Todos os estabelecimentos Todos os estabelecimentos Nenhum resultado encontrado…" at bounding box center [826, 203] width 317 height 24
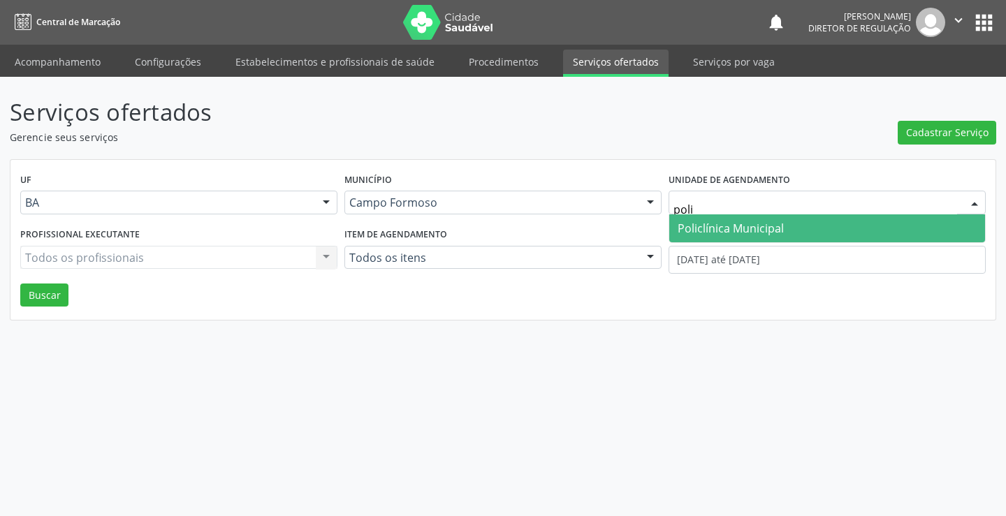
click at [720, 221] on span "Policlínica Municipal" at bounding box center [730, 228] width 106 height 15
type input "poli"
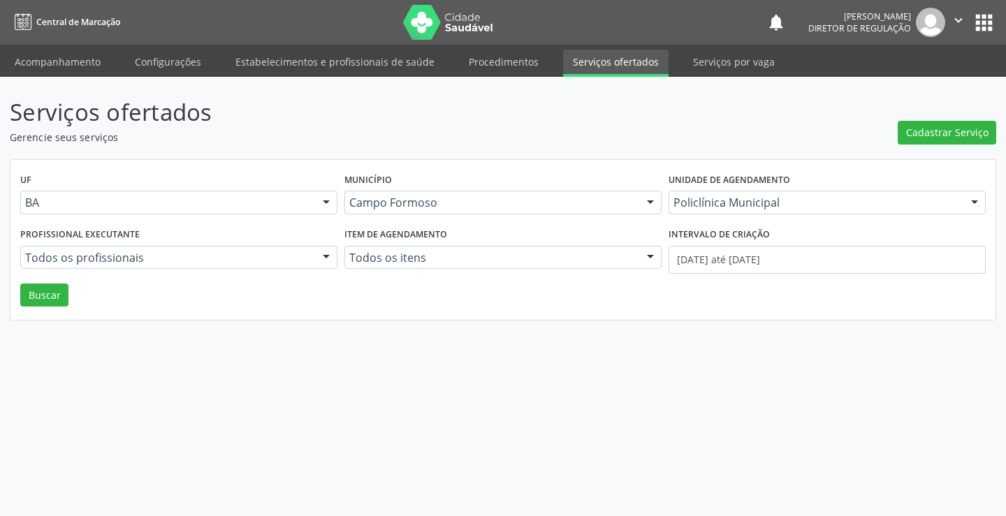
click at [800, 216] on div "Unidade de agendamento Policlínica Municipal Todos os estabelecimentos Academia…" at bounding box center [827, 197] width 324 height 54
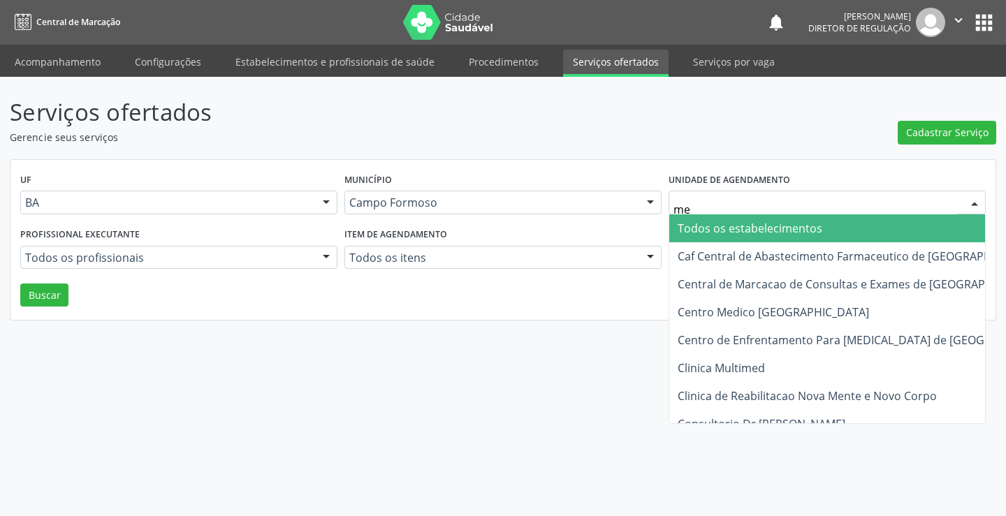
type input "med"
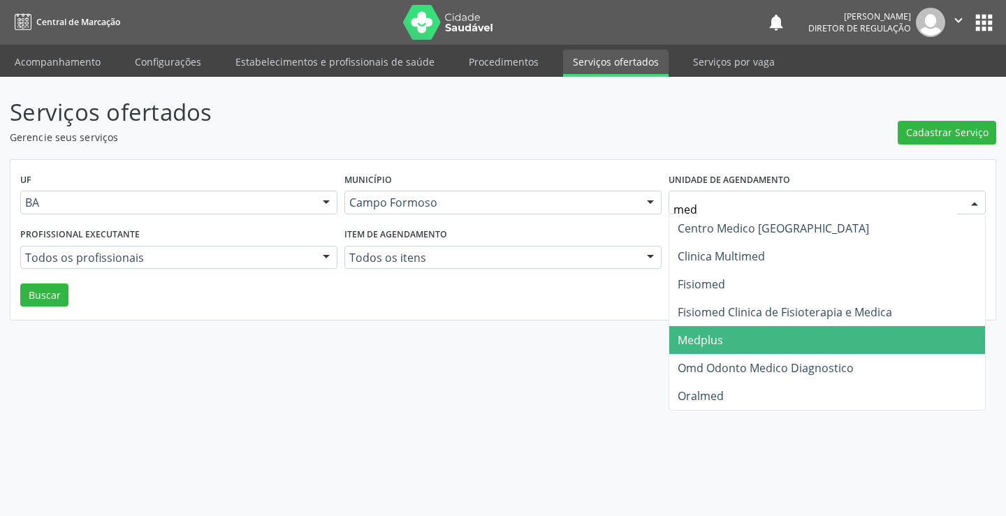
click at [791, 339] on span "Medplus" at bounding box center [827, 340] width 316 height 28
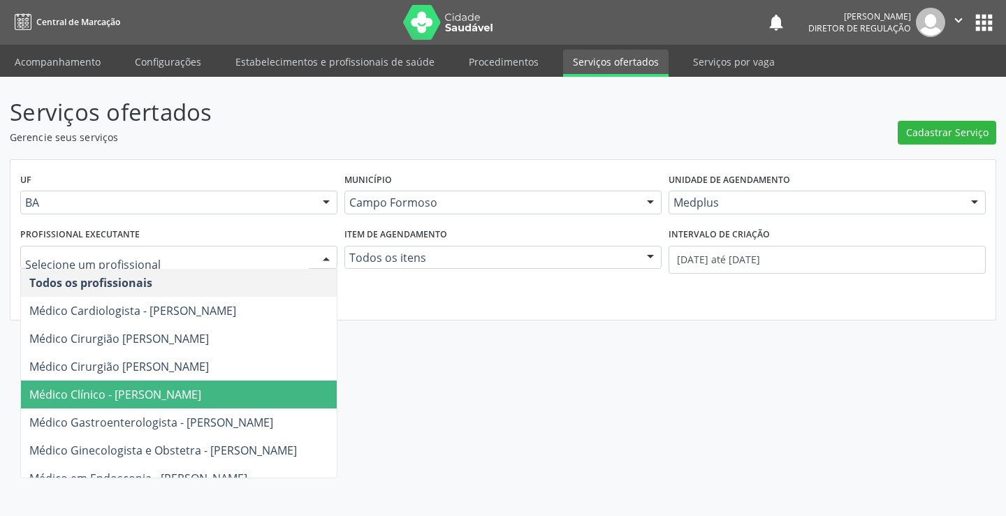
click at [184, 395] on span "Médico Clínico - Lanna Peralva Miranda Rocha" at bounding box center [115, 394] width 172 height 15
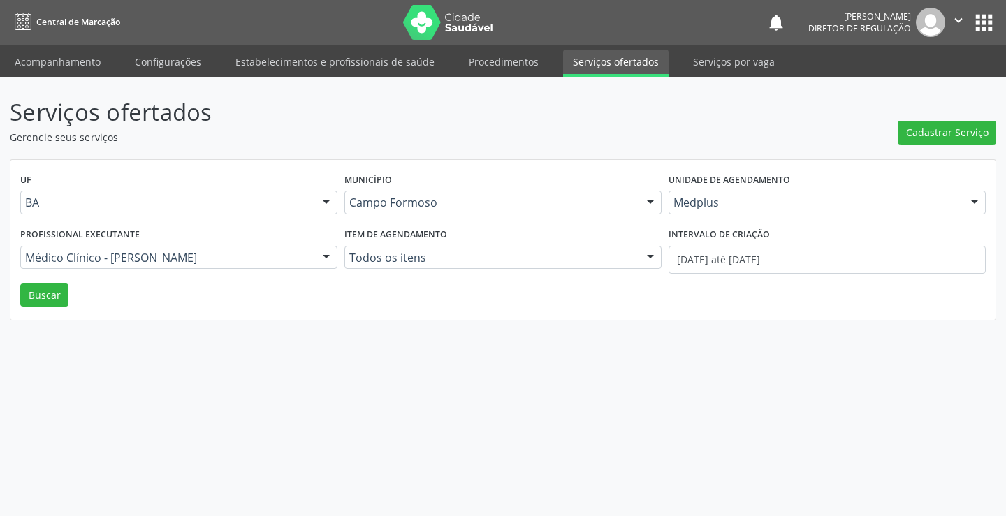
click at [796, 242] on div "Intervalo de criação" at bounding box center [826, 235] width 317 height 22
click at [791, 251] on input "01/10/2025 até 03/10/2025" at bounding box center [826, 260] width 317 height 28
click at [52, 288] on button "Buscar" at bounding box center [44, 296] width 48 height 24
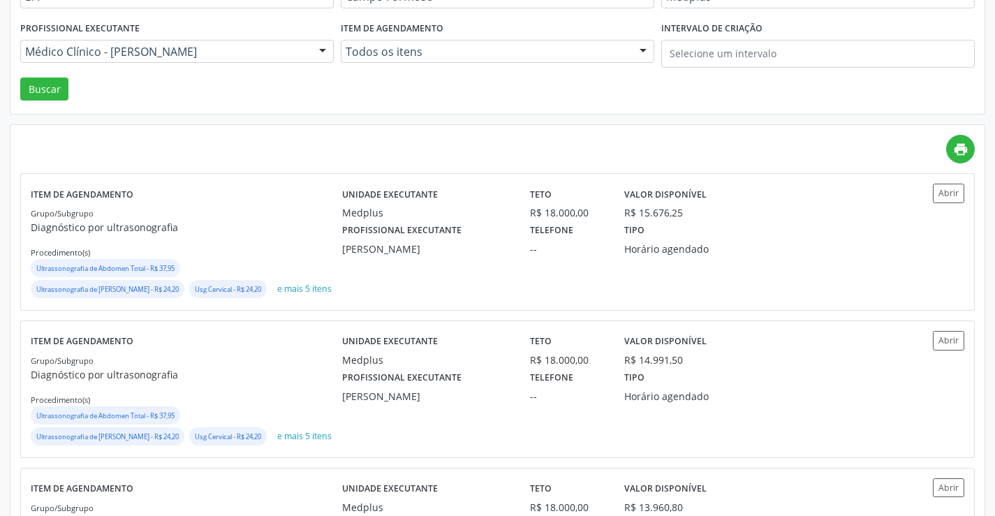
scroll to position [210, 0]
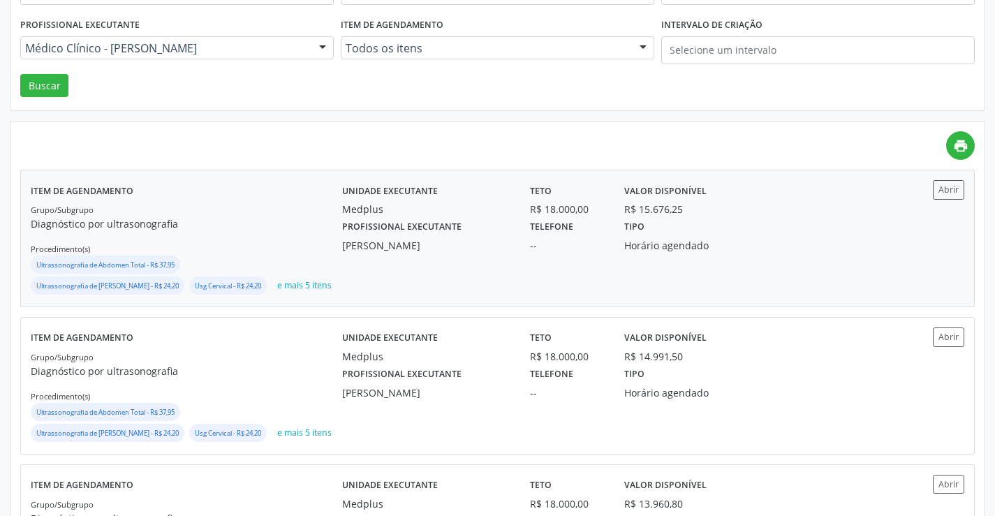
click at [923, 200] on div "Abrir" at bounding box center [926, 238] width 78 height 117
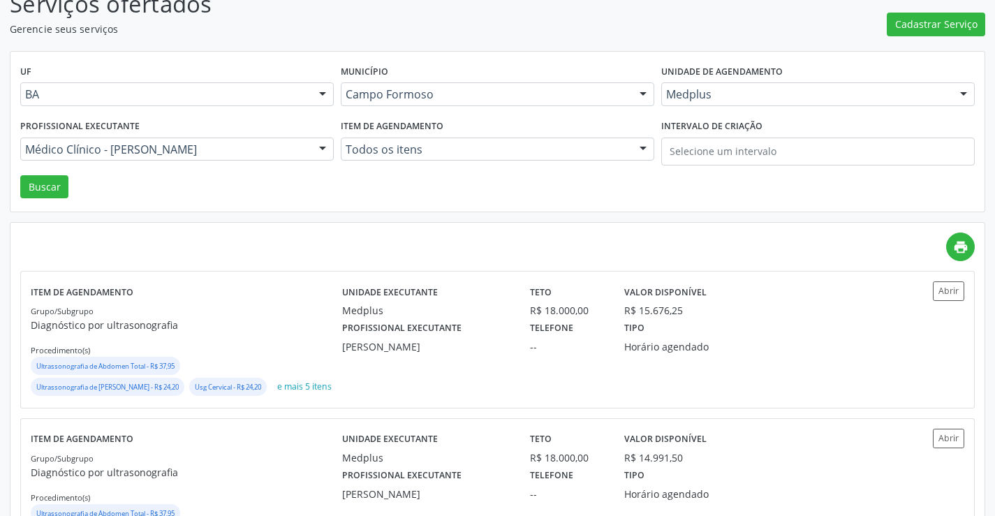
scroll to position [0, 0]
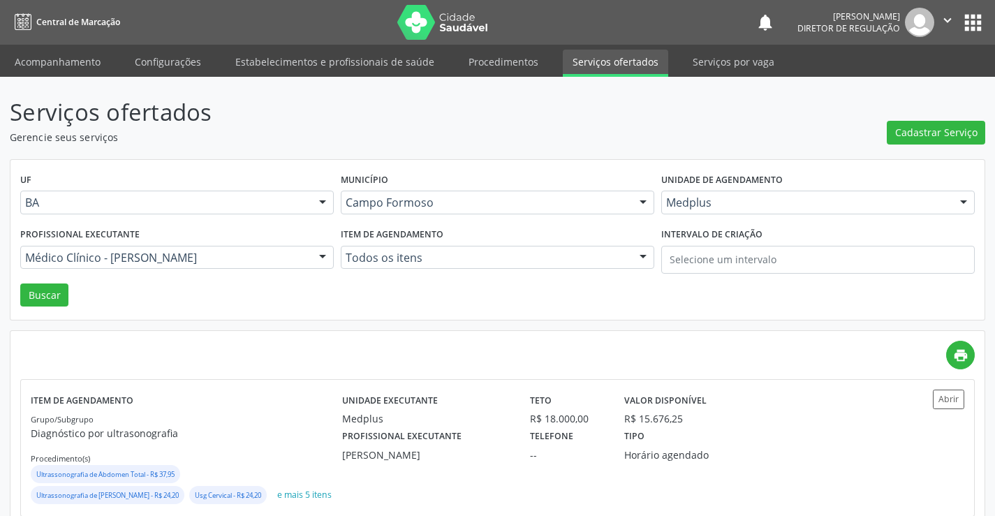
click at [80, 76] on li "Acompanhamento" at bounding box center [57, 63] width 105 height 27
click at [82, 66] on link "Acompanhamento" at bounding box center [57, 62] width 105 height 24
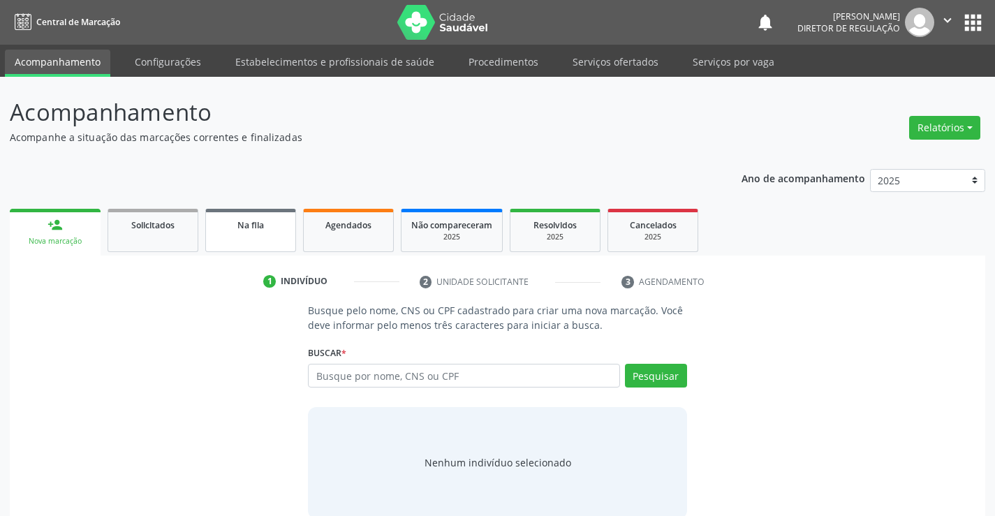
click at [252, 234] on link "Na fila" at bounding box center [250, 230] width 91 height 43
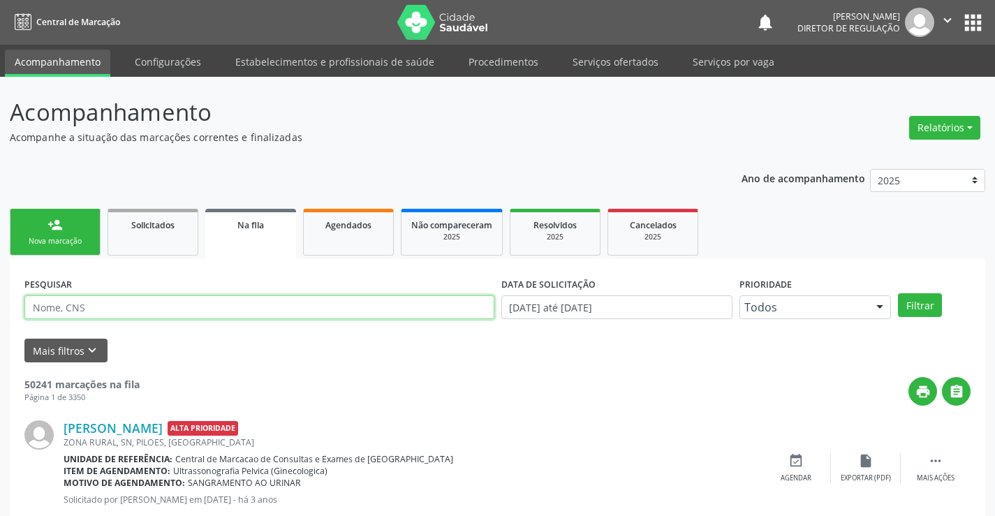
click at [47, 306] on input "text" at bounding box center [259, 307] width 470 height 24
click at [75, 230] on link "person_add Nova marcação" at bounding box center [55, 232] width 91 height 47
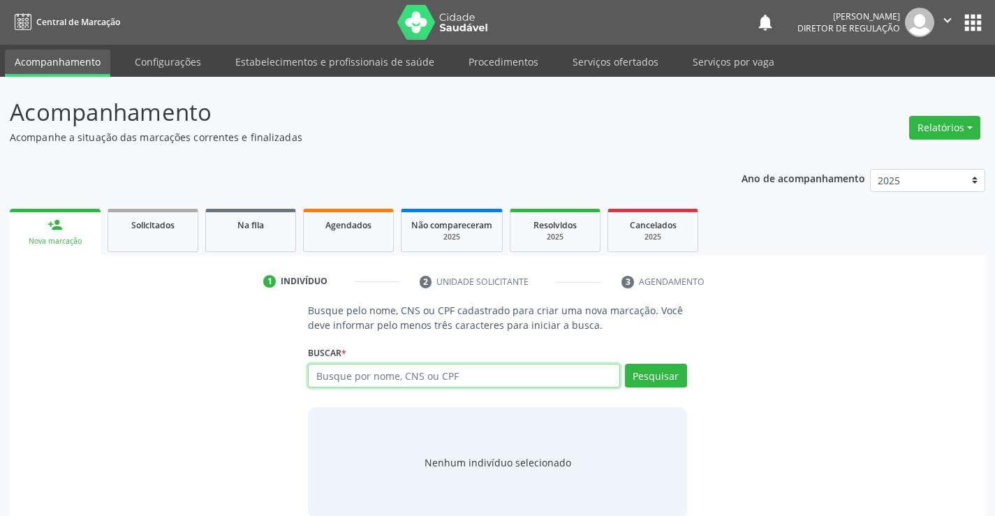
click at [413, 364] on input "text" at bounding box center [463, 376] width 311 height 24
type input "707007871365136"
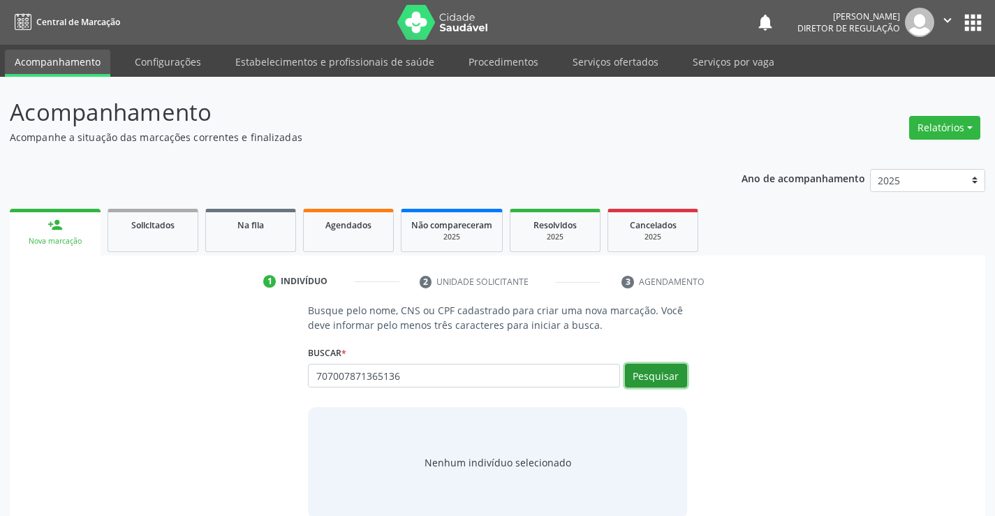
click at [658, 377] on button "Pesquisar" at bounding box center [656, 376] width 62 height 24
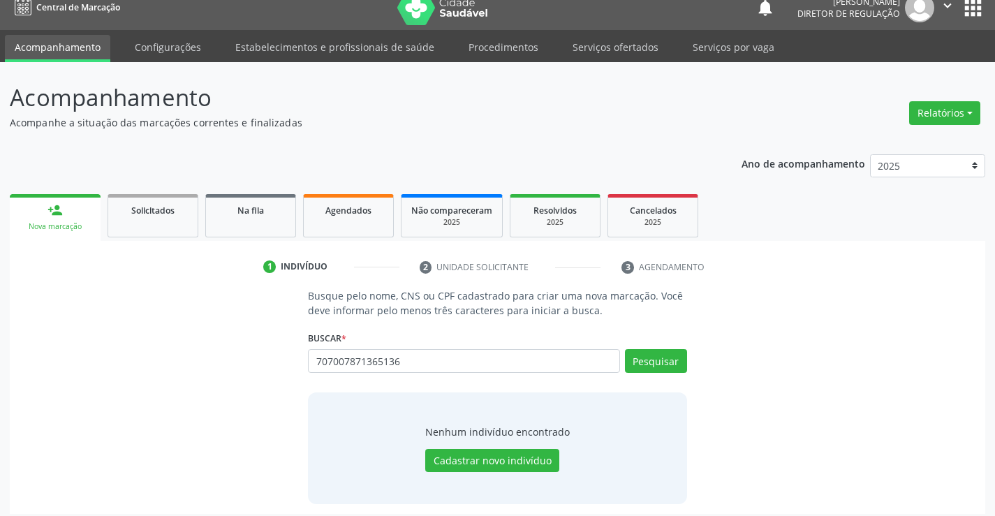
scroll to position [22, 0]
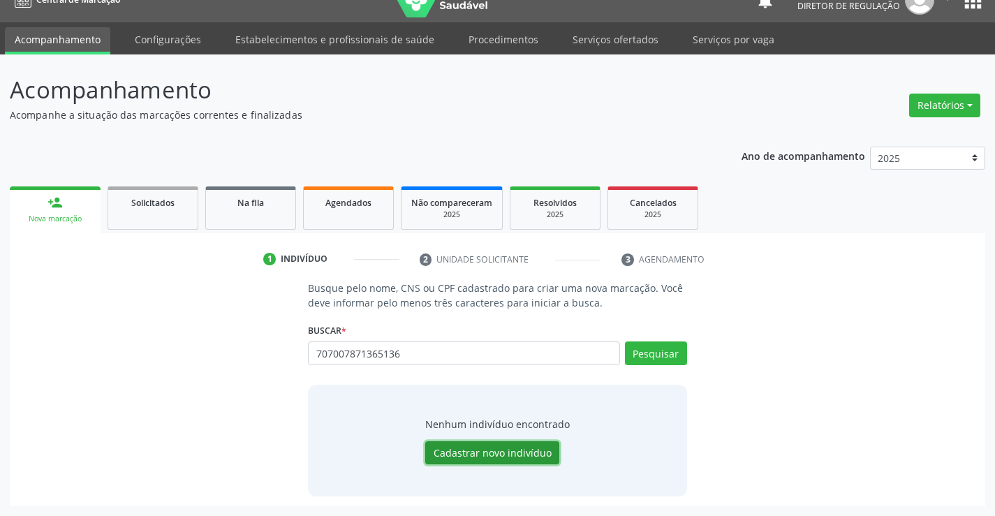
click at [457, 457] on button "Cadastrar novo indivíduo" at bounding box center [492, 453] width 134 height 24
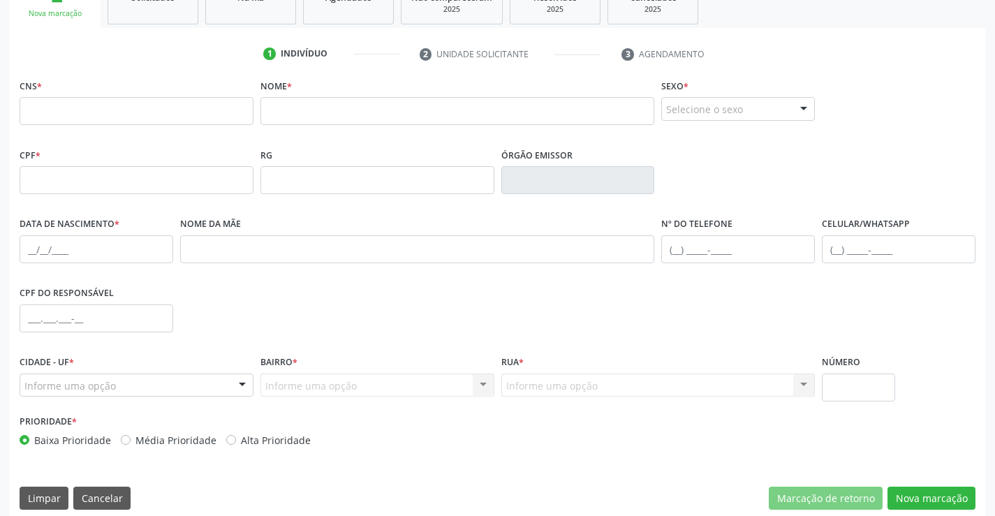
scroll to position [241, 0]
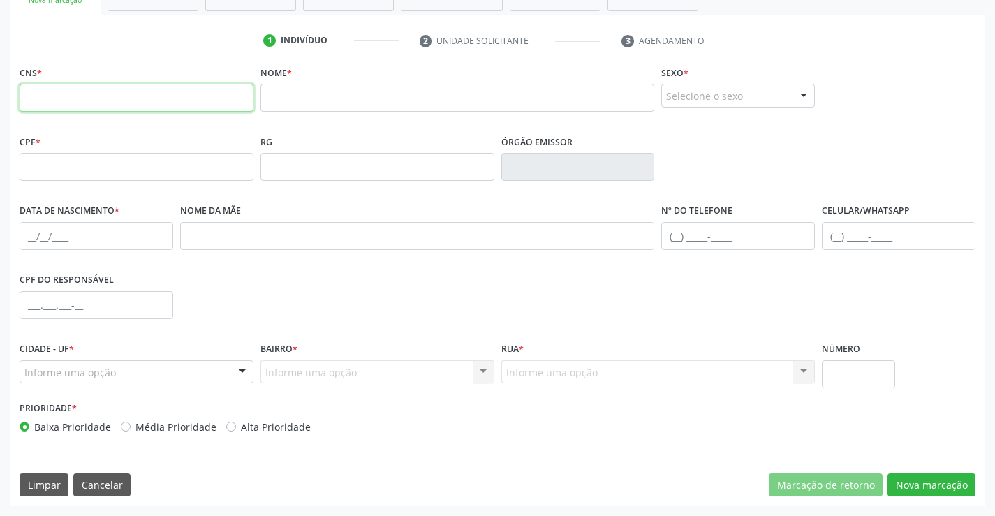
click at [85, 99] on input "text" at bounding box center [137, 98] width 234 height 28
type input "707 0078 7136 5136"
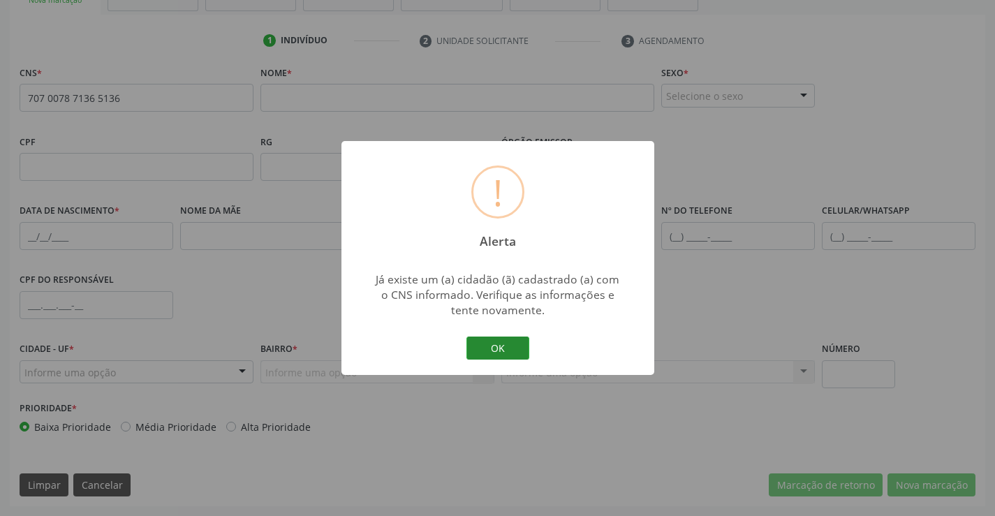
click at [485, 358] on button "OK" at bounding box center [498, 349] width 63 height 24
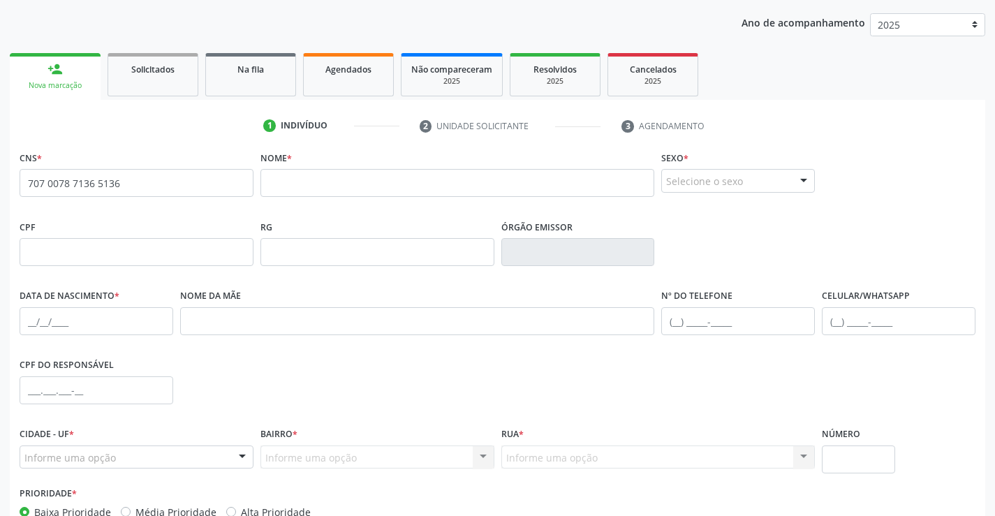
scroll to position [31, 0]
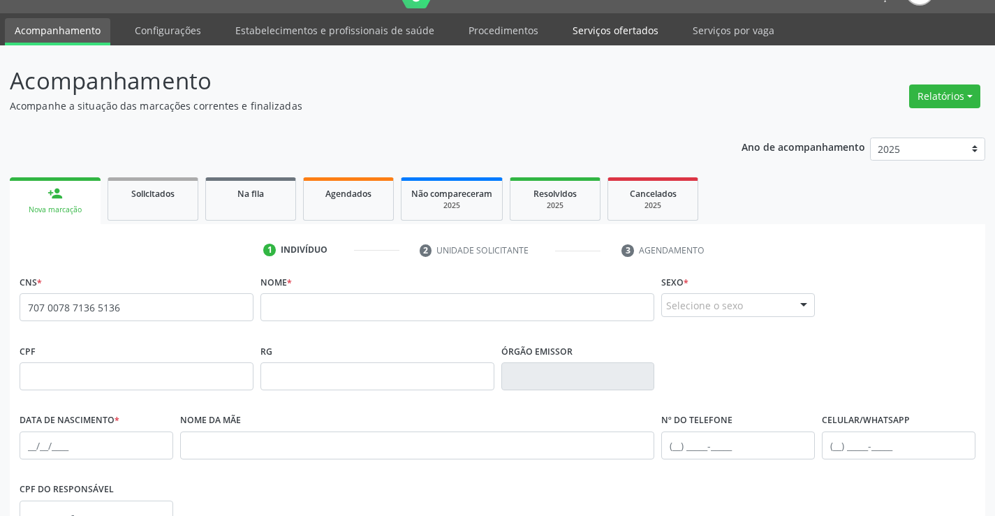
click at [631, 32] on link "Serviços ofertados" at bounding box center [615, 30] width 105 height 24
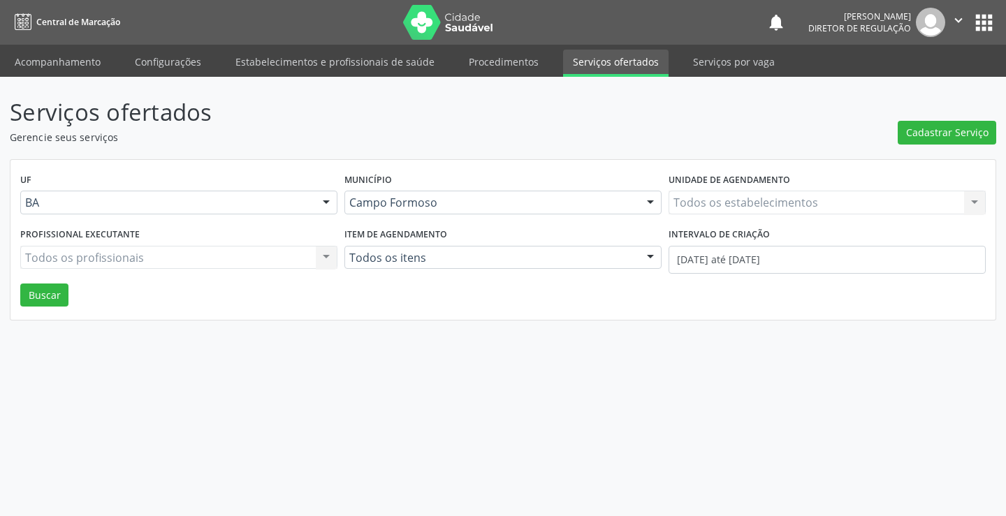
click at [693, 193] on div "Todos os estabelecimentos Todos os estabelecimentos Nenhum resultado encontrado…" at bounding box center [826, 203] width 317 height 24
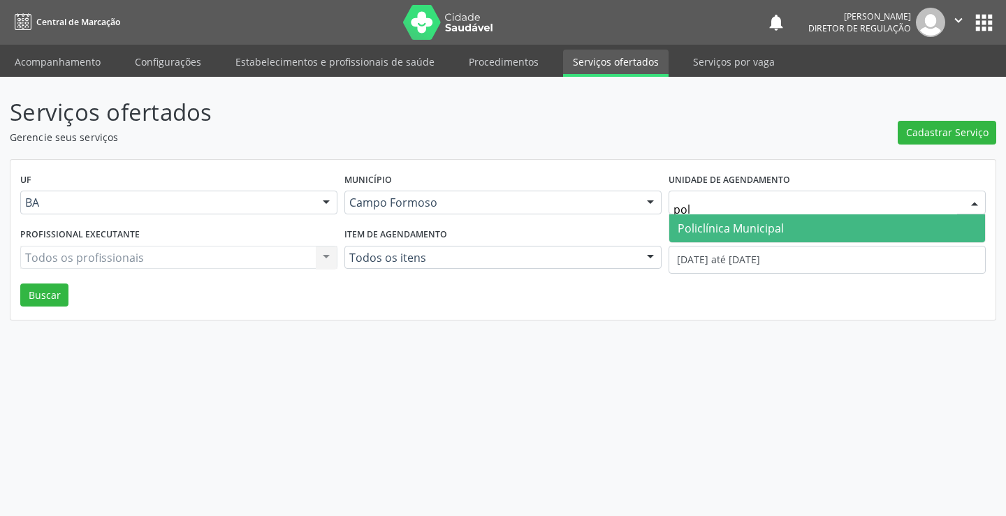
type input "poli"
drag, startPoint x: 694, startPoint y: 235, endPoint x: 482, endPoint y: 252, distance: 213.0
click at [693, 235] on span "Policlínica Municipal" at bounding box center [730, 228] width 106 height 15
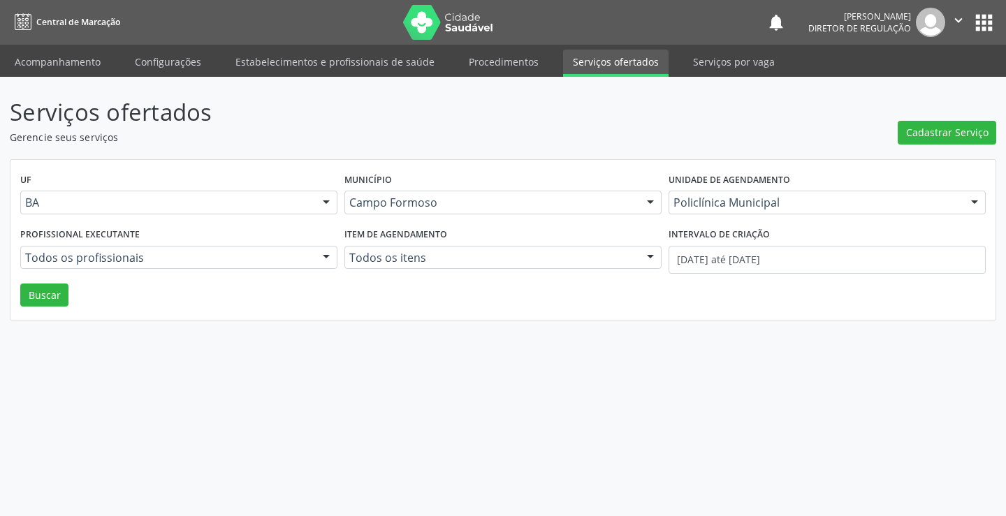
click at [166, 257] on div "Todos os profissionais Todos os profissionais Médico Angiologista - Wanilton Ri…" at bounding box center [178, 258] width 317 height 24
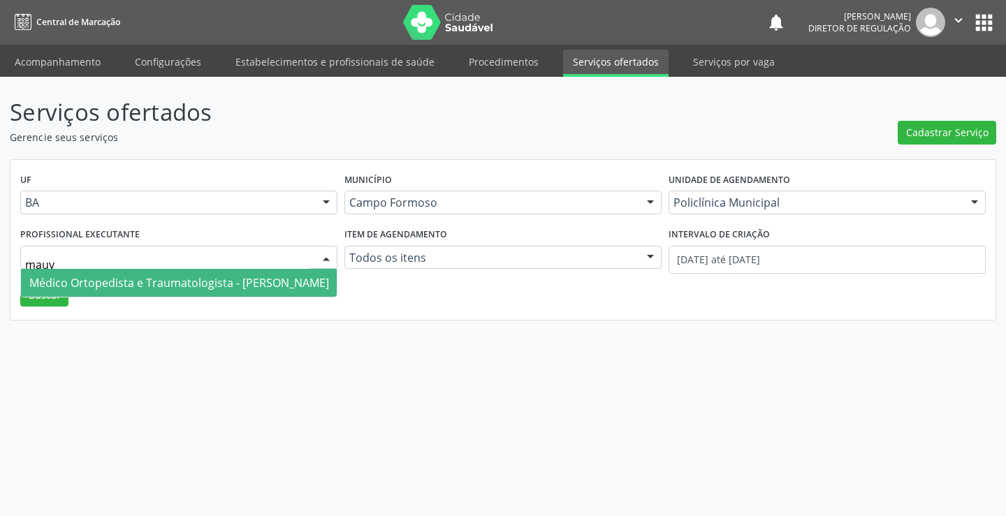
type input "mau"
drag, startPoint x: 181, startPoint y: 289, endPoint x: 863, endPoint y: 372, distance: 686.6
click at [193, 289] on span "Médico Ortopedista e Traumatologista - Mauricio Cardoso Ribeiro Junior" at bounding box center [179, 282] width 300 height 15
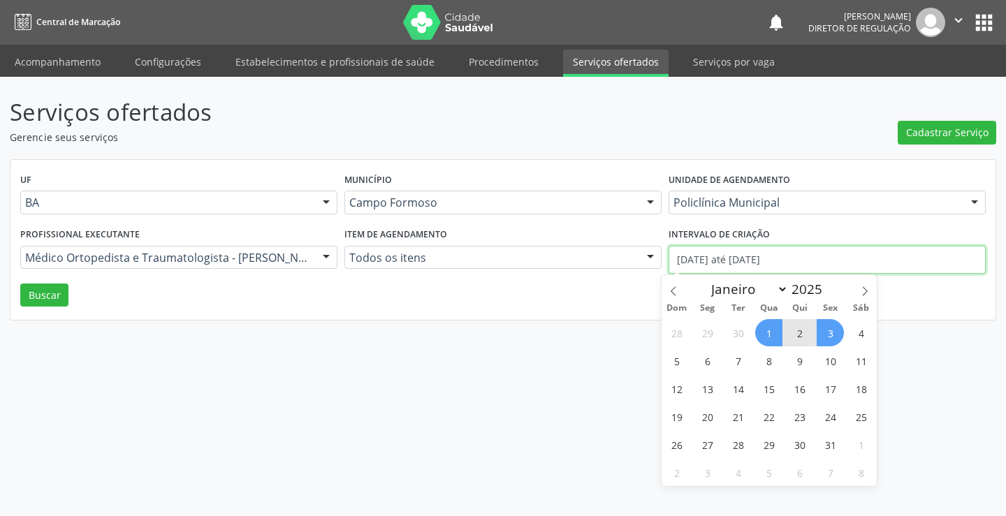
click at [800, 271] on input "01/10/2025 até 03/10/2025" at bounding box center [826, 260] width 317 height 28
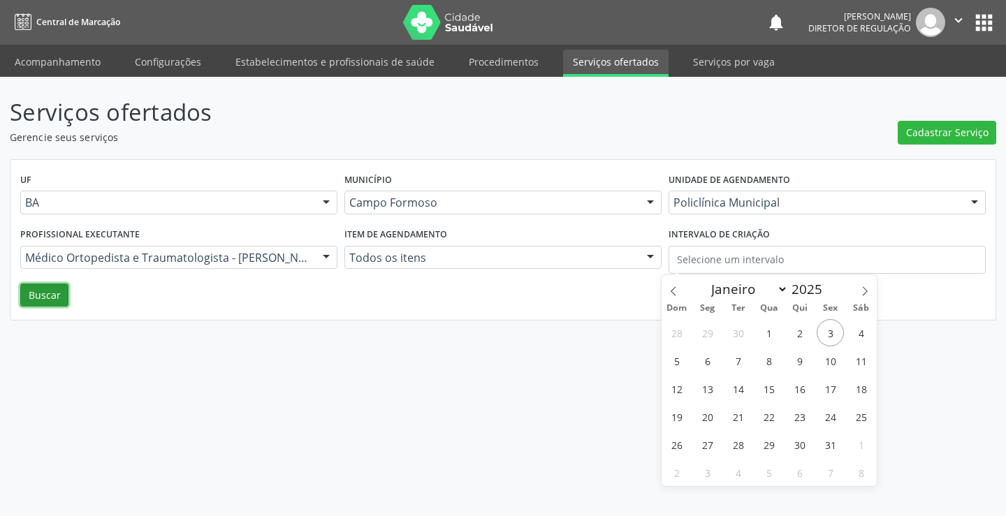
click at [57, 287] on button "Buscar" at bounding box center [44, 296] width 48 height 24
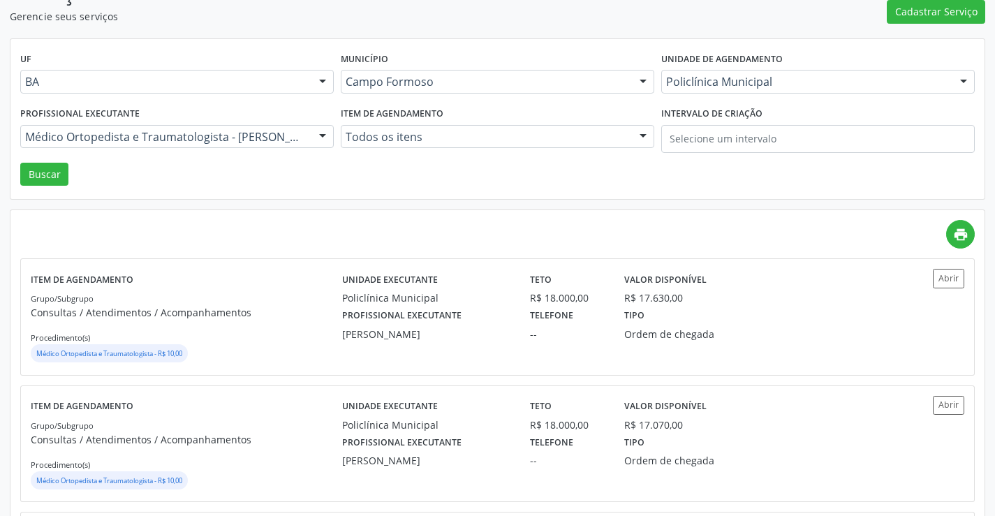
scroll to position [140, 0]
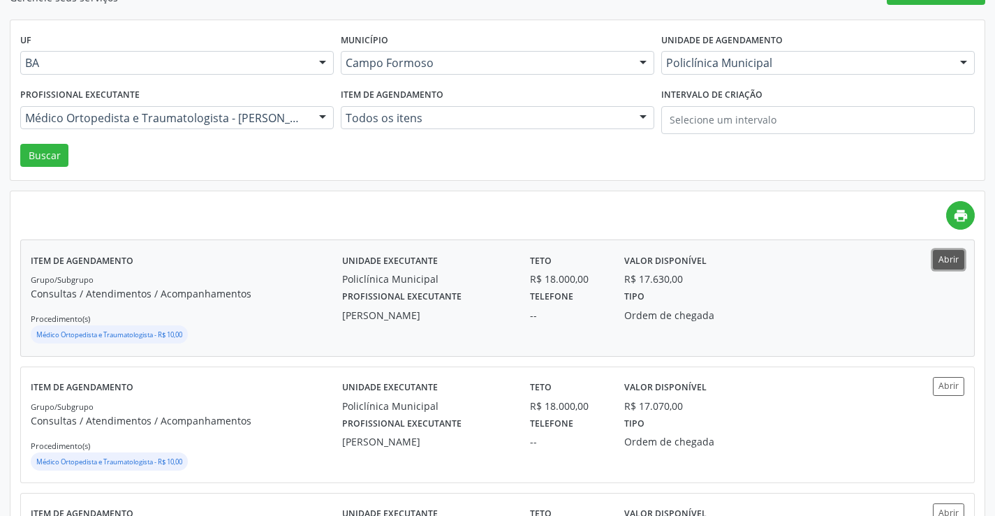
click at [962, 256] on button "Abrir" at bounding box center [948, 259] width 31 height 19
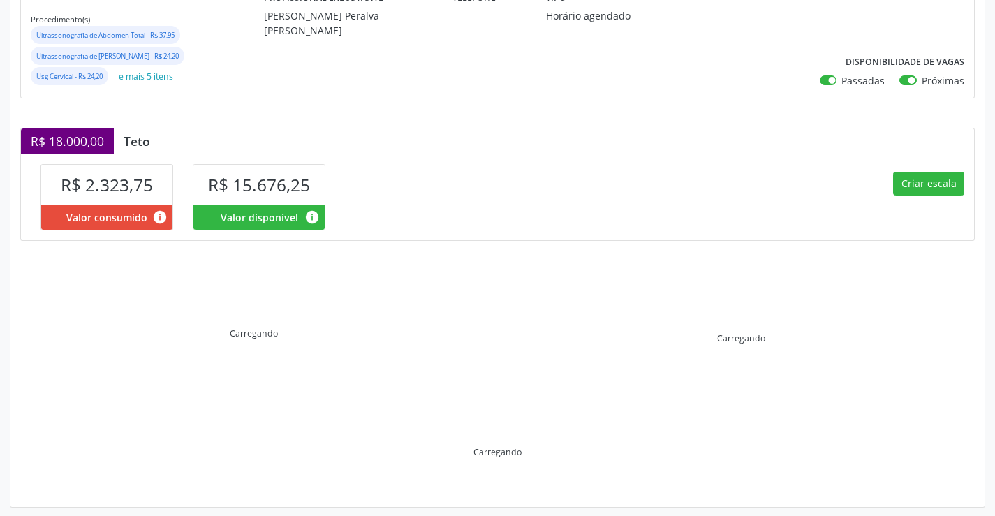
scroll to position [240, 0]
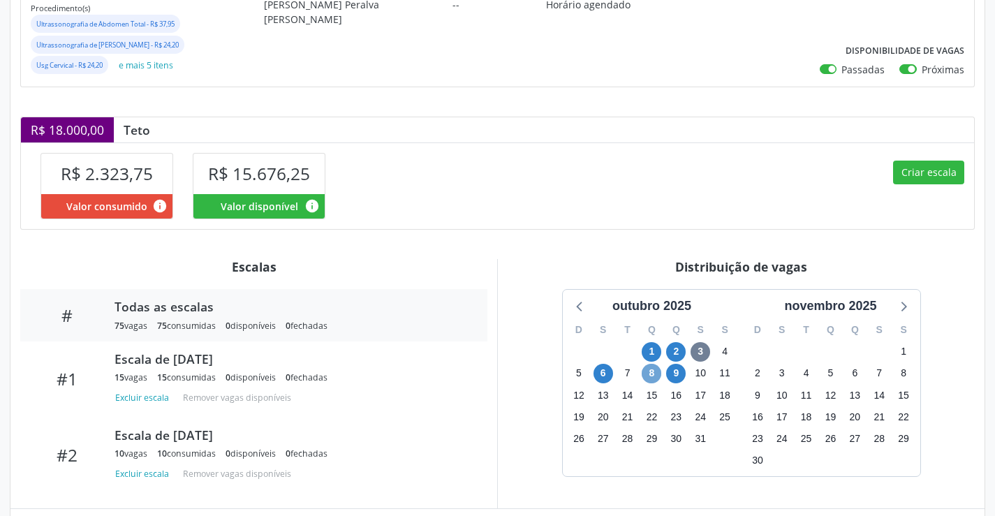
click at [651, 376] on span "8" at bounding box center [652, 374] width 20 height 20
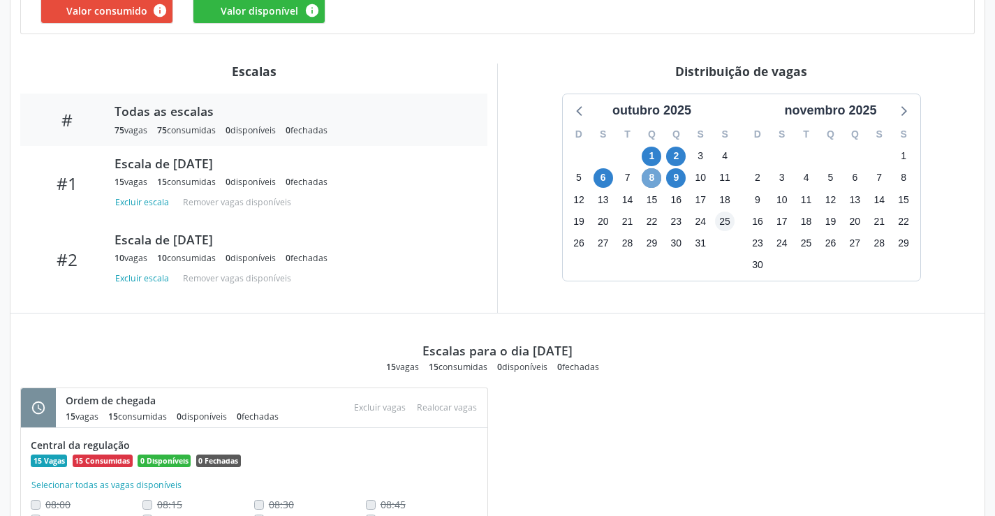
scroll to position [526, 0]
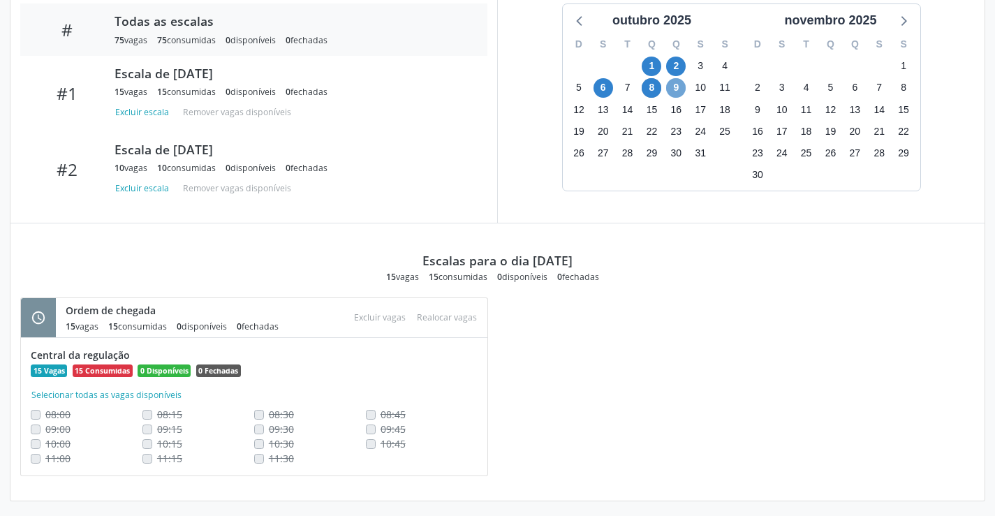
click at [670, 91] on span "9" at bounding box center [676, 88] width 20 height 20
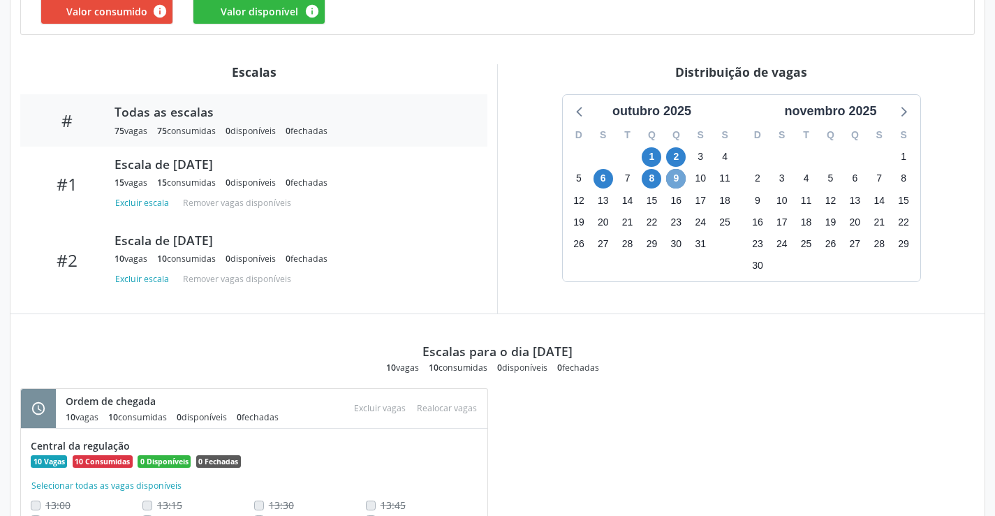
scroll to position [237, 0]
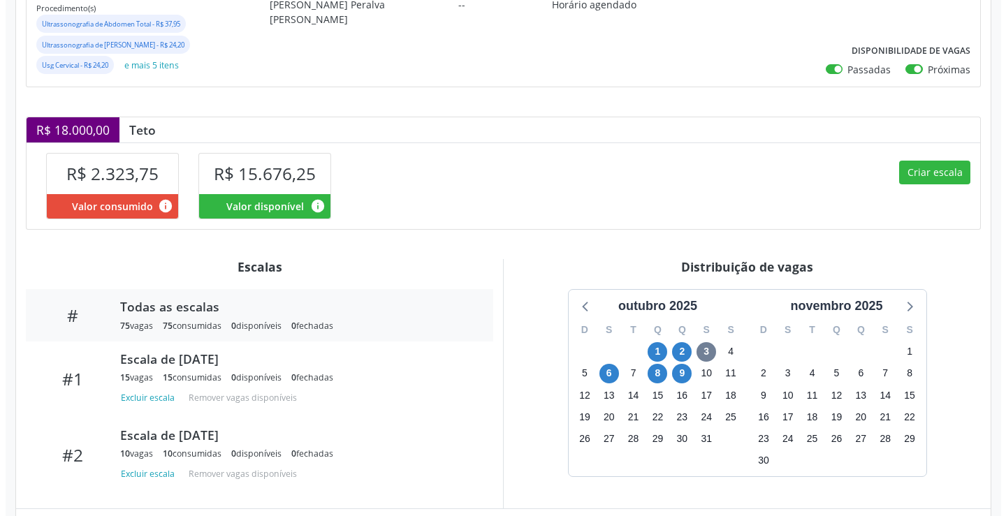
scroll to position [314, 0]
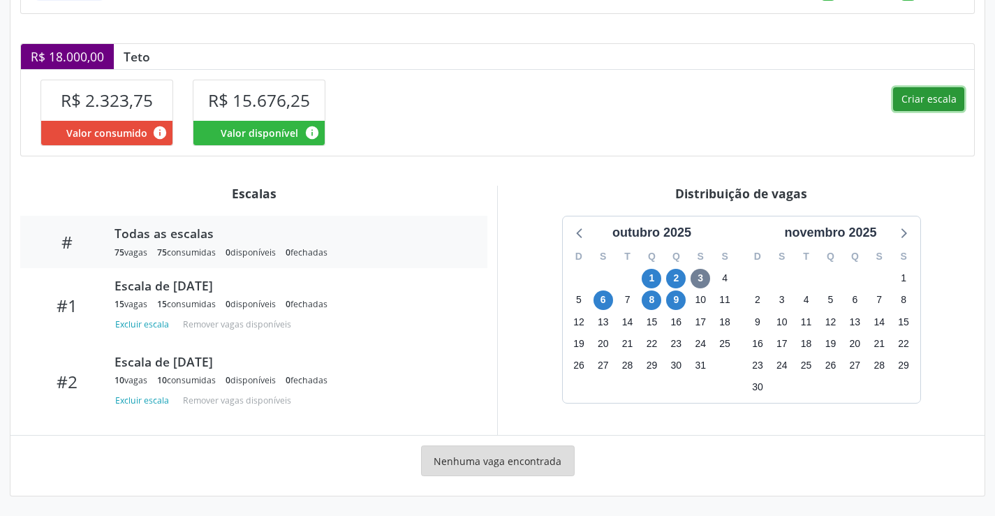
click at [936, 108] on button "Criar escala" at bounding box center [928, 99] width 71 height 24
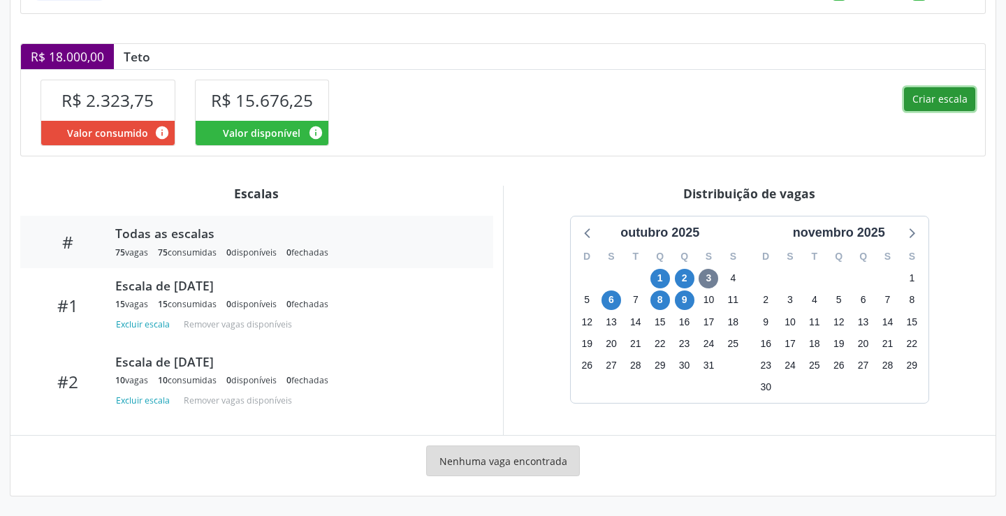
select select "9"
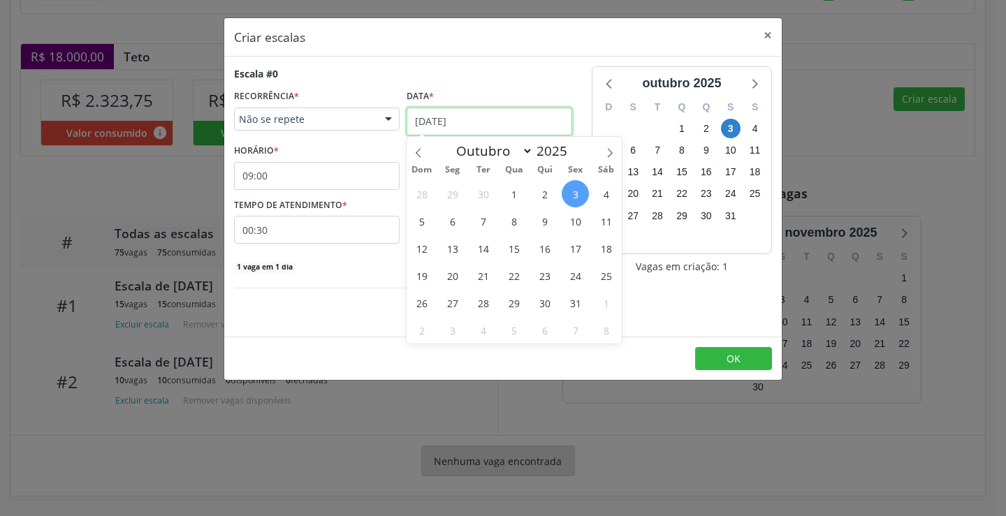
click at [444, 119] on input "[DATE]" at bounding box center [489, 122] width 166 height 28
click at [517, 231] on span "8" at bounding box center [513, 220] width 27 height 27
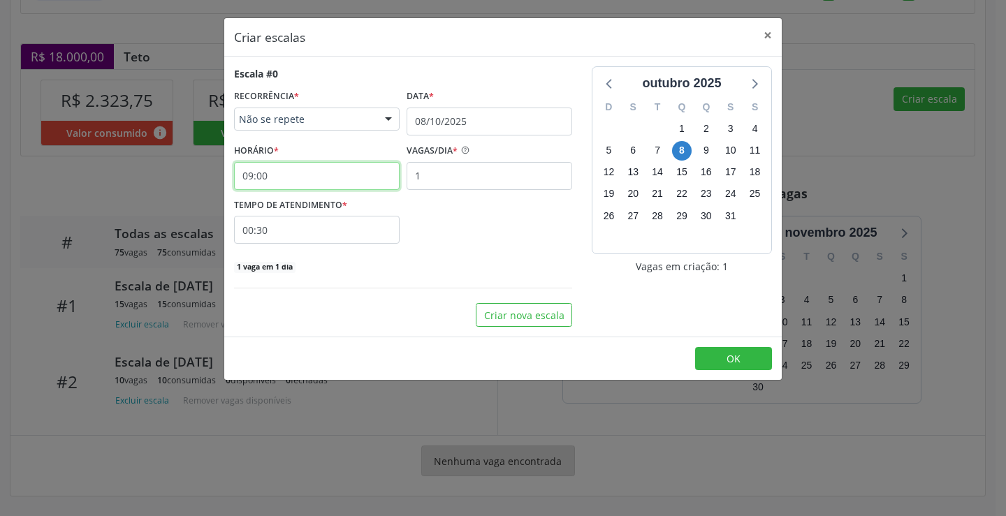
click at [291, 182] on input "09:00" at bounding box center [317, 176] width 166 height 28
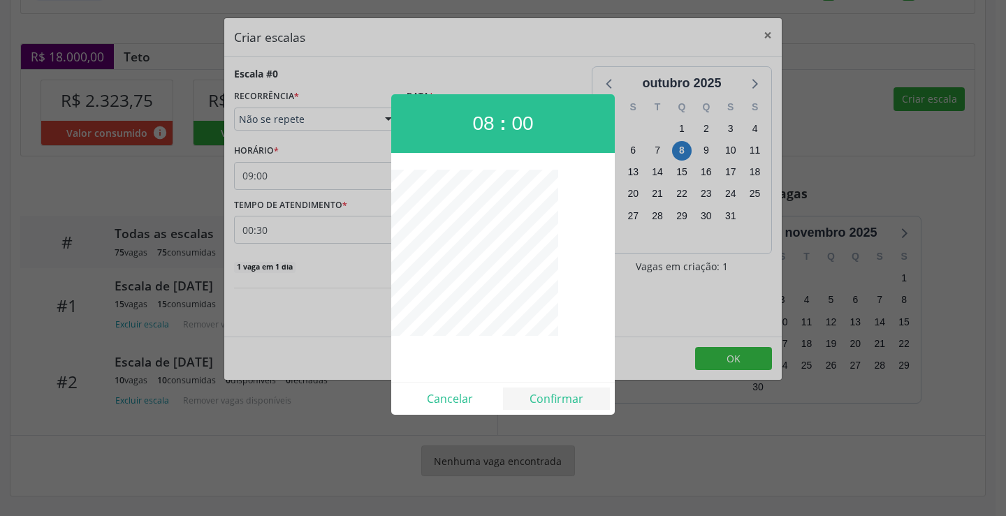
drag, startPoint x: 545, startPoint y: 411, endPoint x: 550, endPoint y: 406, distance: 7.4
click at [547, 411] on div "Cancelar Confirmar" at bounding box center [502, 398] width 223 height 33
click at [551, 395] on button "Confirmar" at bounding box center [556, 399] width 107 height 22
type input "08:00"
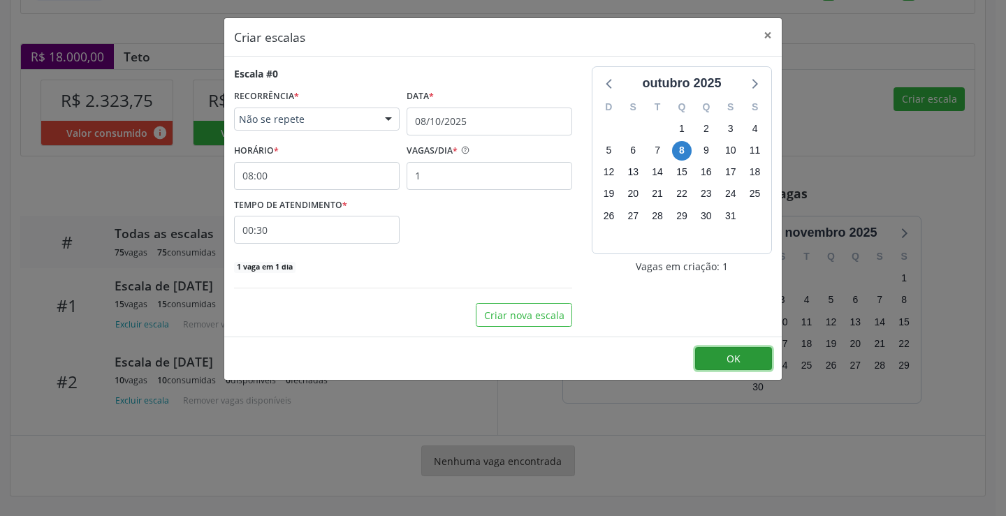
click at [730, 356] on span "OK" at bounding box center [733, 358] width 14 height 13
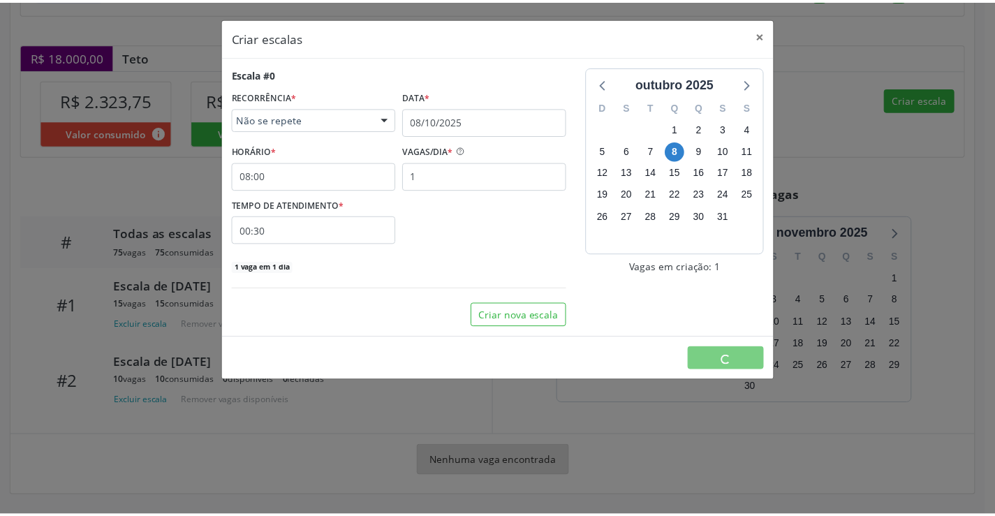
scroll to position [0, 0]
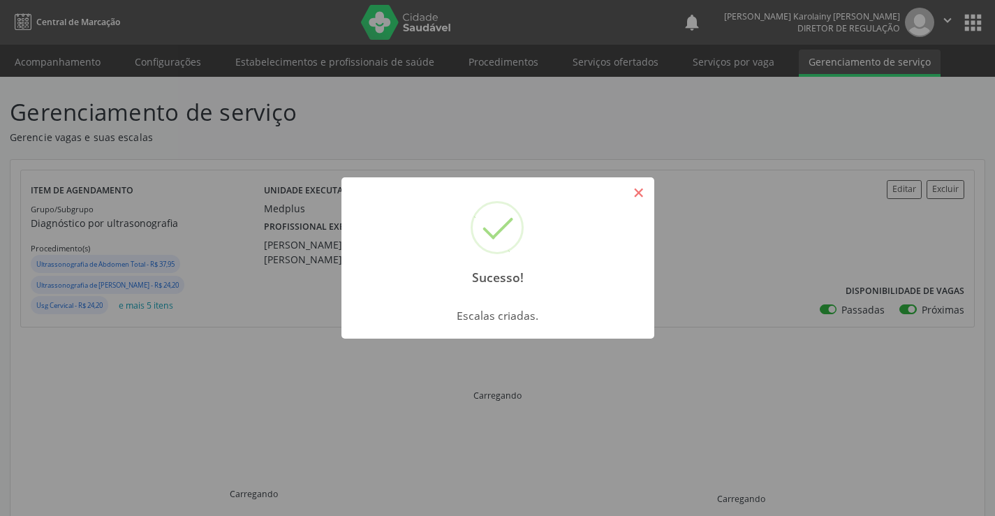
click at [646, 193] on button "×" at bounding box center [639, 193] width 24 height 24
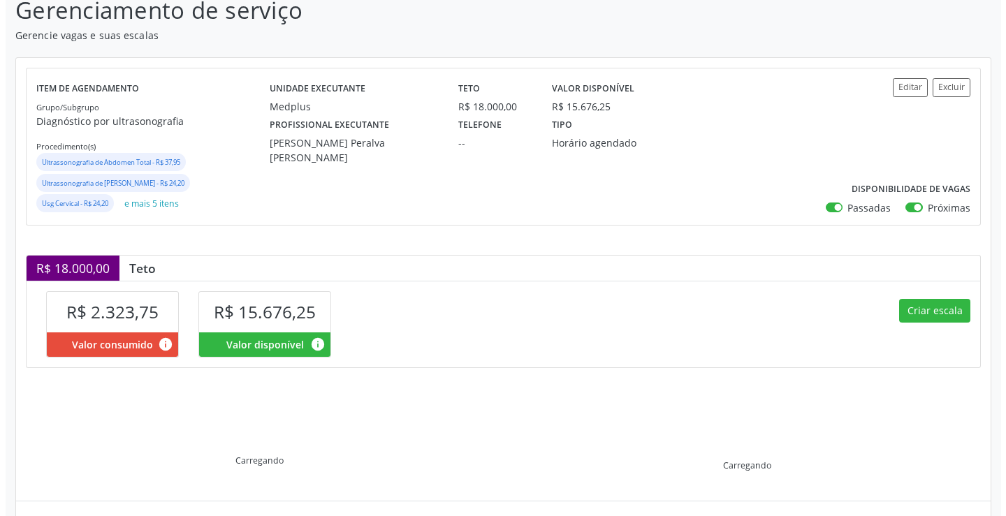
scroll to position [210, 0]
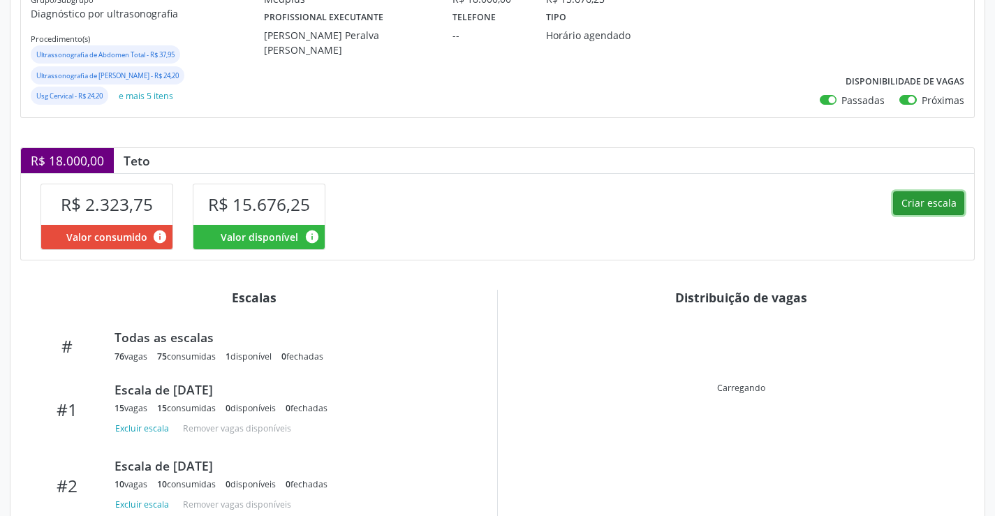
click at [952, 202] on button "Criar escala" at bounding box center [928, 203] width 71 height 24
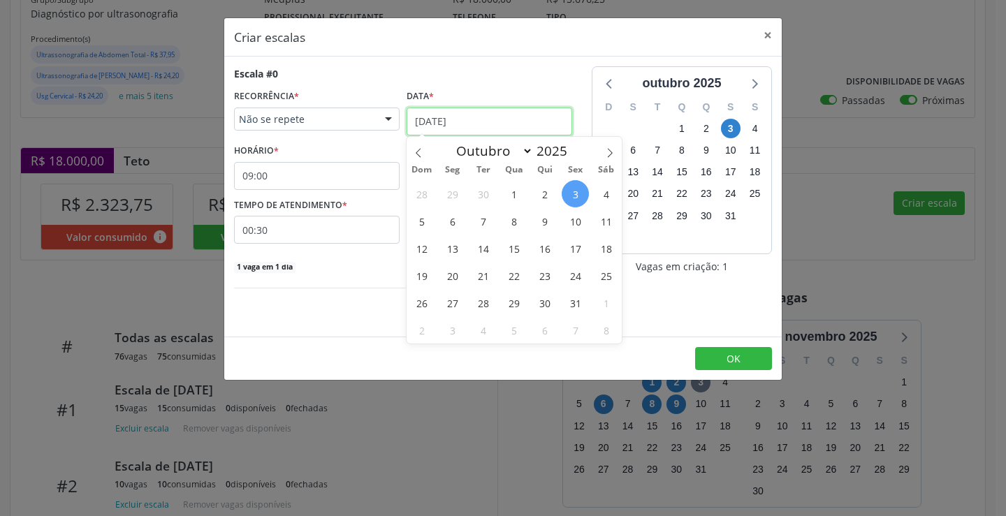
click at [525, 121] on input "[DATE]" at bounding box center [489, 122] width 166 height 28
click at [553, 226] on span "9" at bounding box center [544, 220] width 27 height 27
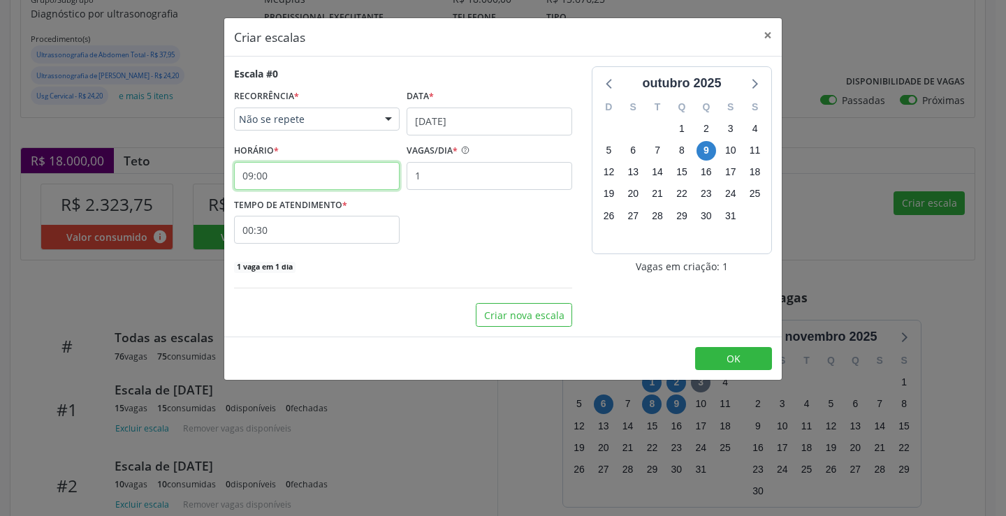
click at [340, 181] on input "09:00" at bounding box center [317, 176] width 166 height 28
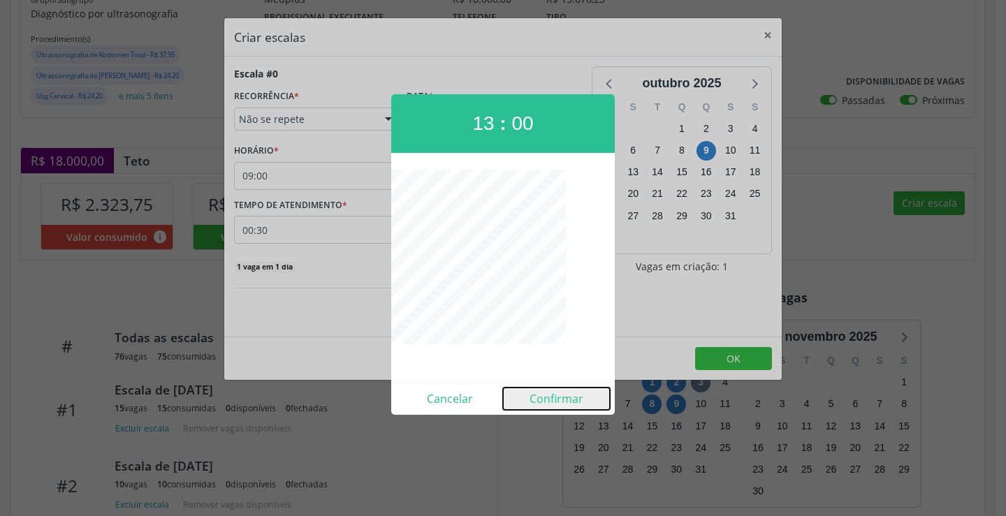
click at [557, 403] on button "Confirmar" at bounding box center [556, 399] width 107 height 22
type input "13:00"
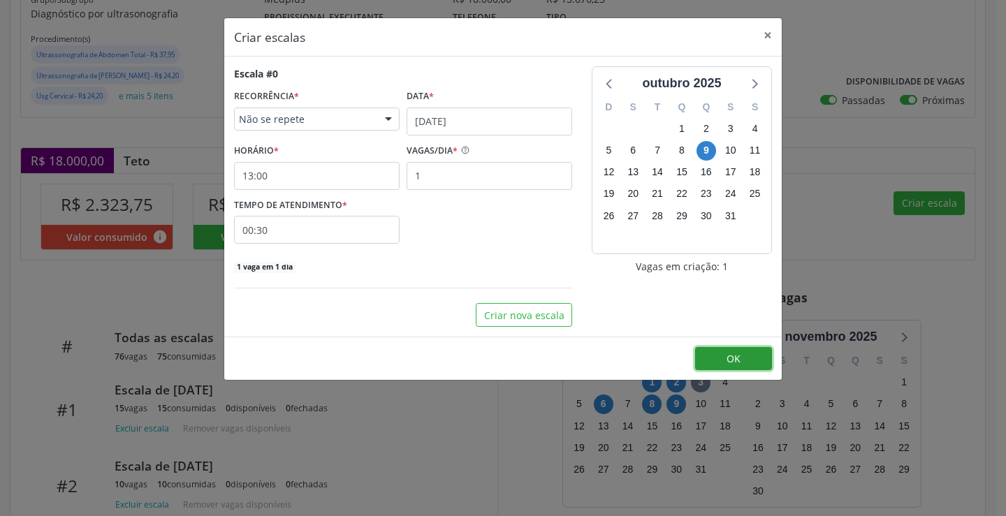
click at [753, 360] on button "OK" at bounding box center [733, 359] width 77 height 24
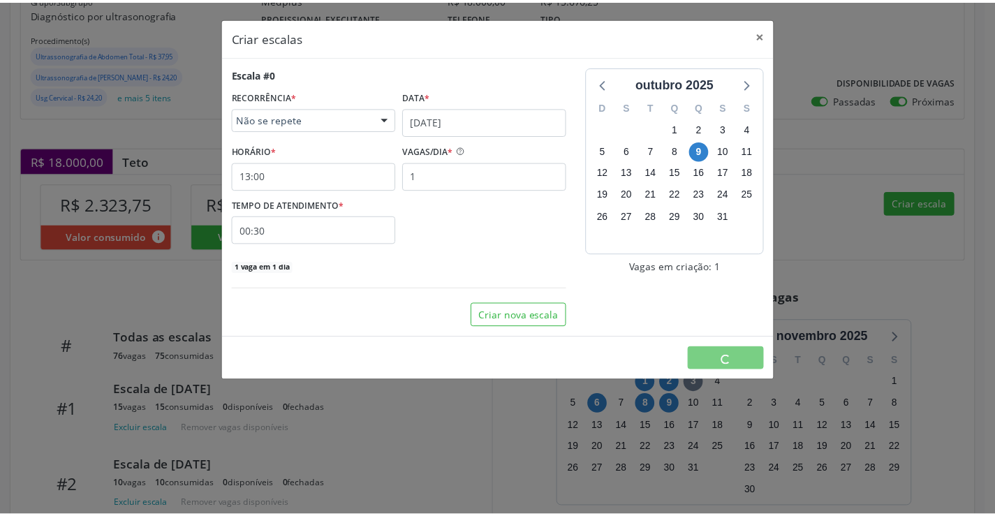
scroll to position [0, 0]
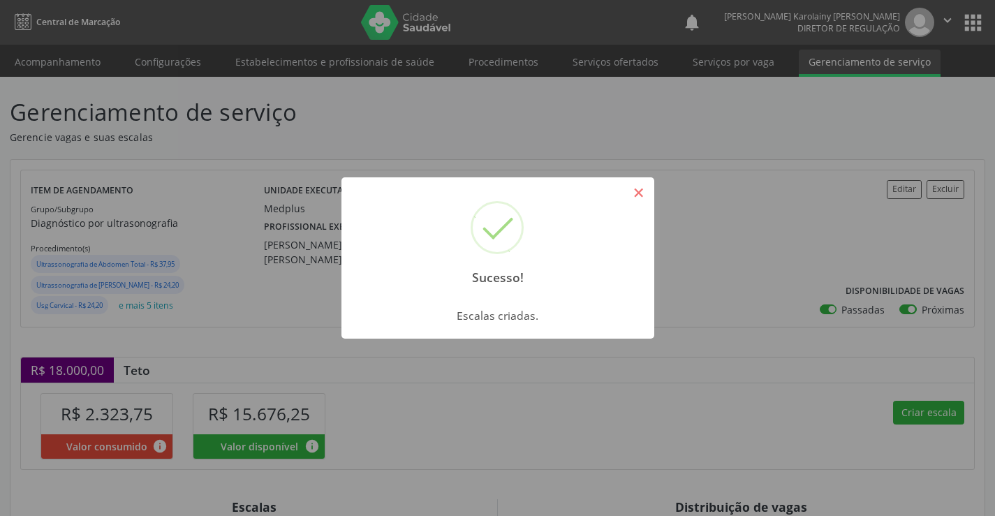
click at [643, 200] on button "×" at bounding box center [639, 193] width 24 height 24
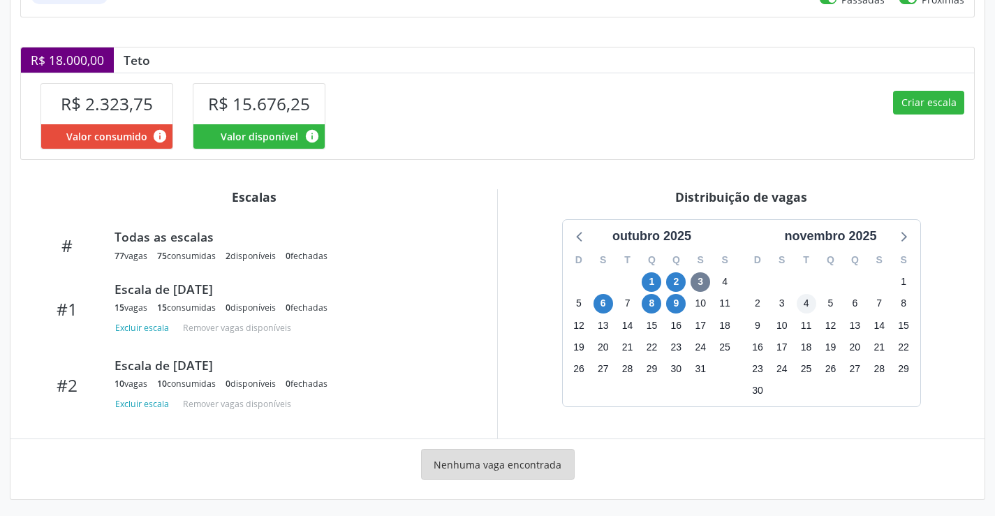
scroll to position [314, 0]
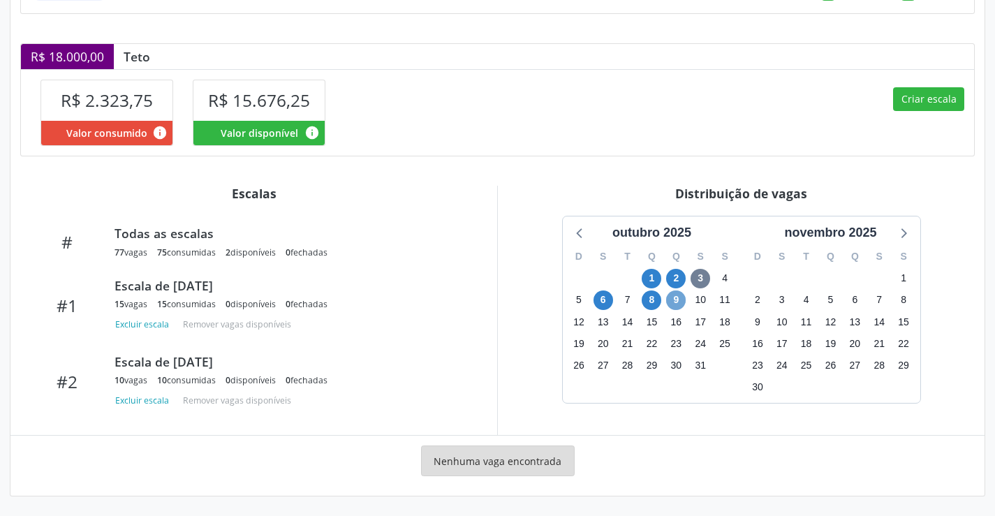
click at [666, 302] on span "9" at bounding box center [676, 301] width 20 height 20
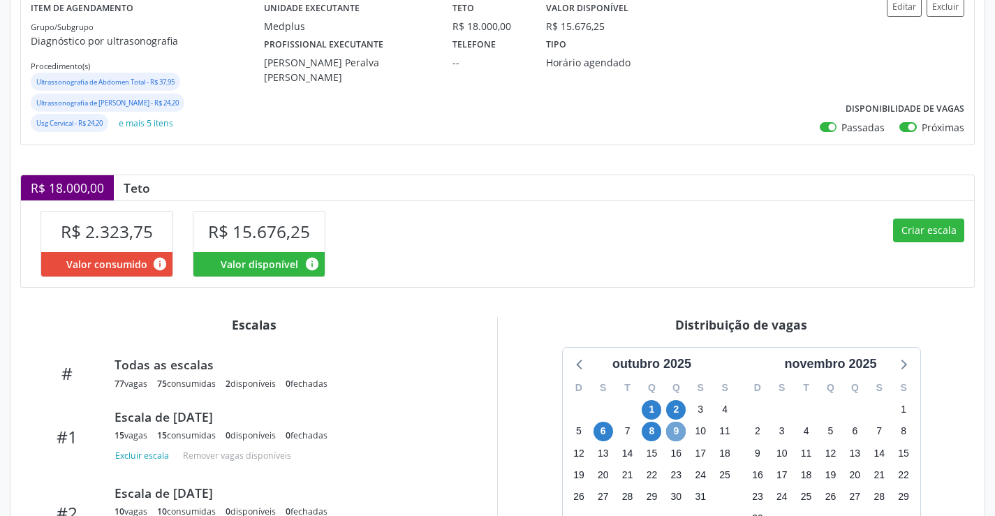
scroll to position [97, 0]
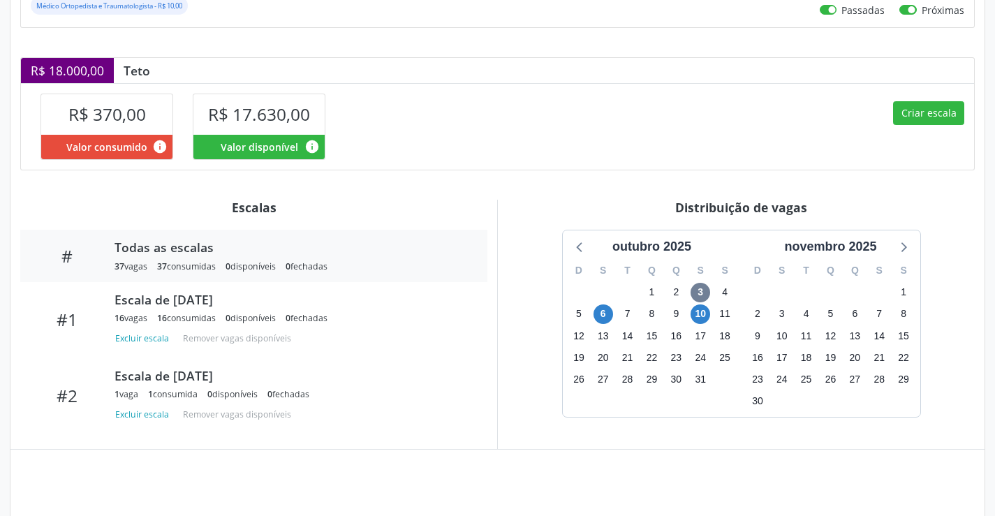
scroll to position [272, 0]
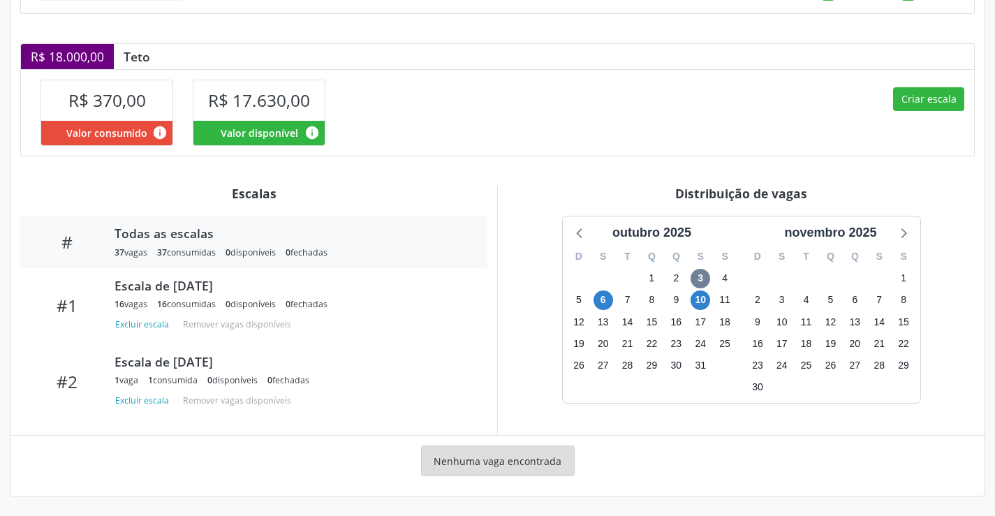
click at [710, 298] on div "10" at bounding box center [701, 300] width 20 height 22
click at [704, 300] on span "10" at bounding box center [701, 301] width 20 height 20
click at [698, 299] on span "10" at bounding box center [701, 301] width 20 height 20
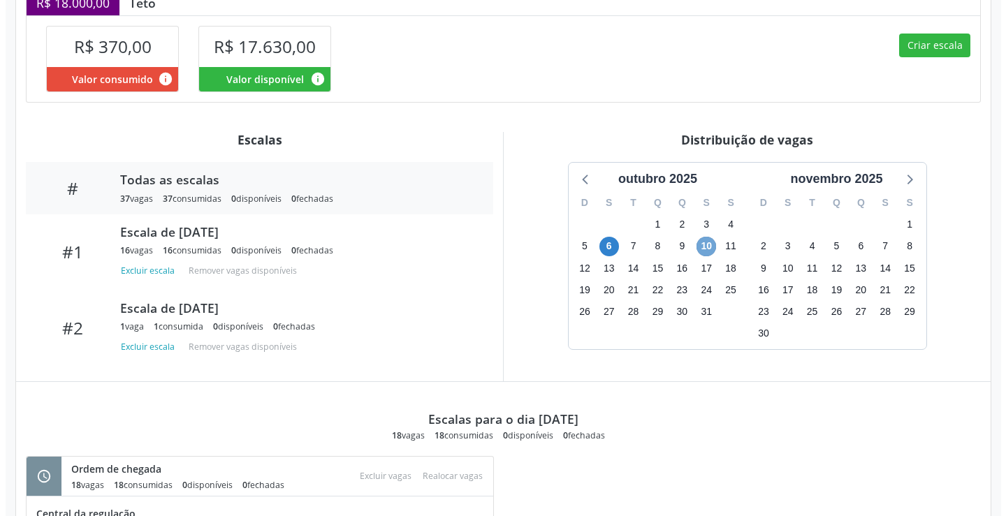
scroll to position [295, 0]
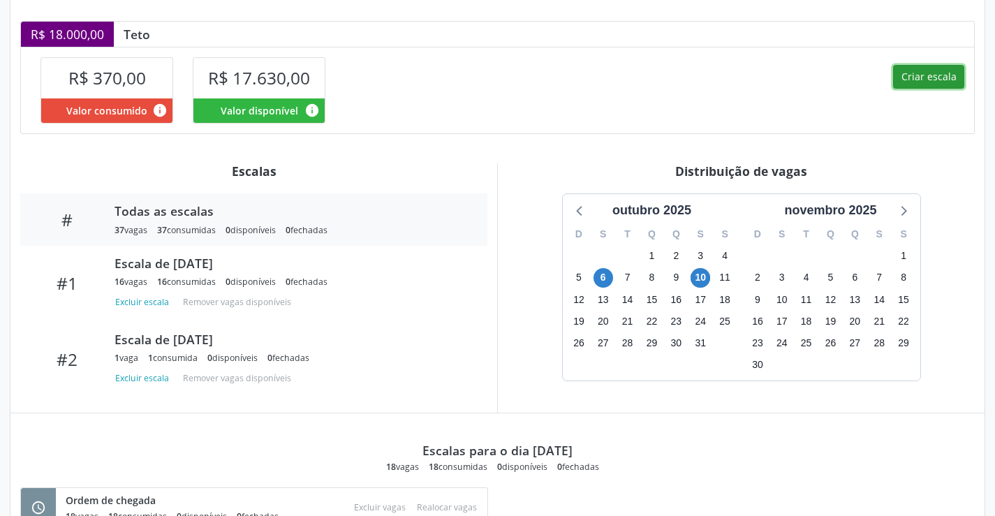
click at [900, 75] on button "Criar escala" at bounding box center [928, 77] width 71 height 24
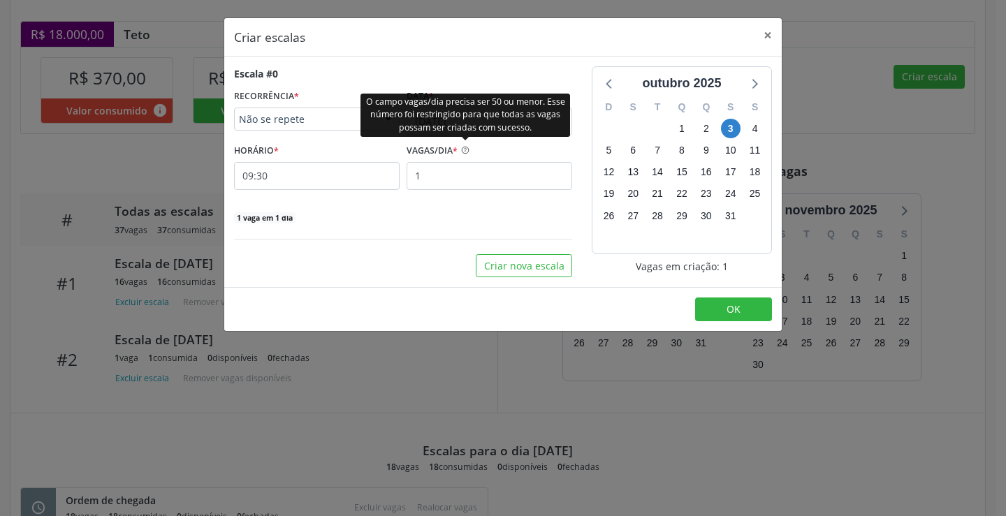
click at [462, 120] on div "O campo vagas/dia precisa ser 50 ou menor. Esse número foi restringido para que…" at bounding box center [465, 114] width 210 height 43
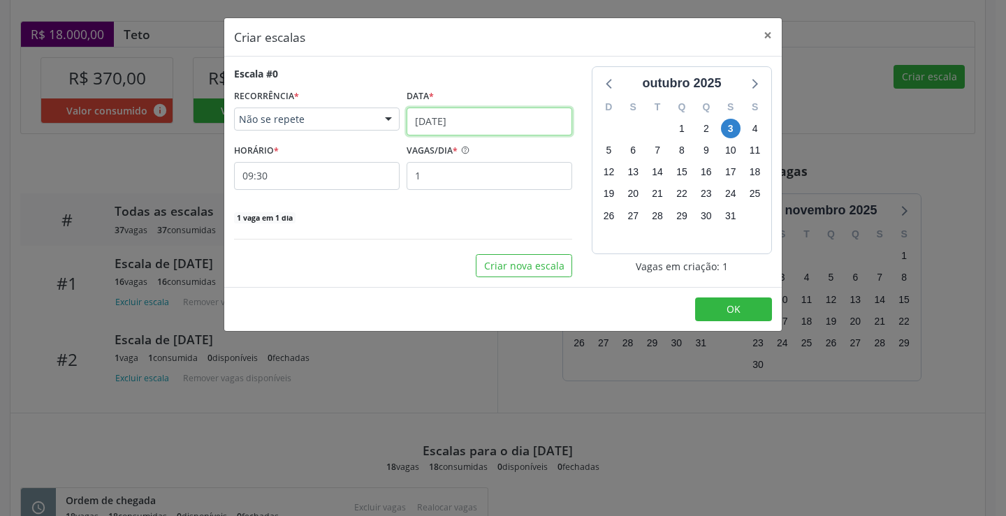
drag, startPoint x: 562, startPoint y: 126, endPoint x: 591, endPoint y: 178, distance: 59.4
click at [561, 126] on input "[DATE]" at bounding box center [489, 122] width 166 height 28
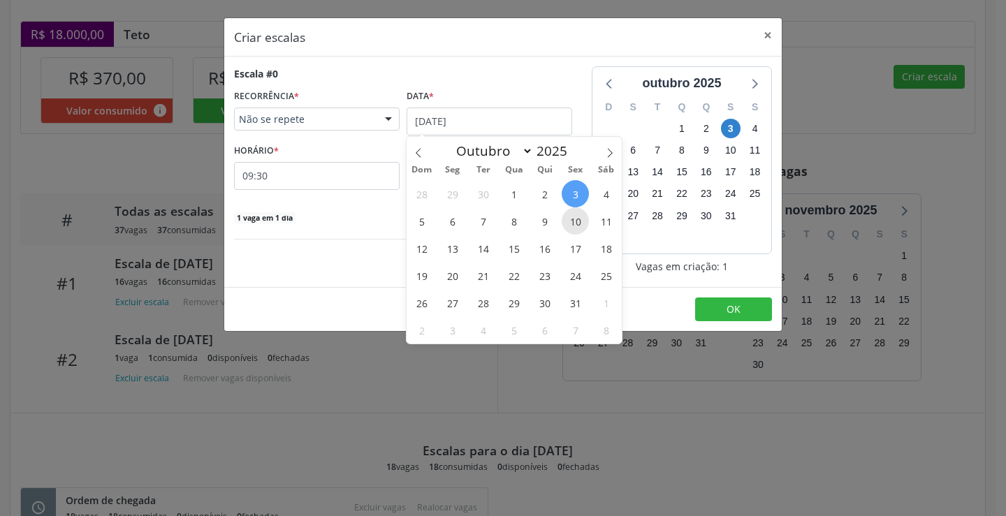
click at [581, 228] on span "10" at bounding box center [575, 220] width 27 height 27
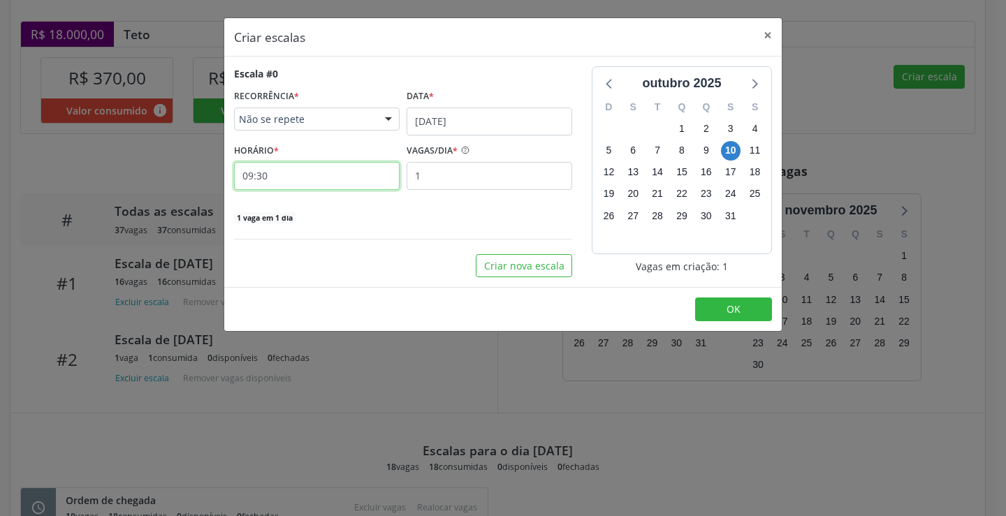
click at [352, 173] on input "09:30" at bounding box center [317, 176] width 166 height 28
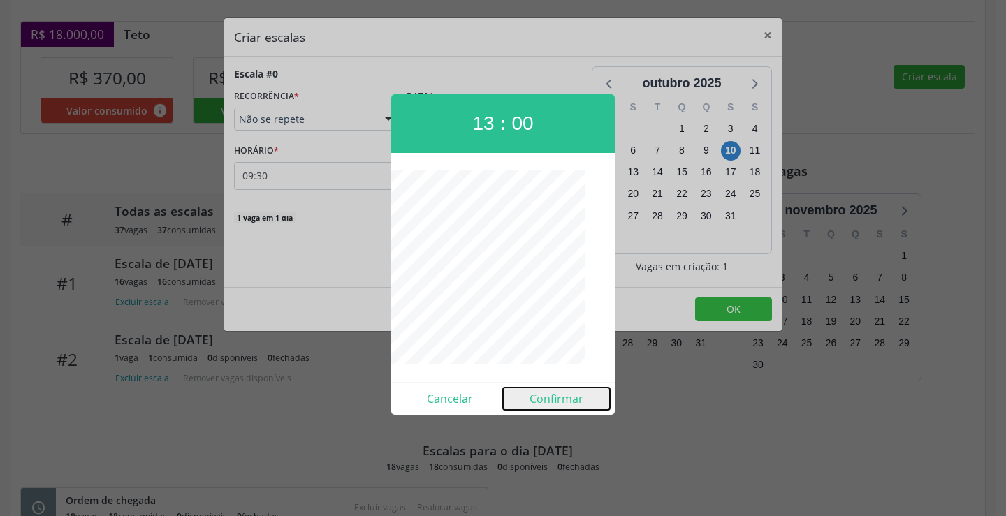
drag, startPoint x: 566, startPoint y: 409, endPoint x: 581, endPoint y: 405, distance: 15.9
click at [565, 409] on button "Confirmar" at bounding box center [556, 399] width 107 height 22
type input "13:00"
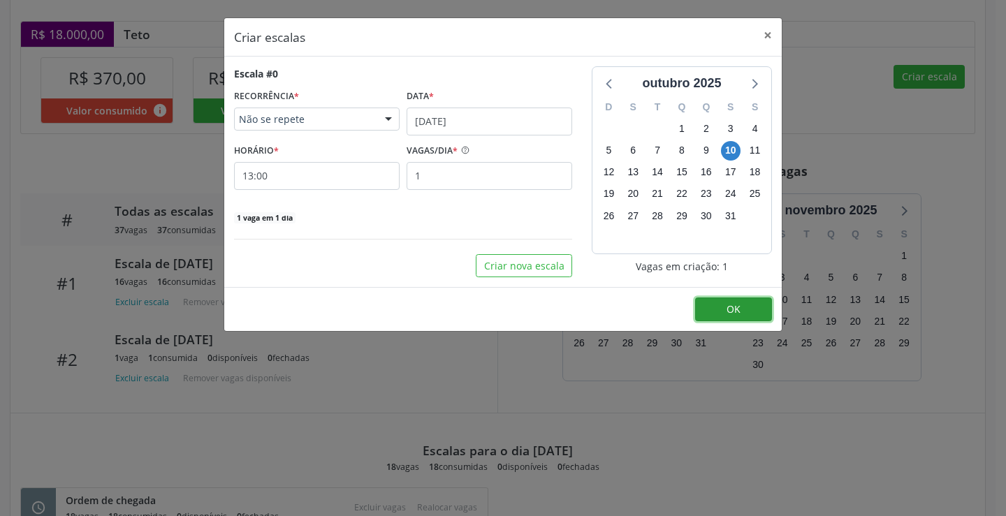
click at [732, 311] on span "OK" at bounding box center [733, 308] width 14 height 13
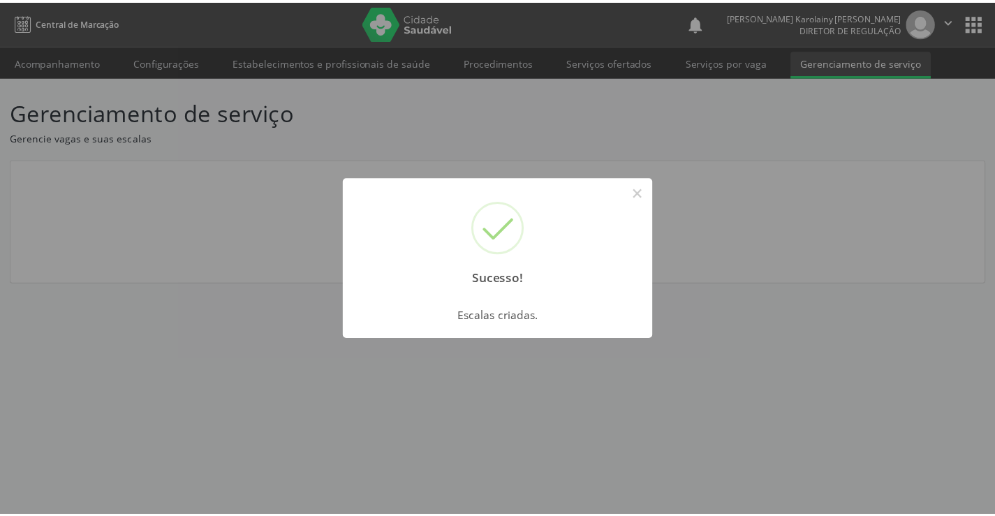
scroll to position [0, 0]
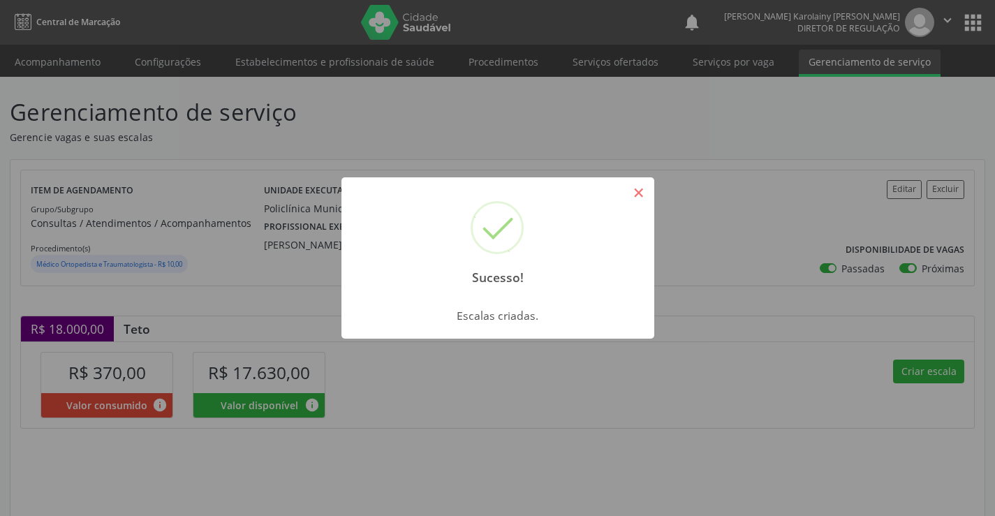
click at [632, 194] on button "×" at bounding box center [639, 193] width 24 height 24
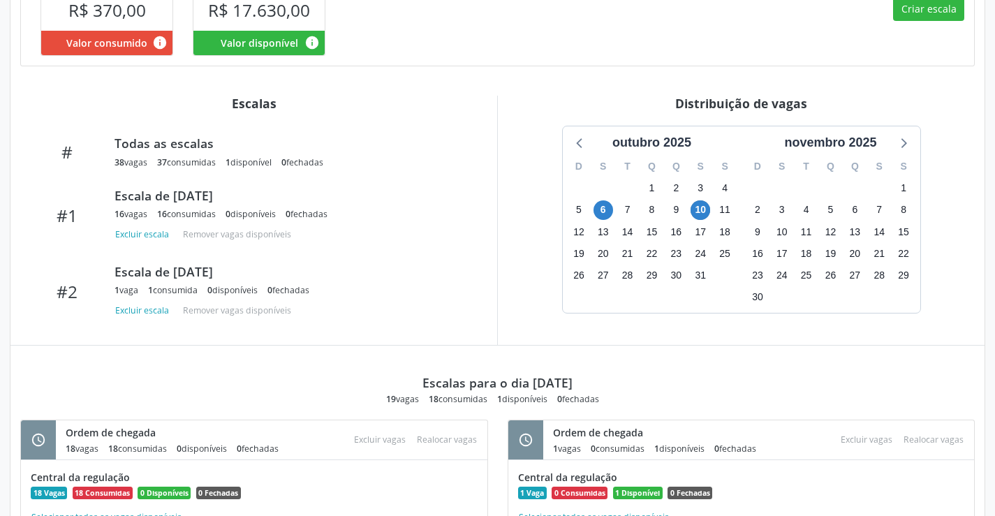
scroll to position [225, 0]
